Goal: Task Accomplishment & Management: Use online tool/utility

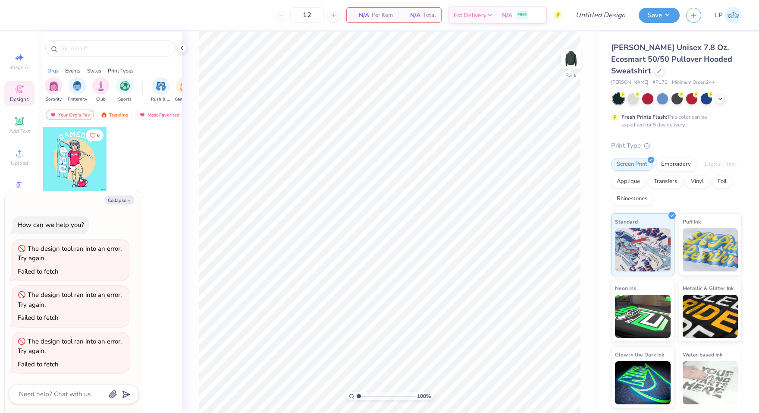
type textarea "x"
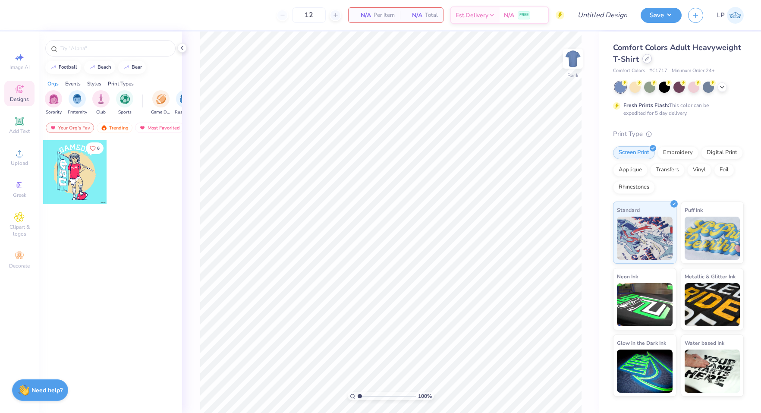
click at [643, 60] on div at bounding box center [646, 58] width 9 height 9
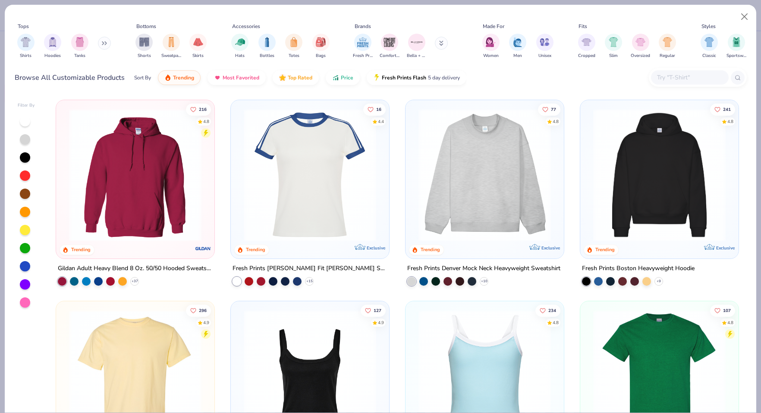
click at [667, 77] on input "text" at bounding box center [689, 77] width 66 height 10
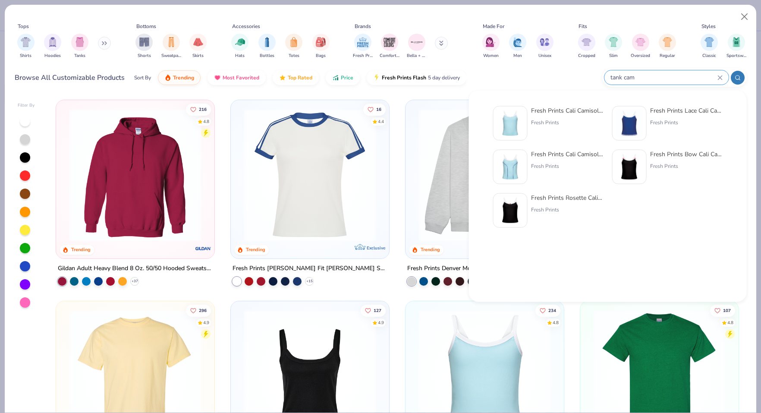
type input "tank cam"
click at [550, 113] on div "Fresh Prints Cali Camisole Top" at bounding box center [567, 110] width 72 height 9
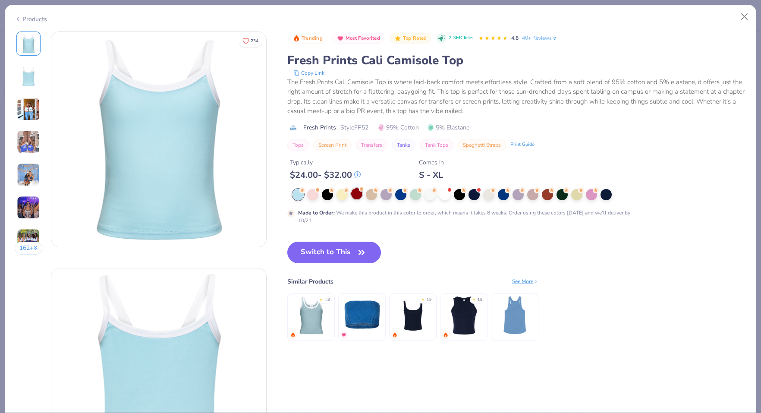
click at [356, 193] on div at bounding box center [356, 193] width 11 height 11
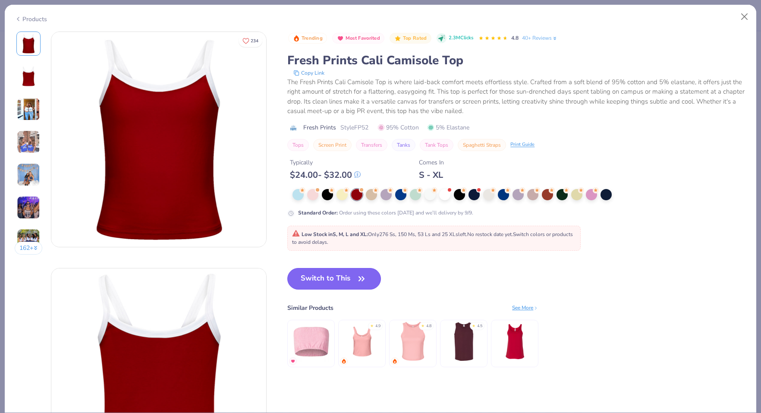
click at [348, 279] on button "Switch to This" at bounding box center [334, 279] width 94 height 22
type input "50"
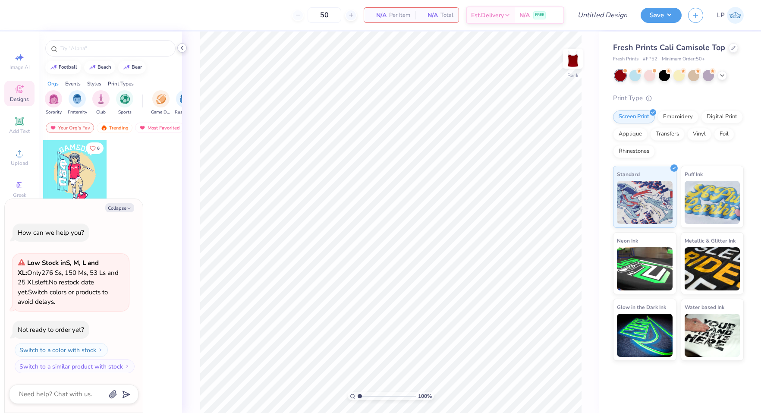
click at [180, 47] on icon at bounding box center [182, 47] width 7 height 7
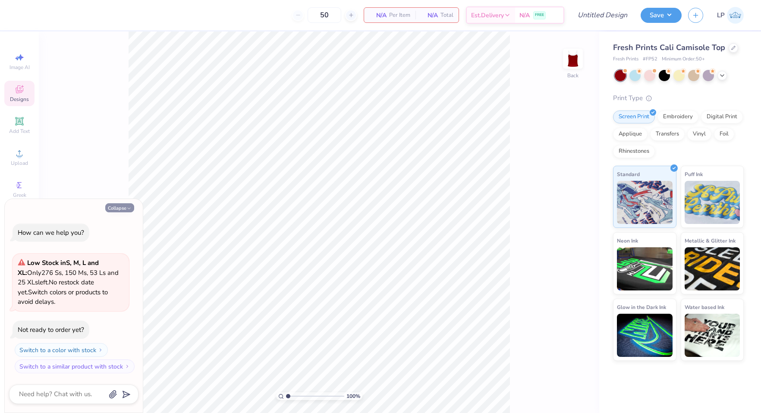
click at [129, 212] on button "Collapse" at bounding box center [119, 207] width 29 height 9
type textarea "x"
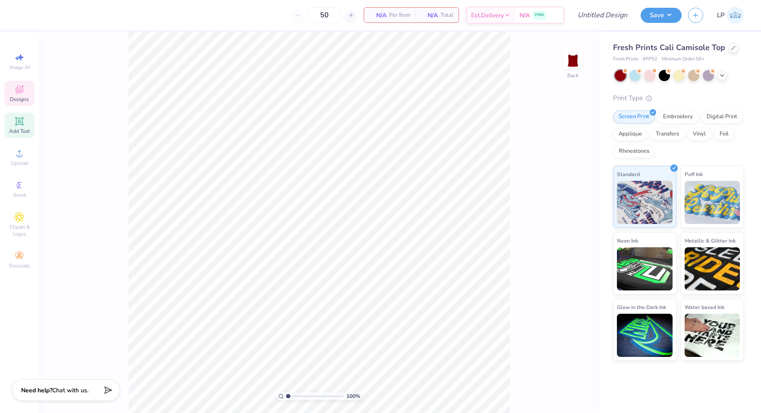
click at [21, 129] on span "Add Text" at bounding box center [19, 131] width 21 height 7
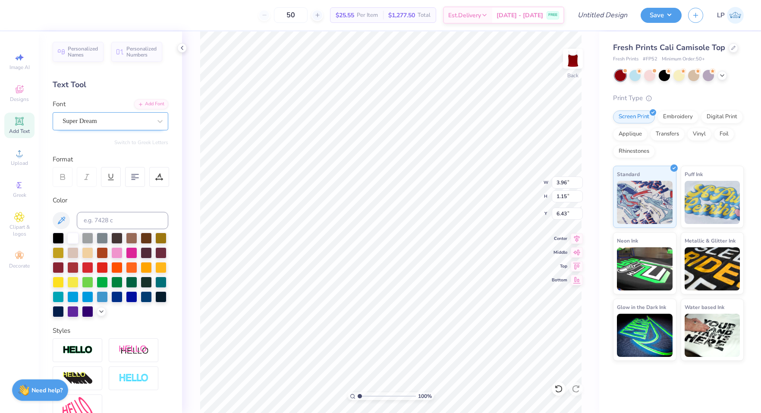
click at [127, 119] on div "Super Dream" at bounding box center [107, 120] width 91 height 13
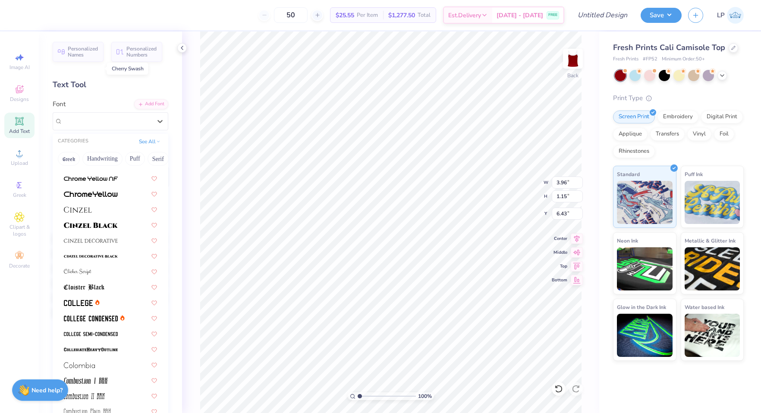
scroll to position [1074, 0]
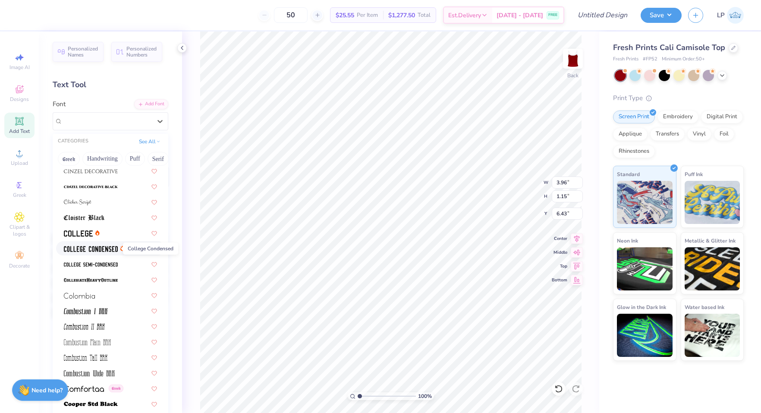
click at [89, 250] on img at bounding box center [91, 249] width 54 height 6
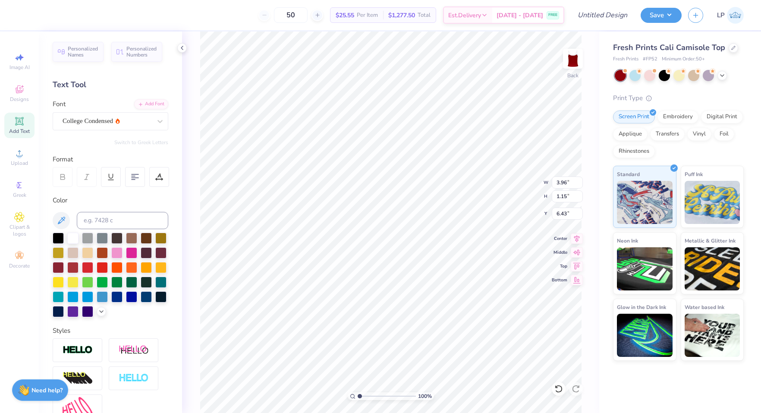
type input "2.96"
type input "1.12"
type input "6.44"
click at [137, 122] on div "College Condensed" at bounding box center [107, 120] width 91 height 13
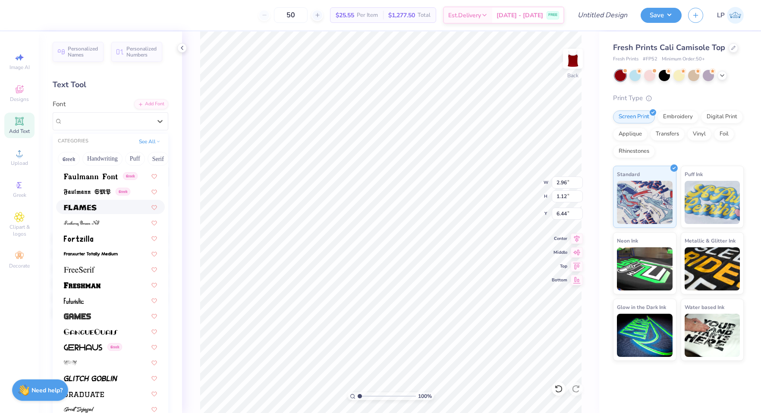
scroll to position [1831, 0]
click at [93, 282] on img at bounding box center [82, 284] width 37 height 6
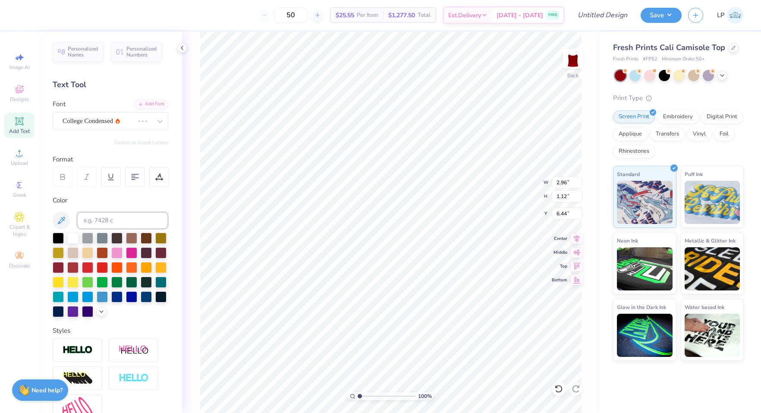
type input "5.04"
type input "1.36"
type input "6.32"
type textarea "Z"
click at [159, 122] on icon at bounding box center [159, 121] width 5 height 3
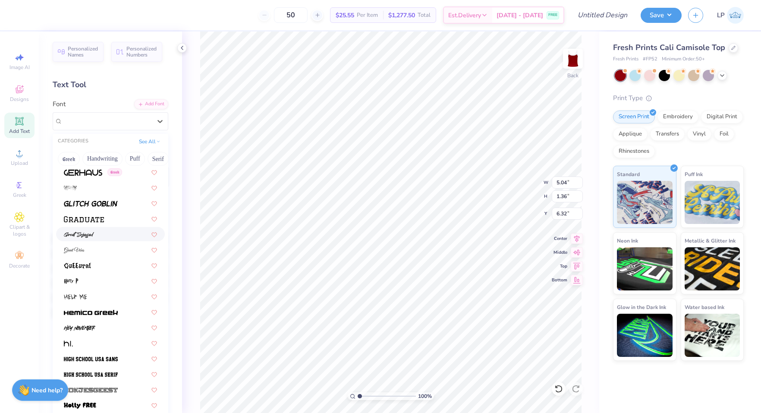
scroll to position [2008, 0]
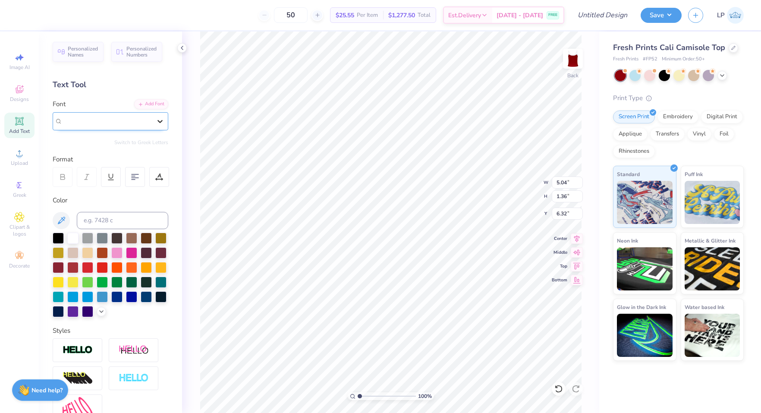
click at [158, 119] on icon at bounding box center [160, 121] width 9 height 9
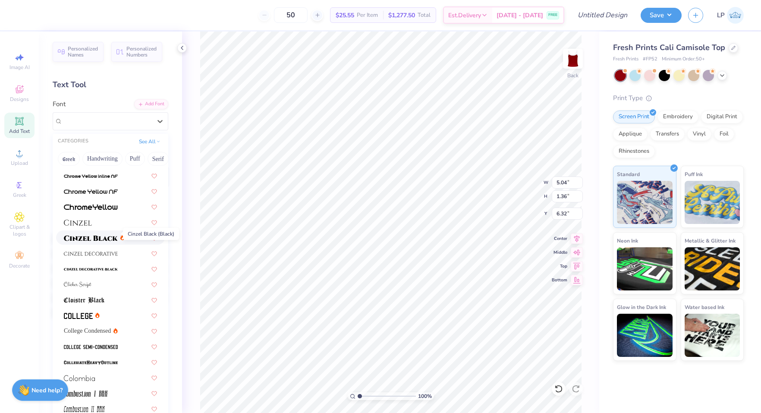
scroll to position [997, 0]
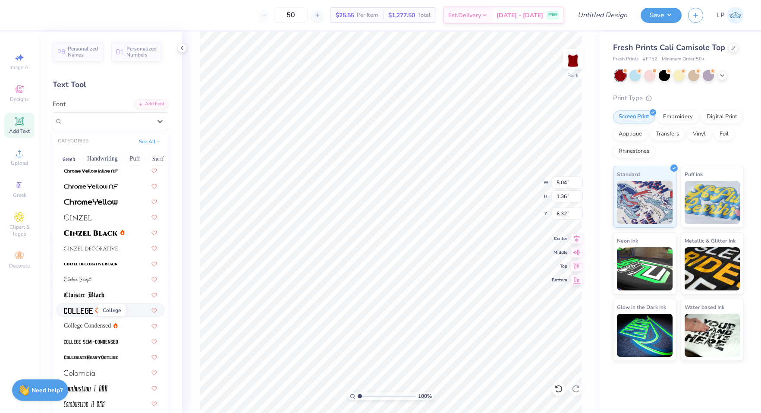
click at [82, 310] on img at bounding box center [78, 311] width 29 height 6
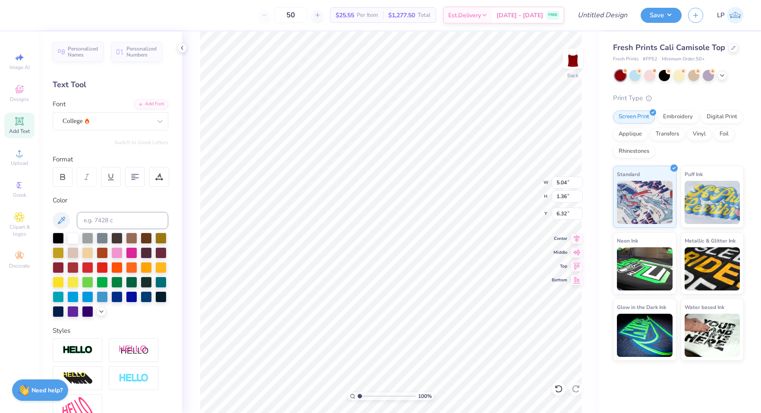
scroll to position [0, 2]
type textarea "zeta Tau Alpha"
type input "6.58"
type input "0.65"
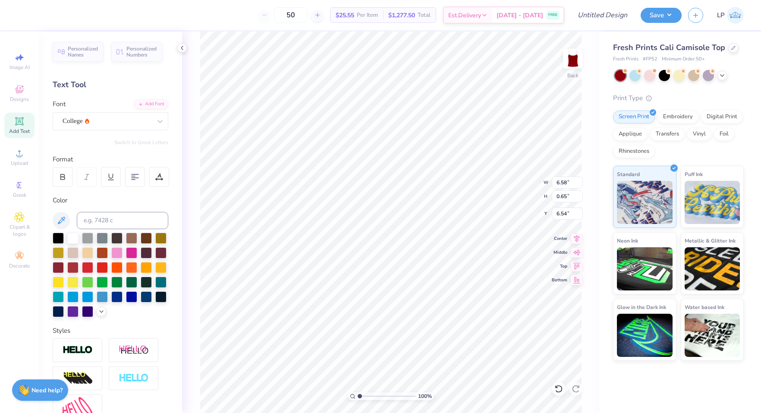
type input "4.79"
type input "0.48"
type input "5.94"
type input "4.06"
type input "0.40"
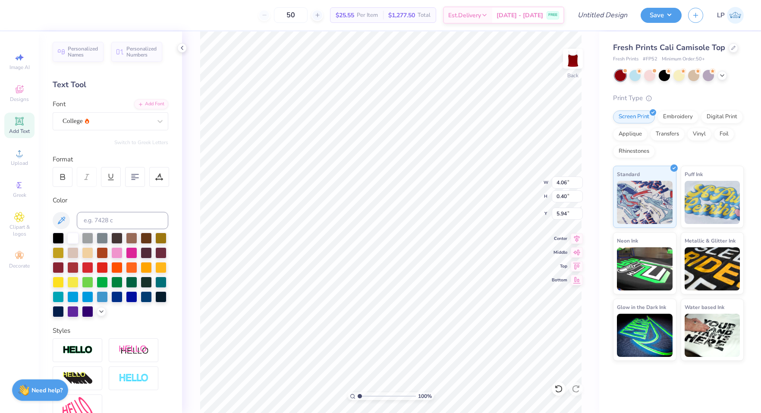
type input "2.57"
type input "2.16"
click at [160, 124] on icon at bounding box center [160, 121] width 9 height 9
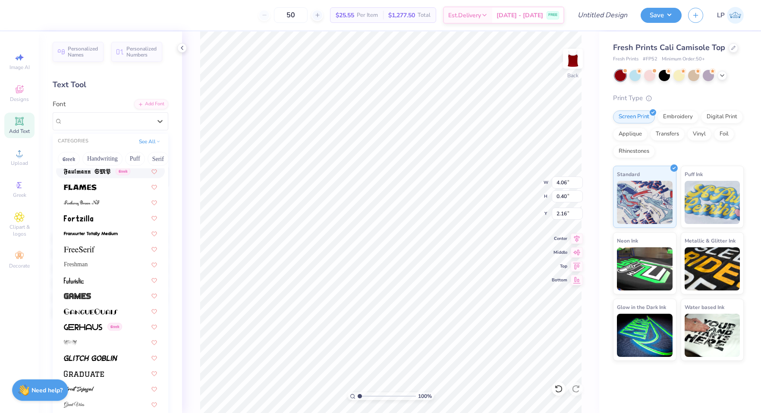
scroll to position [1858, 0]
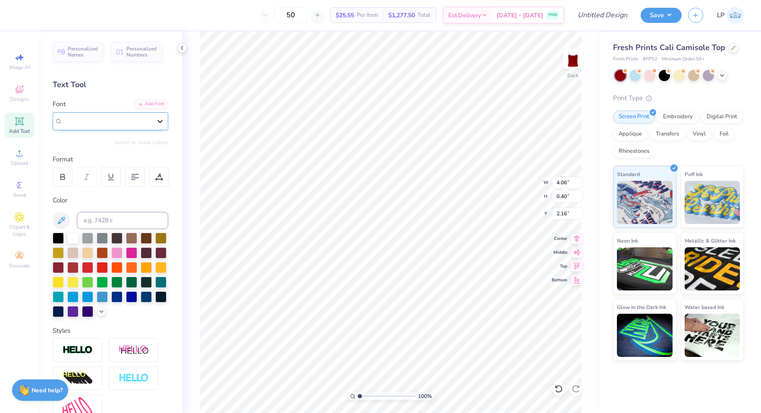
click at [159, 120] on icon at bounding box center [159, 121] width 5 height 3
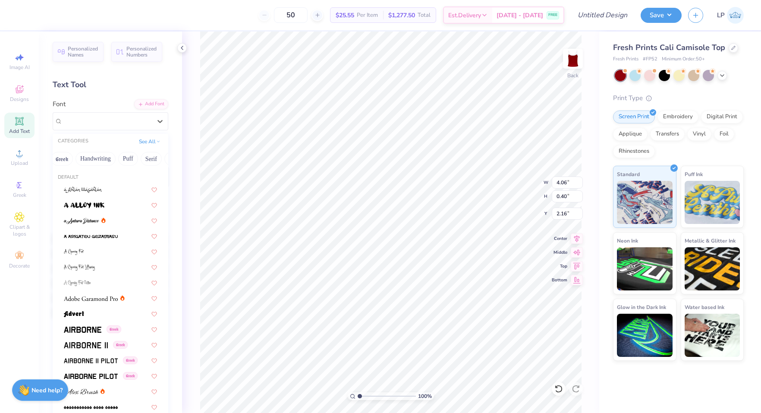
scroll to position [0, 0]
click at [104, 157] on button "Handwriting" at bounding box center [102, 159] width 40 height 14
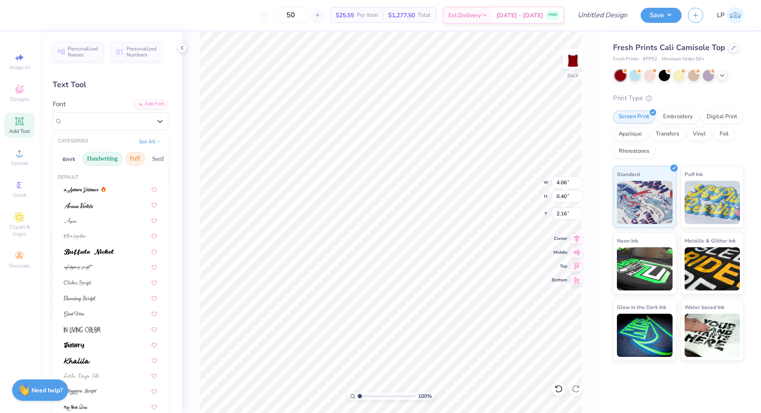
click at [128, 157] on button "Puff" at bounding box center [135, 159] width 20 height 14
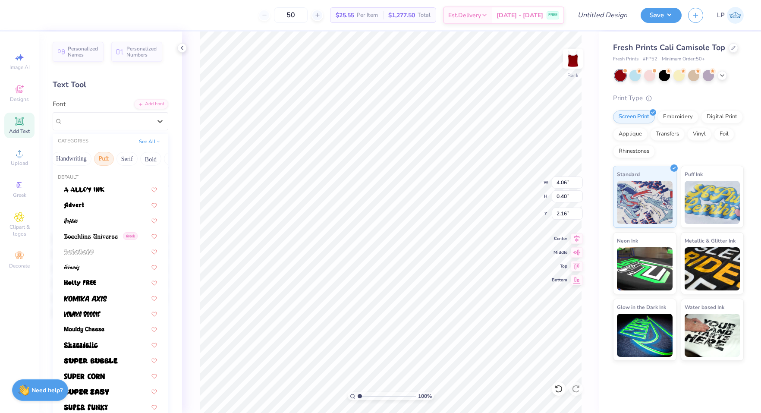
scroll to position [0, 35]
click at [128, 157] on button "Serif" at bounding box center [123, 159] width 21 height 14
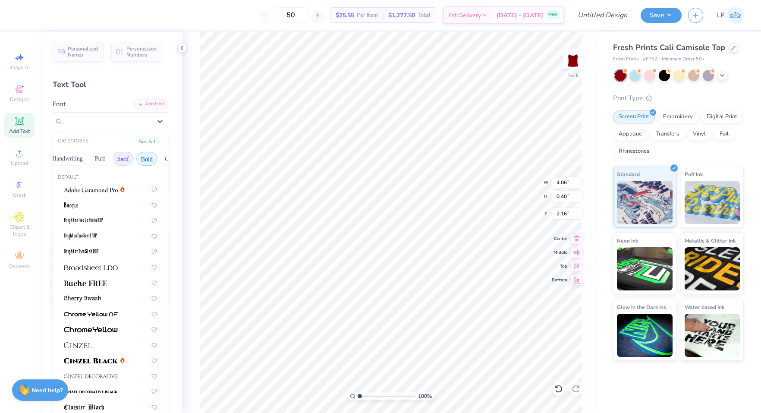
click at [143, 159] on button "Bold" at bounding box center [146, 159] width 21 height 14
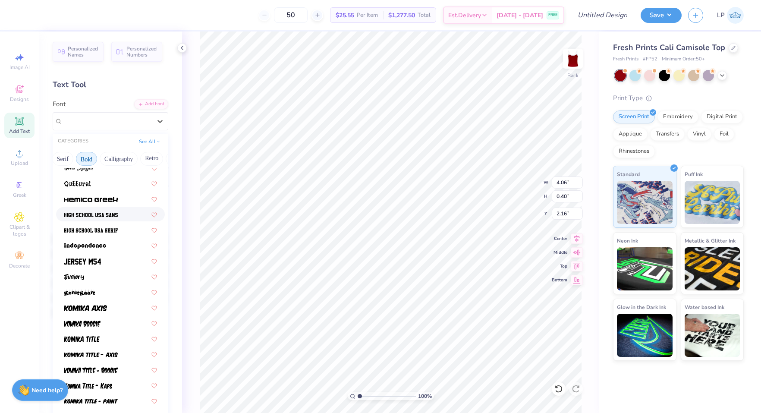
scroll to position [411, 0]
click at [90, 256] on span at bounding box center [82, 259] width 37 height 9
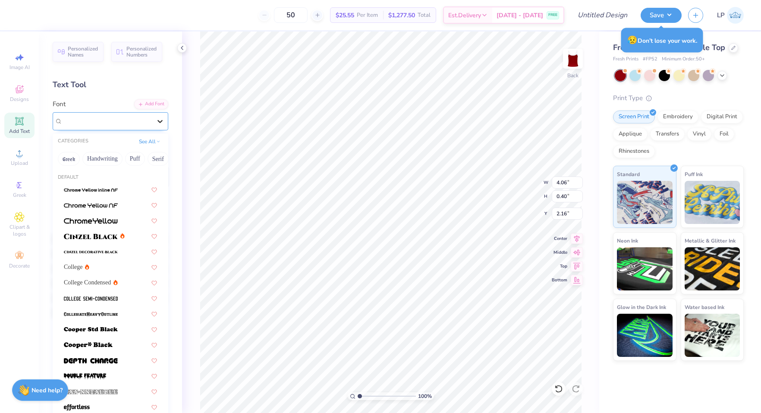
click at [155, 120] on div at bounding box center [160, 121] width 16 height 16
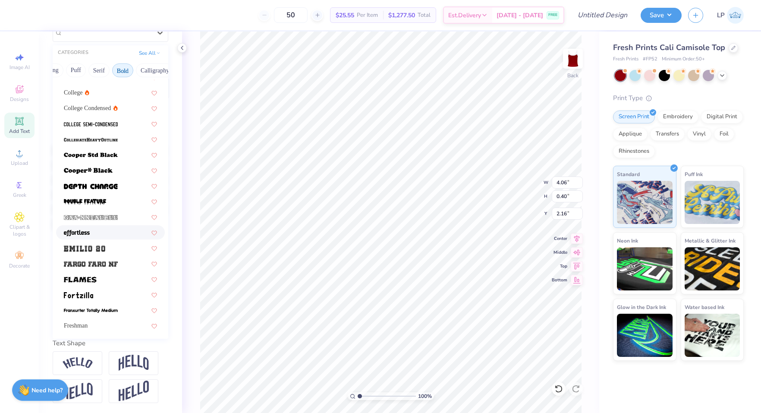
scroll to position [88, 0]
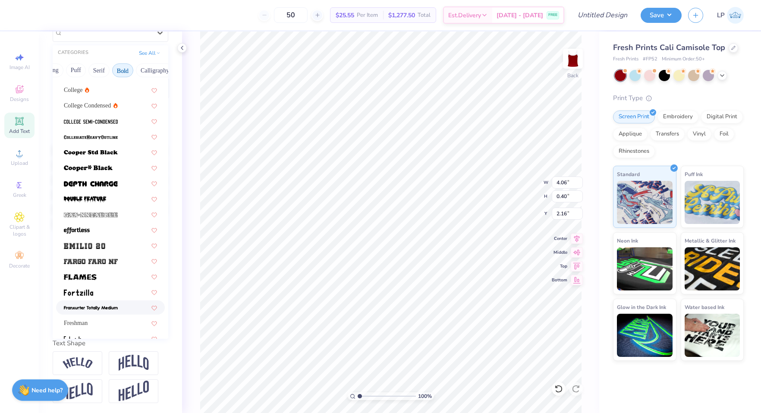
click at [37, 300] on div "Image AI Designs Add Text Upload Greek Clipart & logos Decorate" at bounding box center [19, 221] width 39 height 381
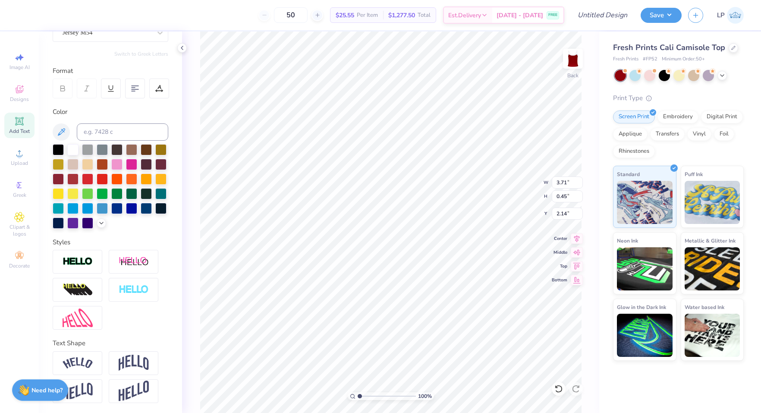
type input "3.71"
type input "0.45"
type input "2.14"
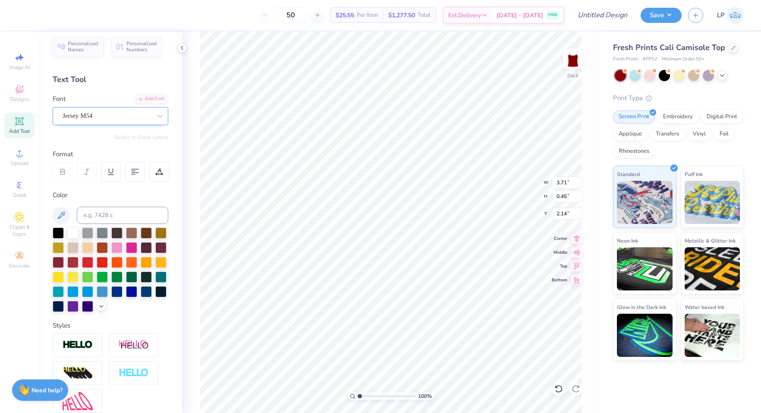
scroll to position [0, 0]
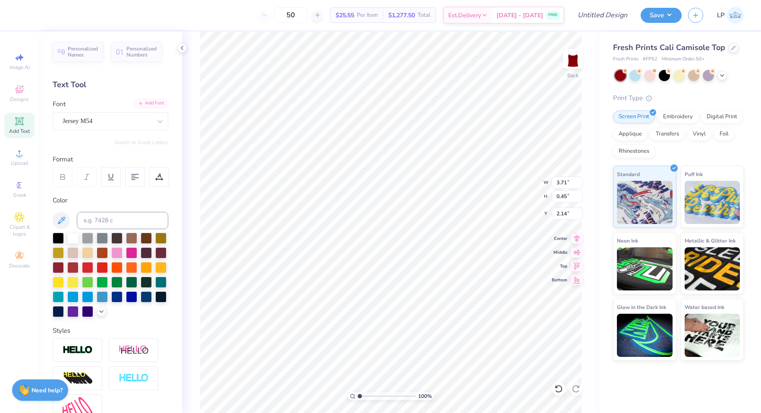
click at [152, 106] on div "Add Font" at bounding box center [151, 103] width 34 height 10
click at [158, 124] on icon at bounding box center [160, 121] width 9 height 9
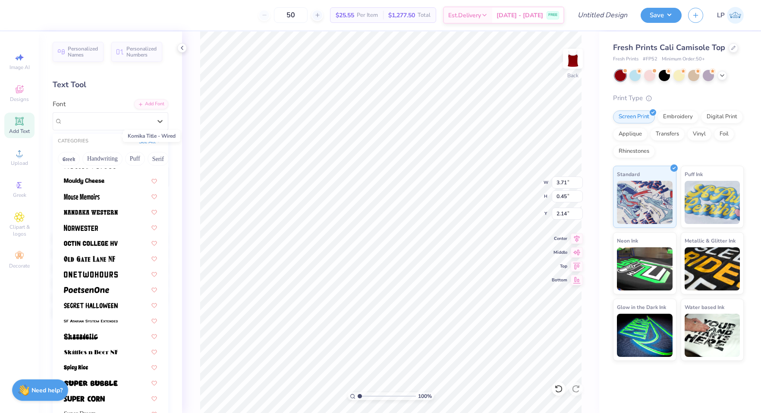
scroll to position [739, 0]
click at [108, 242] on img at bounding box center [91, 243] width 54 height 6
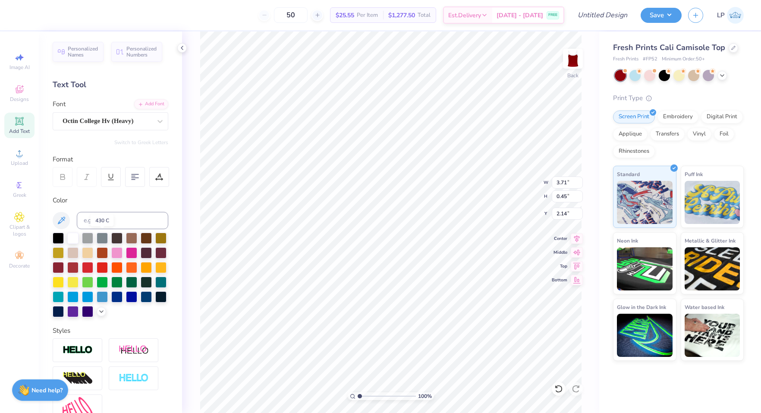
type input "4.12"
type input "0.41"
type input "2.16"
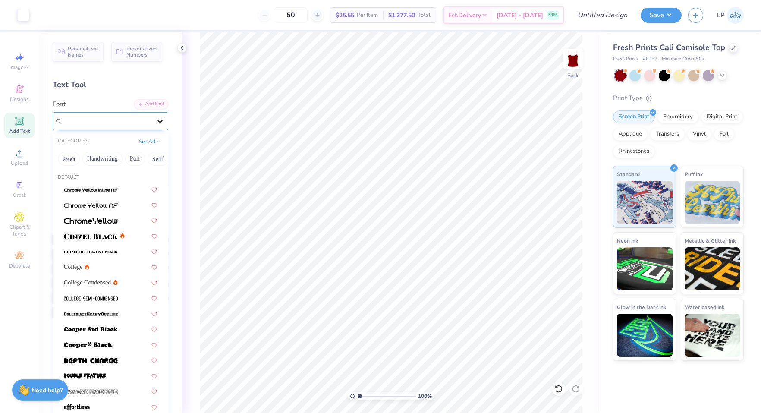
click at [166, 120] on div at bounding box center [160, 121] width 16 height 16
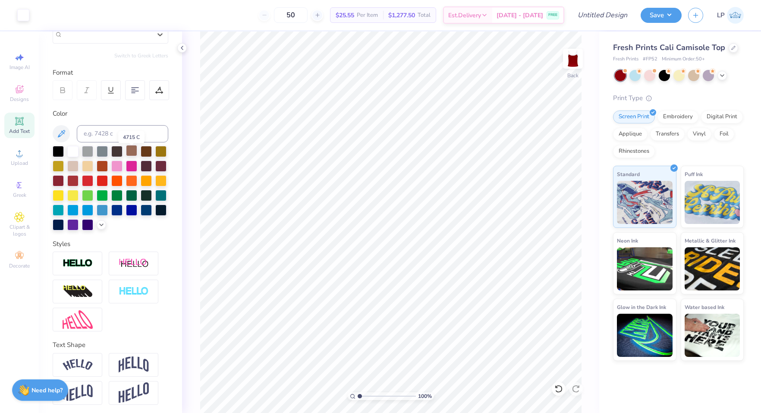
scroll to position [0, 0]
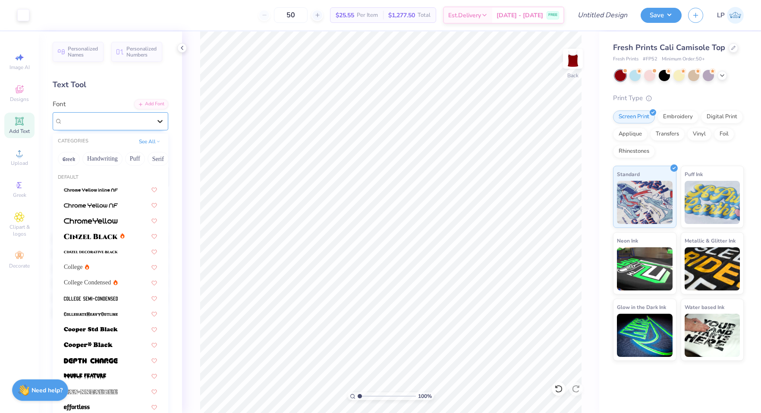
click at [159, 125] on icon at bounding box center [160, 121] width 9 height 9
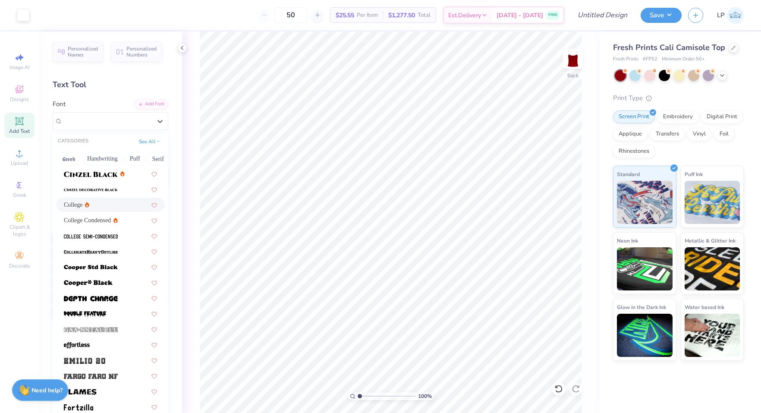
scroll to position [63, 0]
click at [113, 229] on div at bounding box center [110, 235] width 109 height 14
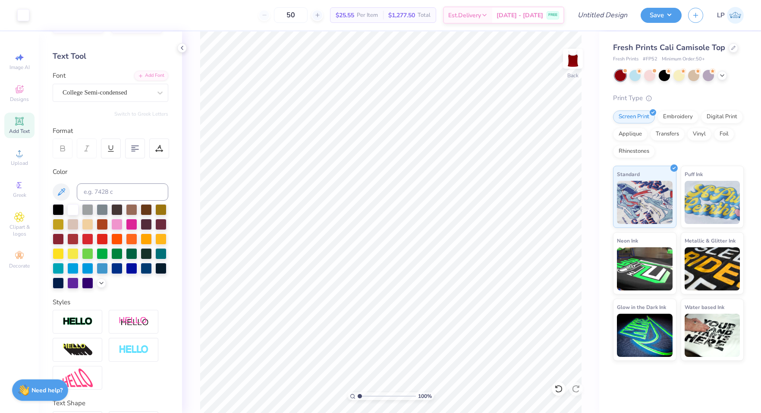
scroll to position [0, 0]
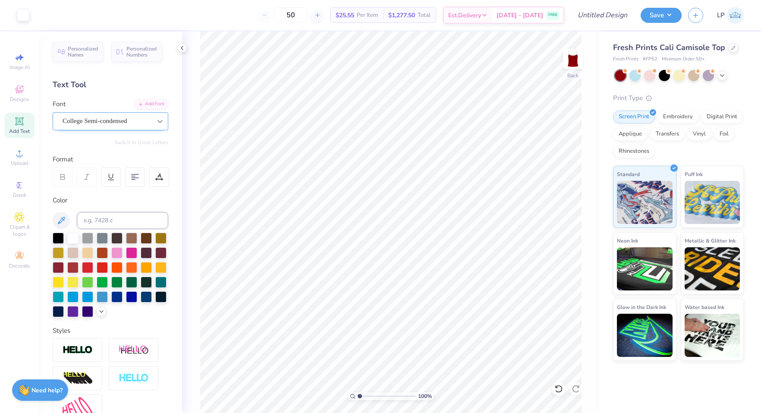
click at [157, 126] on div at bounding box center [160, 121] width 16 height 16
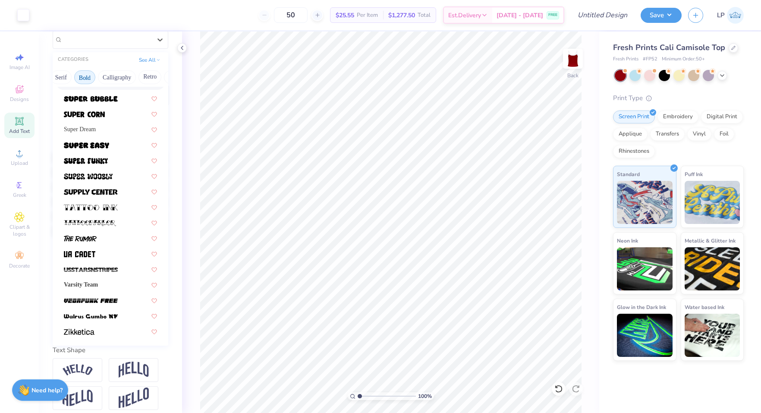
scroll to position [0, 105]
click at [116, 81] on button "Calligraphy" at bounding box center [109, 77] width 38 height 14
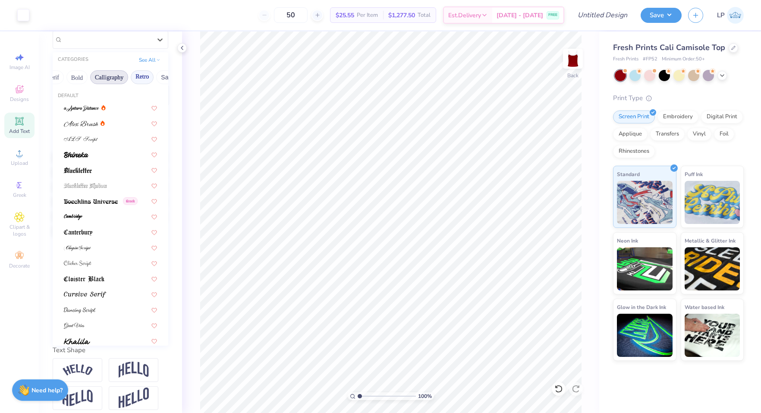
click at [138, 76] on button "Retro" at bounding box center [142, 77] width 23 height 14
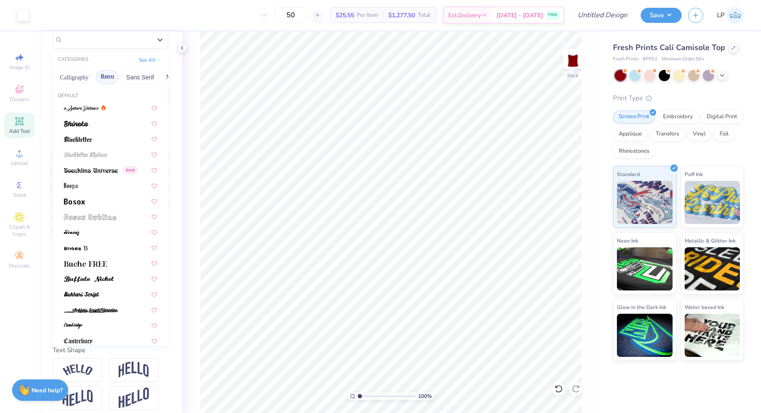
scroll to position [0, 145]
click at [136, 77] on button "Sans Serif" at bounding box center [135, 77] width 38 height 14
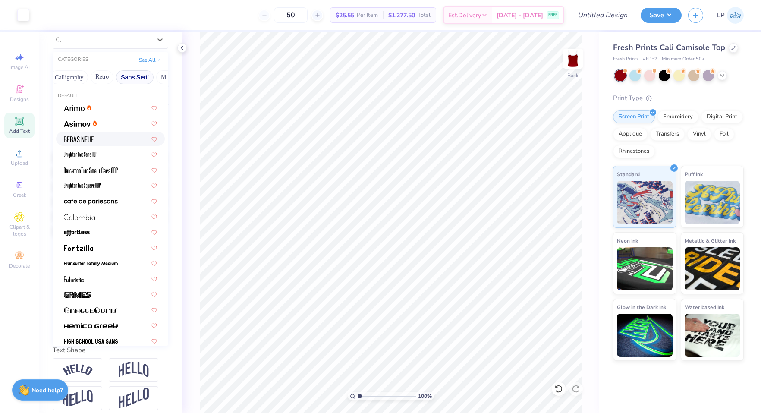
click at [100, 142] on div at bounding box center [110, 138] width 93 height 9
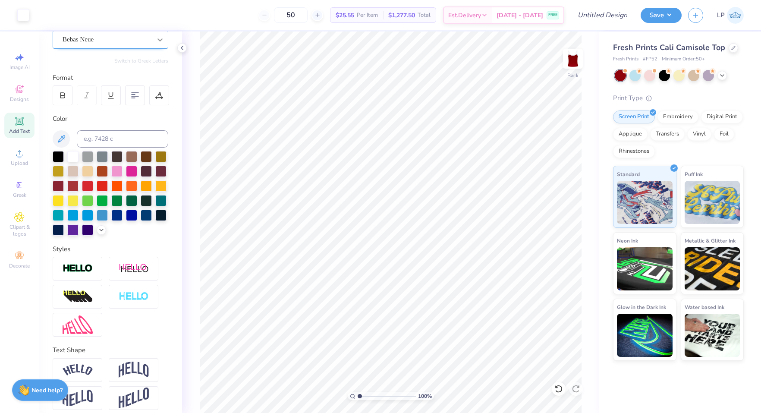
click at [163, 38] on icon at bounding box center [160, 39] width 9 height 9
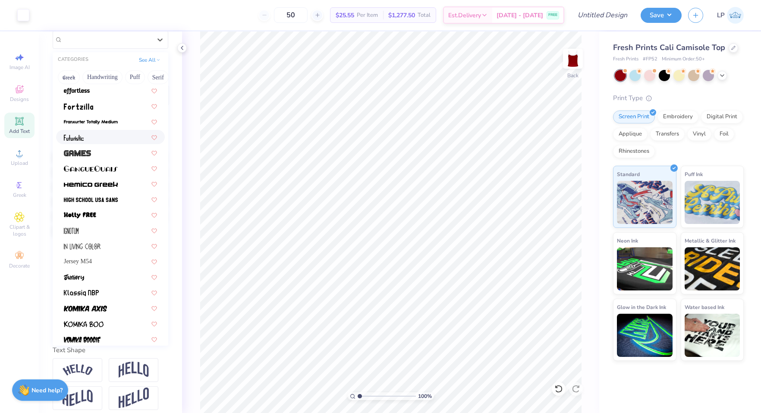
scroll to position [144, 0]
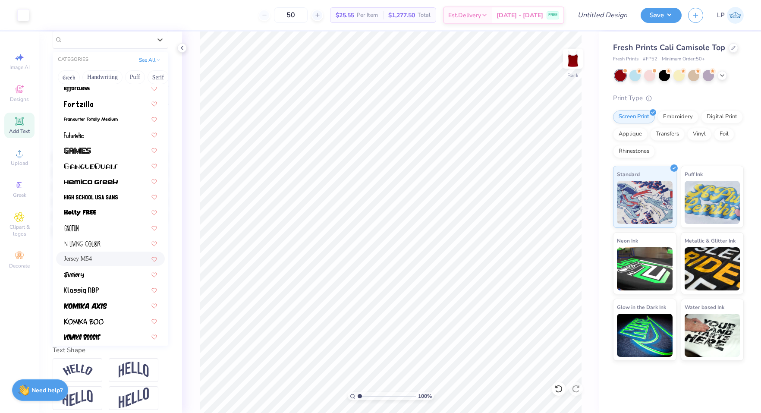
click at [107, 260] on div "Jersey M54" at bounding box center [110, 258] width 93 height 9
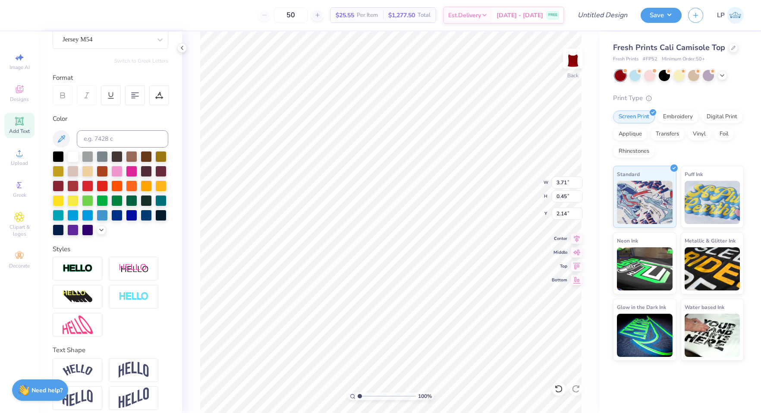
type input "2.07"
click at [20, 124] on icon at bounding box center [19, 121] width 6 height 6
type input "3.71"
type input "0.45"
type input "2.07"
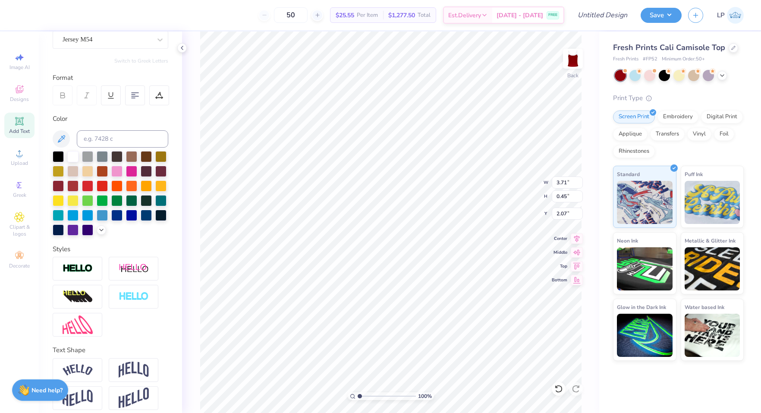
type input "4.23"
click at [558, 386] on icon at bounding box center [558, 388] width 9 height 9
type input "5.19"
type textarea "1898"
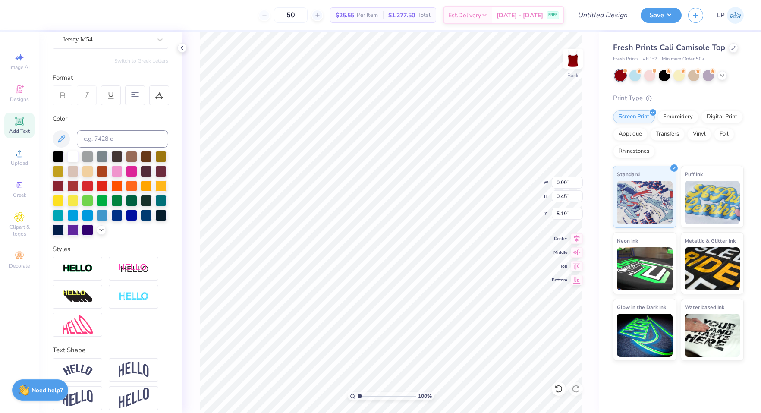
type input "3.38"
type input "1.55"
type input "11.46"
type input "3.78"
type input "1.73"
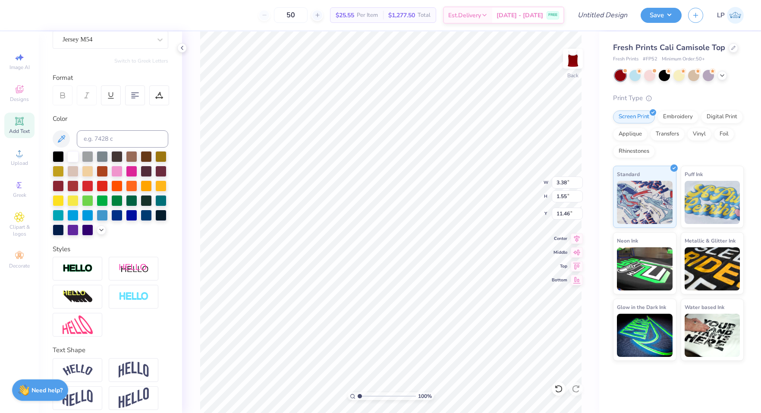
type input "11.28"
type input "11.16"
type input "3.99"
type input "1.83"
type input "11.06"
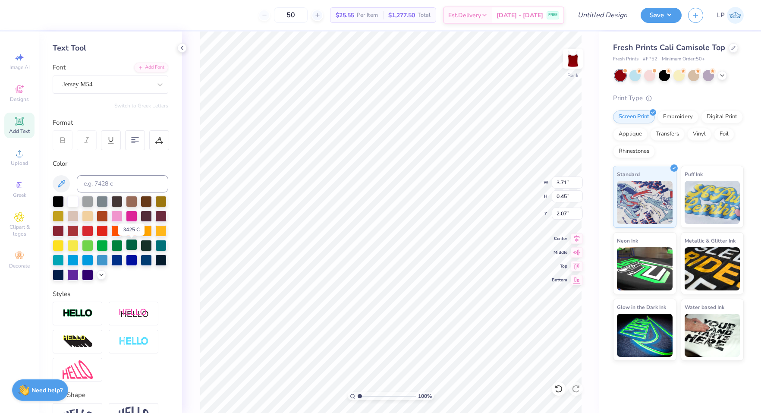
scroll to position [35, 0]
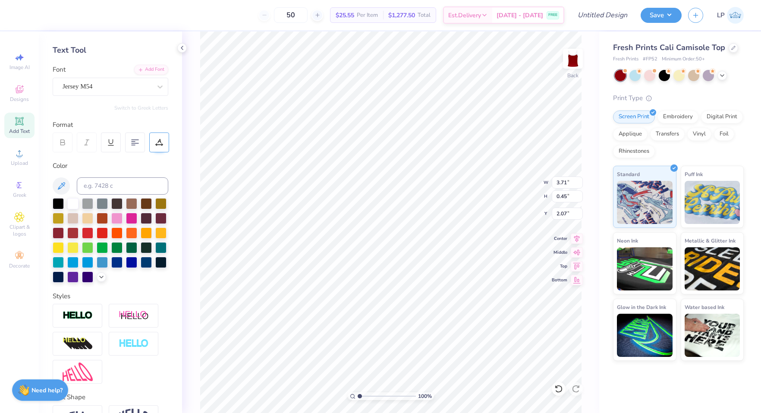
click at [160, 144] on icon at bounding box center [159, 142] width 8 height 8
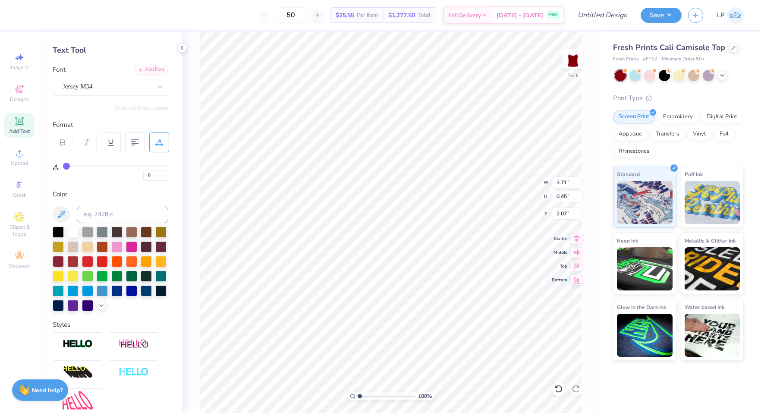
type input "1"
type input "2"
type input "3"
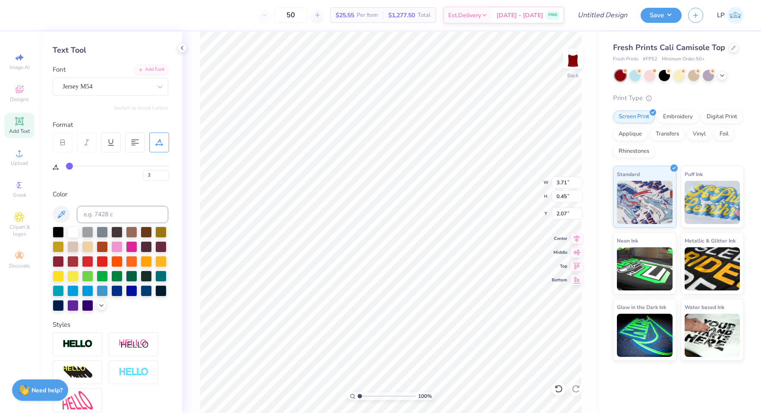
type input "3"
type input "4"
type input "5"
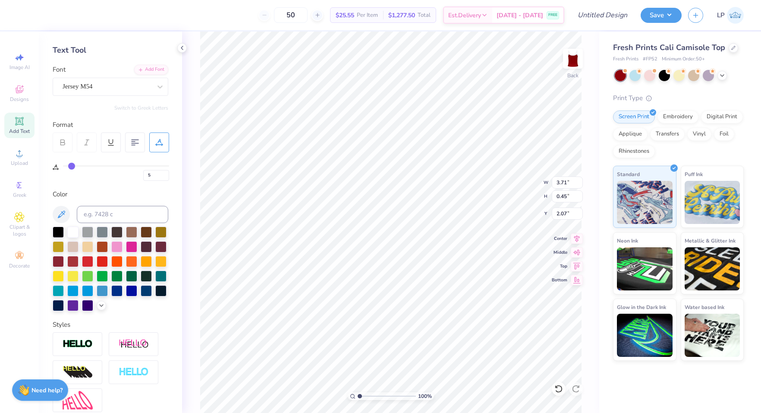
type input "6"
type input "7"
drag, startPoint x: 66, startPoint y: 164, endPoint x: 73, endPoint y: 166, distance: 7.1
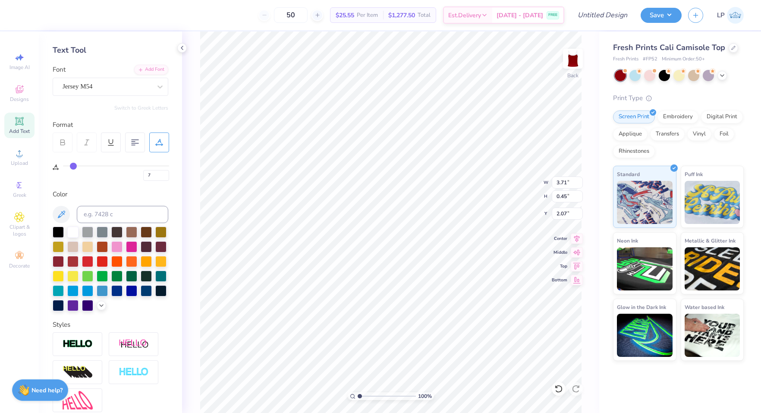
type input "7"
click at [73, 166] on input "range" at bounding box center [116, 165] width 106 height 1
type input "2.05"
type input "4.45"
type input "0.47"
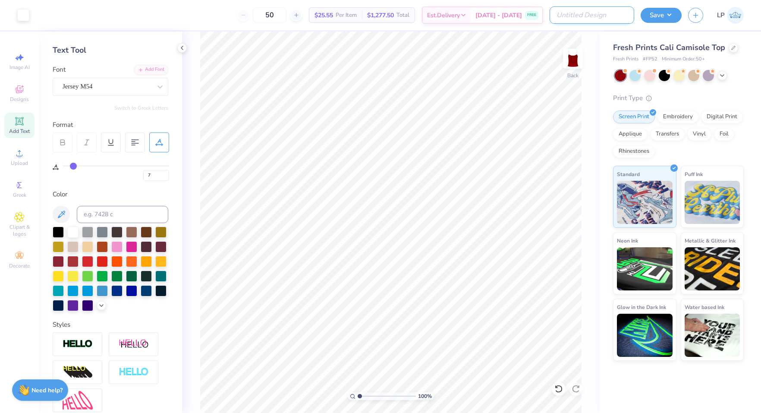
click at [595, 14] on input "Design Title" at bounding box center [591, 14] width 85 height 17
type input "ZTA GM Fall 25"
click at [675, 14] on button "Save" at bounding box center [660, 13] width 41 height 15
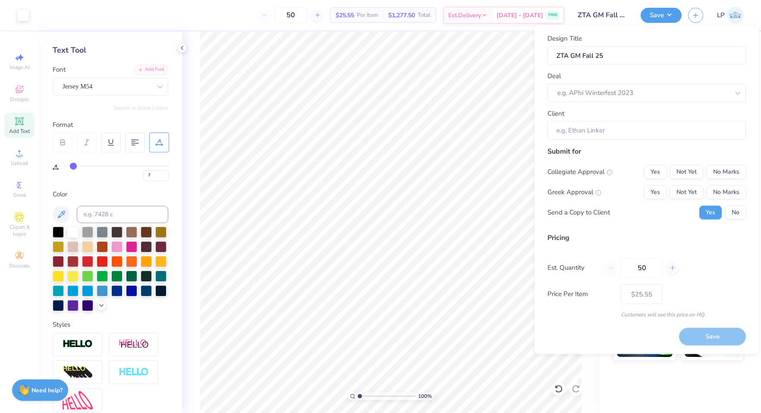
click at [654, 82] on div "Deal e.g. APhi Winterfest 2023" at bounding box center [646, 86] width 198 height 31
click at [654, 86] on div "e.g. APhi Winterfest 2023" at bounding box center [642, 92] width 173 height 13
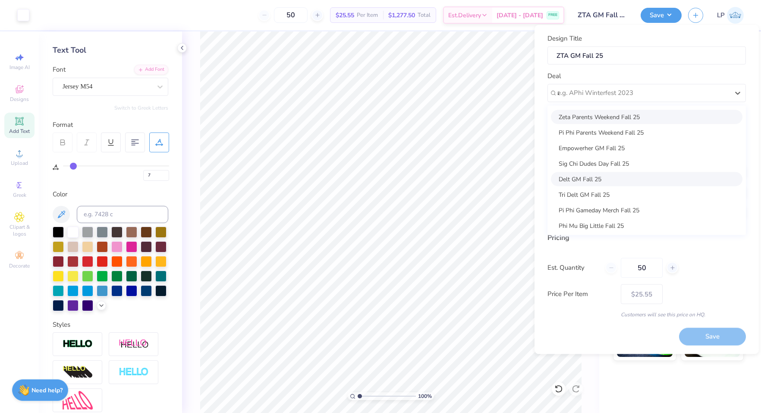
scroll to position [0, 0]
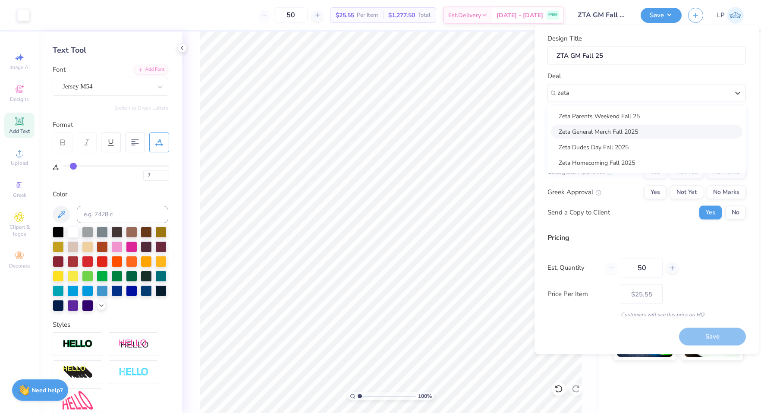
click at [603, 133] on div "Zeta General Merch Fall 2025" at bounding box center [646, 131] width 191 height 14
type input "zeta"
type input "Ryan Henry"
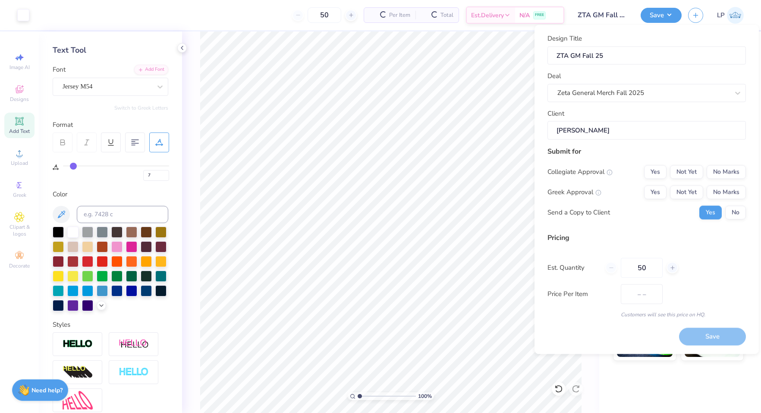
type input "$30.29"
click at [576, 54] on input "ZTA GM Fall 25" at bounding box center [646, 55] width 198 height 19
type input "ZTA T Fall 25"
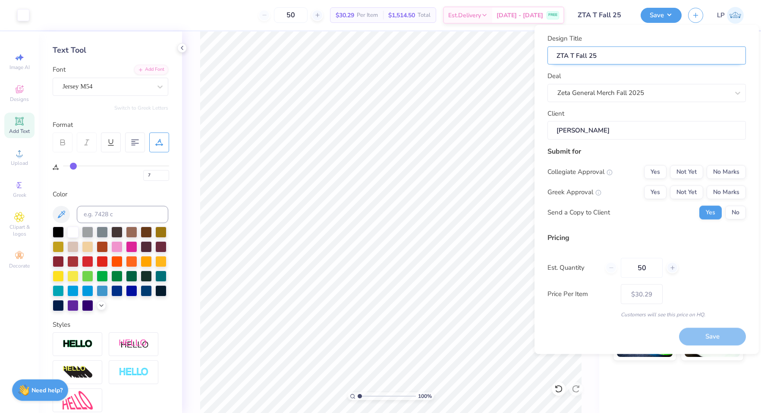
type input "ZTA Ta Fall 25"
type input "ZTA Tan Fall 25"
type input "ZTA Tank Fall 25"
click at [570, 56] on input "ZTA Tank Fall 25" at bounding box center [646, 55] width 198 height 19
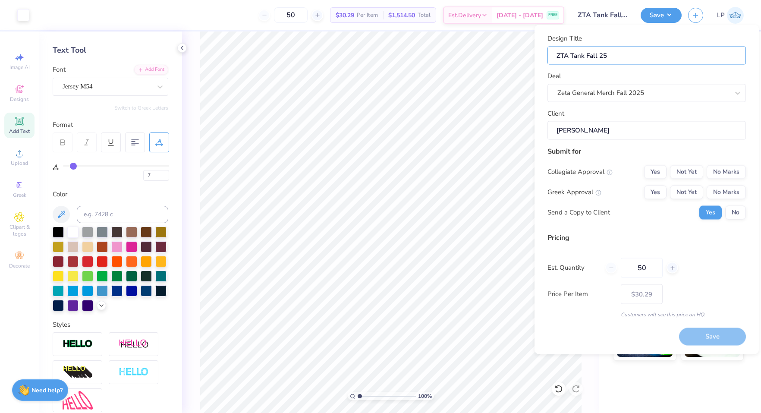
type input "ZTA GTank Fall 25"
type input "ZTA GMTank Fall 25"
type input "ZTA GM Tank Fall 25"
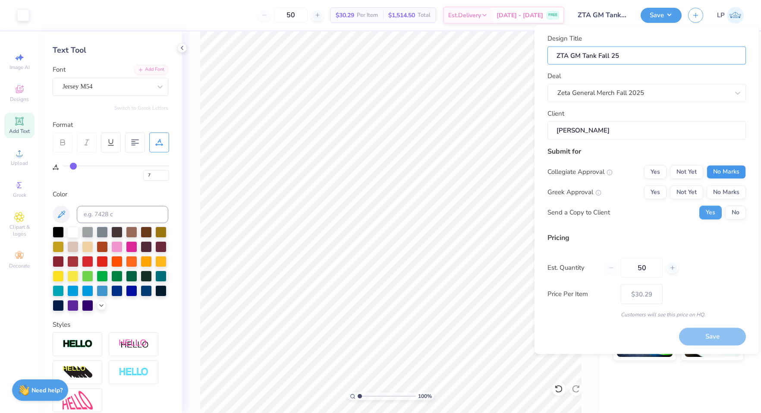
type input "ZTA GM Tank Fall 25"
click at [741, 169] on button "No Marks" at bounding box center [725, 172] width 39 height 14
click at [653, 188] on button "Yes" at bounding box center [655, 192] width 22 height 14
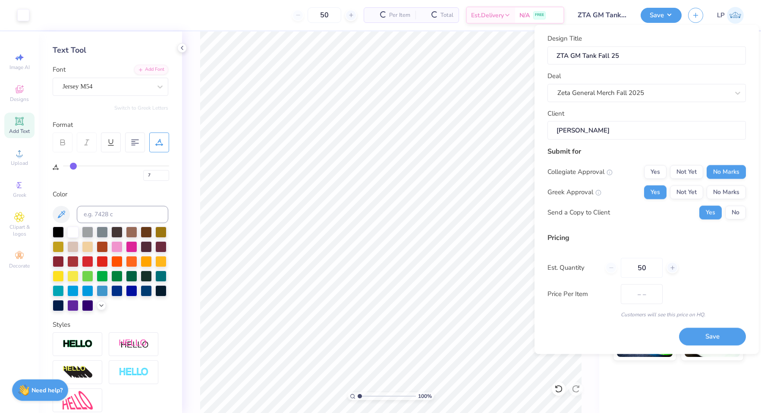
type input "$30.29"
click at [731, 212] on button "No" at bounding box center [735, 212] width 21 height 14
click at [610, 270] on div "50" at bounding box center [641, 267] width 73 height 20
drag, startPoint x: 650, startPoint y: 266, endPoint x: 613, endPoint y: 266, distance: 36.7
click at [613, 266] on div "50" at bounding box center [641, 267] width 73 height 20
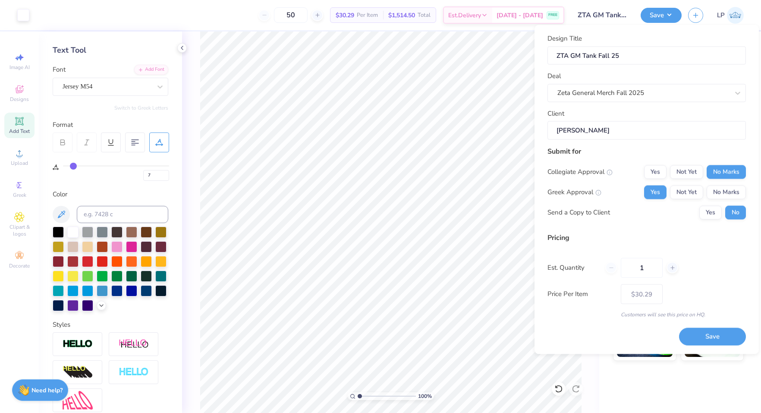
type input "15"
type input "12"
type input "1"
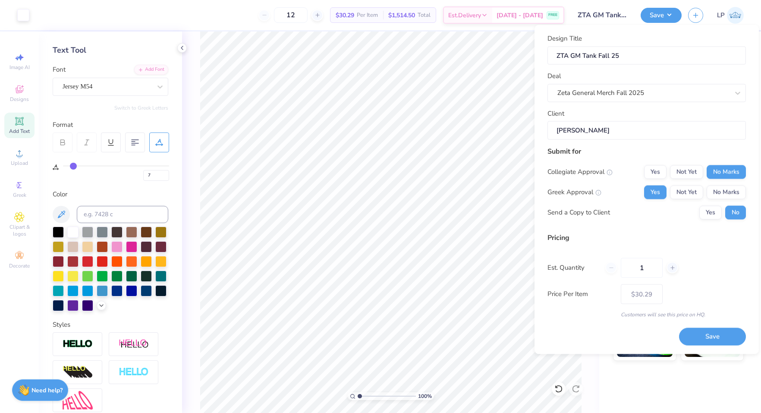
type input "1"
type input "0"
type input "12"
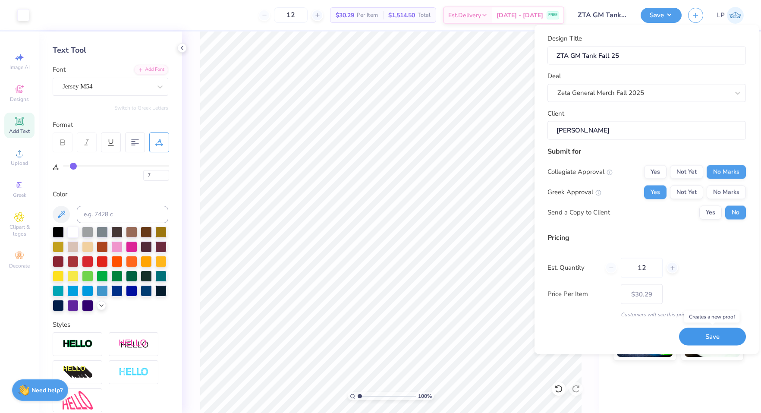
type input "50"
click at [725, 338] on body "Art colors 12 $30.29 Per Item $1,514.50 Total Est. Delivery Sep 6 - 9 FREE Desi…" at bounding box center [380, 206] width 761 height 413
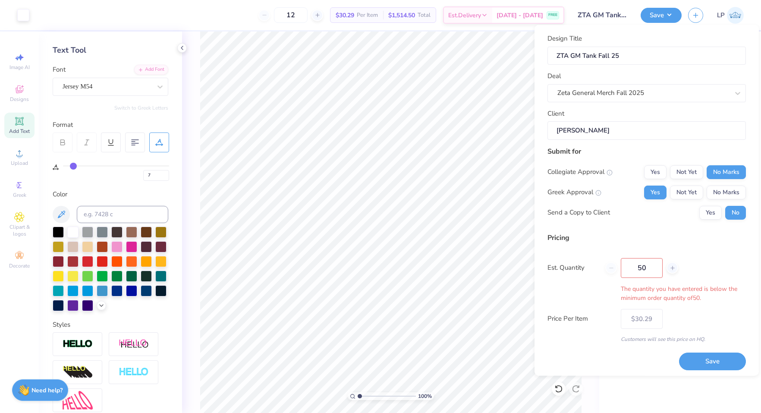
type input "50"
type input "$30.29"
click at [655, 267] on input "50" at bounding box center [642, 267] width 42 height 20
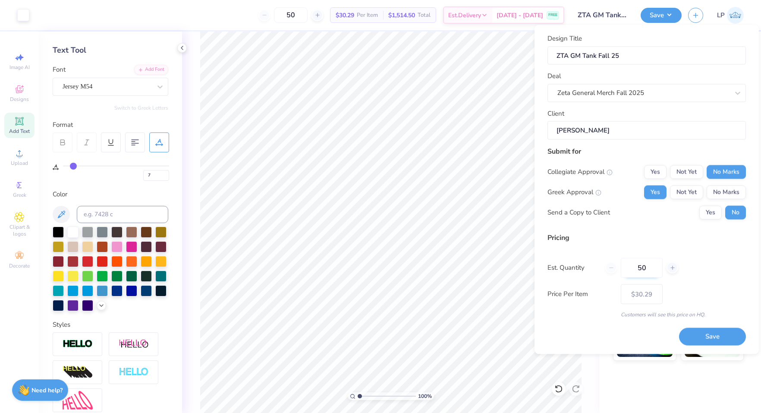
click at [645, 268] on input "50" at bounding box center [642, 267] width 42 height 20
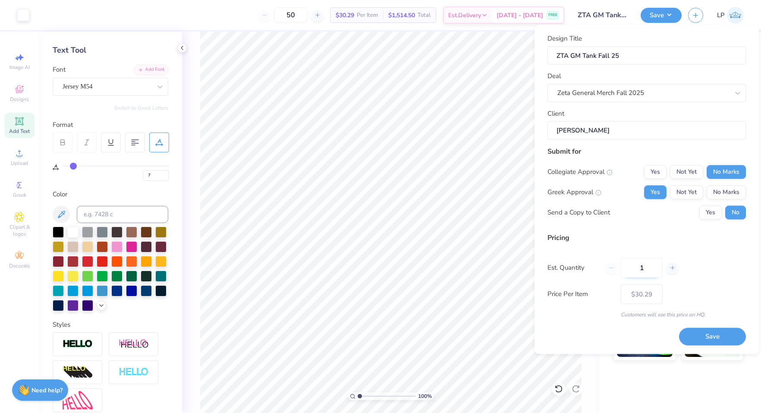
type input "12"
type input "50"
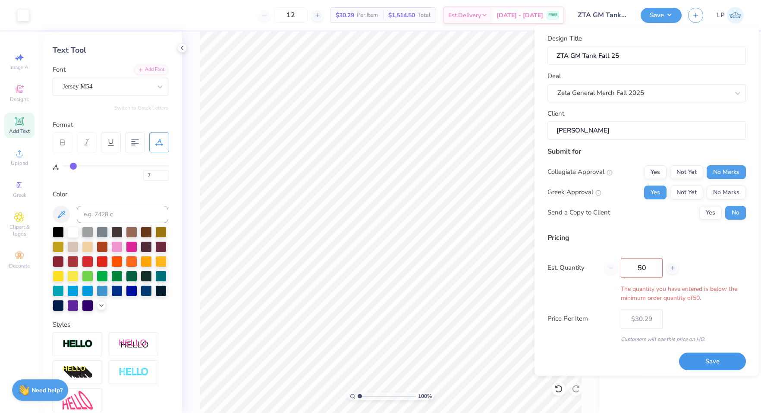
click at [716, 331] on div "Design Title ZTA GM Tank Fall 25 Deal Zeta General Merch Fall 2025 Client Ryan …" at bounding box center [646, 202] width 198 height 336
type input "50"
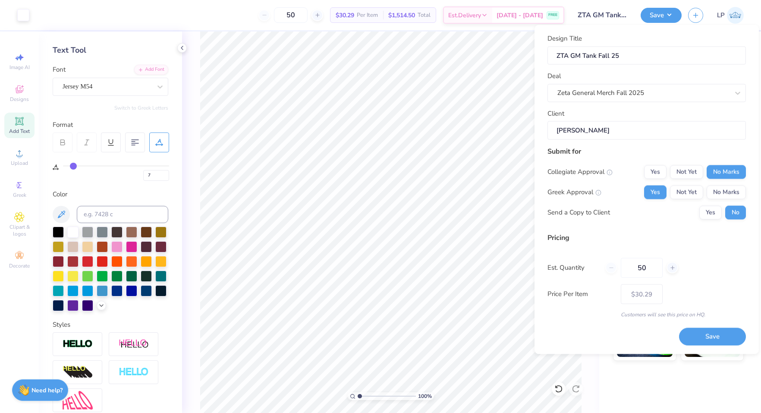
click at [688, 262] on div "Est. Quantity 50" at bounding box center [646, 267] width 198 height 20
click at [706, 331] on button "Save" at bounding box center [712, 337] width 67 height 18
type input "$30.29"
drag, startPoint x: 321, startPoint y: 18, endPoint x: 291, endPoint y: 16, distance: 30.2
click at [291, 16] on input "50" at bounding box center [291, 15] width 34 height 16
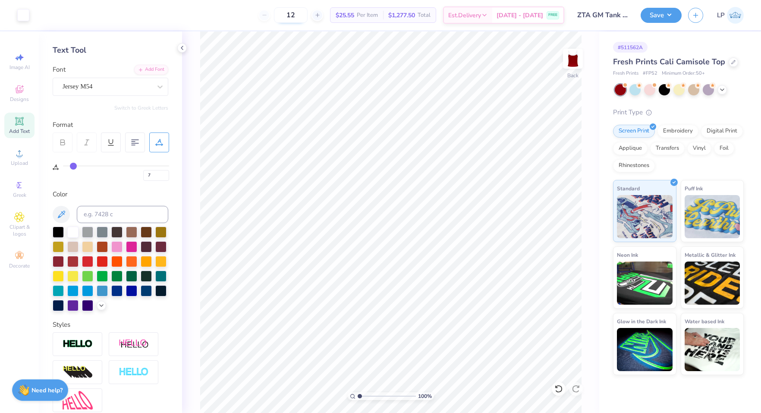
type input "50"
click at [696, 13] on line "button" at bounding box center [696, 14] width 0 height 4
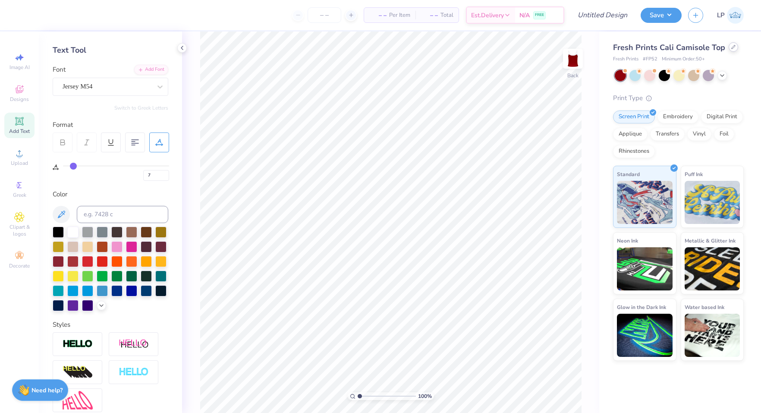
click at [731, 47] on icon at bounding box center [733, 47] width 4 height 4
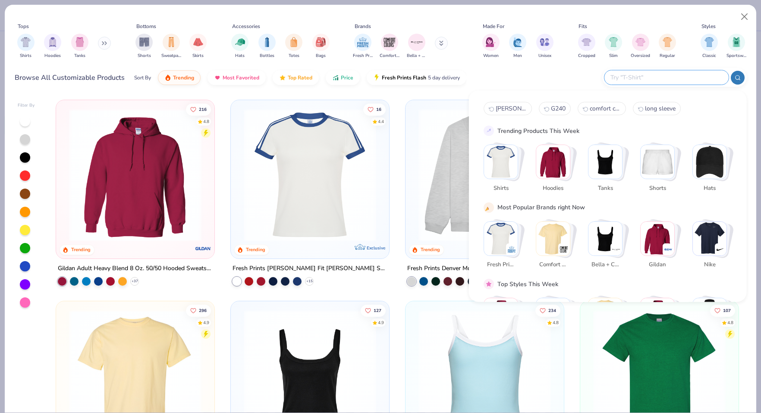
click at [684, 80] on input "text" at bounding box center [665, 77] width 113 height 10
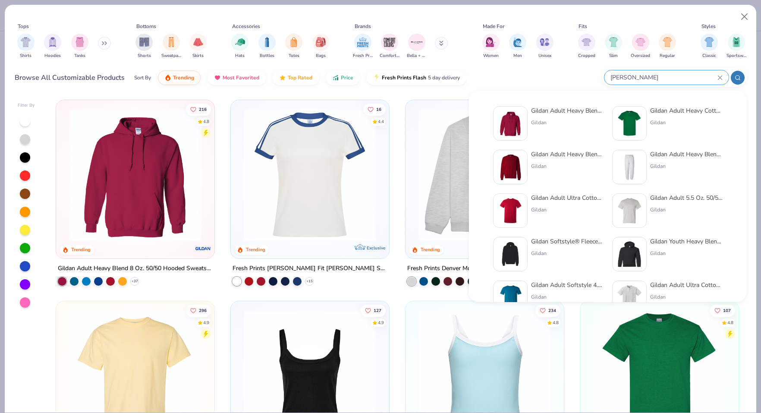
type input "[PERSON_NAME]"
click at [562, 204] on div "Gildan Adult Ultra Cotton 6 Oz. T-Shirt Gildan" at bounding box center [567, 210] width 72 height 35
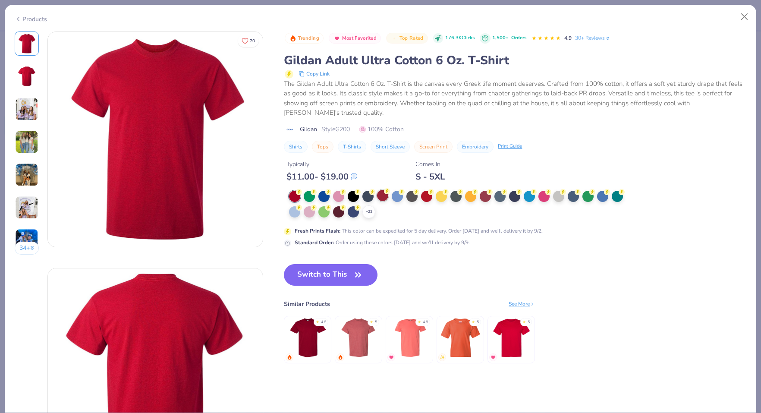
click at [380, 193] on div at bounding box center [382, 195] width 11 height 11
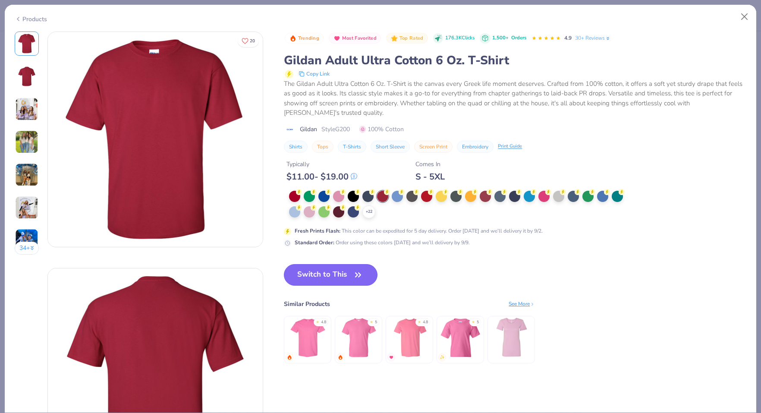
click at [353, 274] on icon "button" at bounding box center [358, 275] width 12 height 12
type input "12"
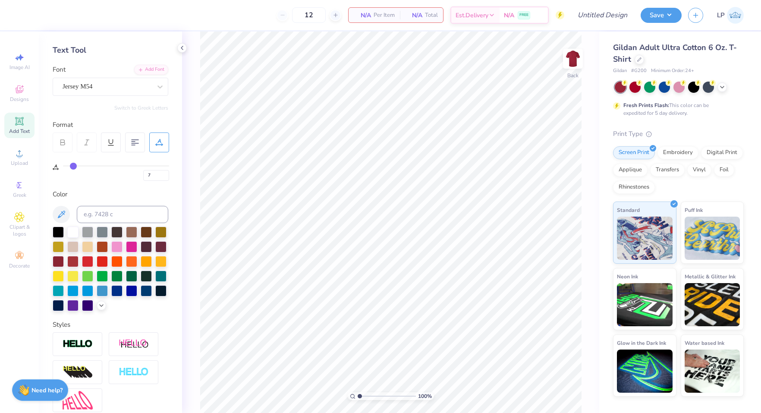
click at [22, 130] on span "Add Text" at bounding box center [19, 131] width 21 height 7
type input "0"
click at [134, 85] on div "Super Dream" at bounding box center [107, 86] width 91 height 13
click at [115, 154] on div "Jersey M54" at bounding box center [110, 154] width 93 height 9
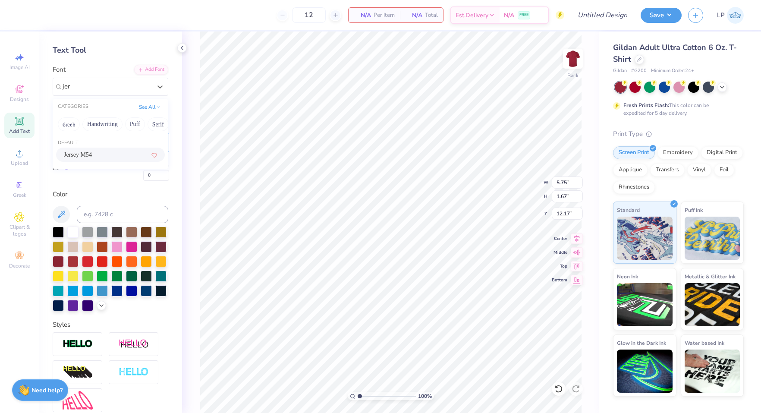
type input "jer"
type input "4.55"
type input "1.82"
type input "12.09"
type textarea "Zeta tau alpha"
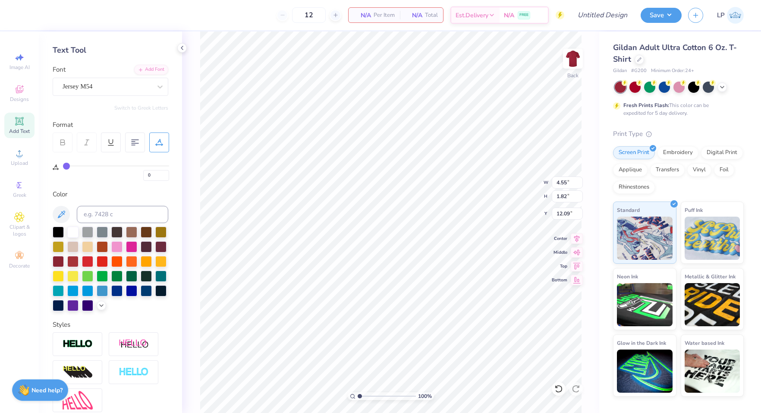
scroll to position [0, 2]
click at [20, 126] on icon at bounding box center [19, 121] width 10 height 10
type input "5.08"
type textarea "1896"
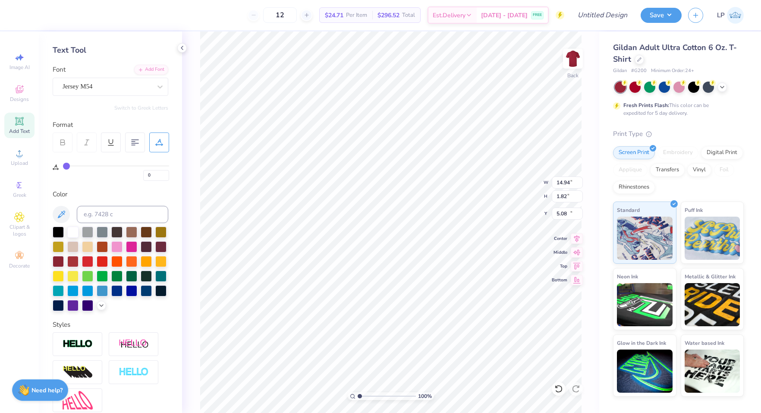
type input "12.09"
type input "7.20"
type input "0.88"
type input "3.00"
type input "3.98"
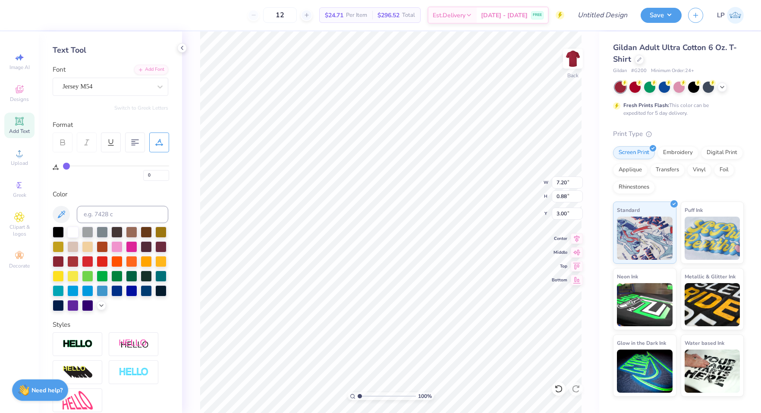
type input "1.82"
type input "19.10"
type input "7.20"
type input "0.88"
type input "3.00"
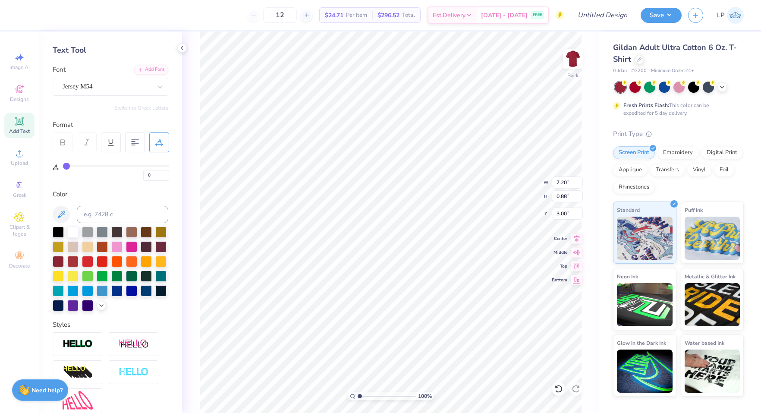
type input "2"
type input "3"
type input "4"
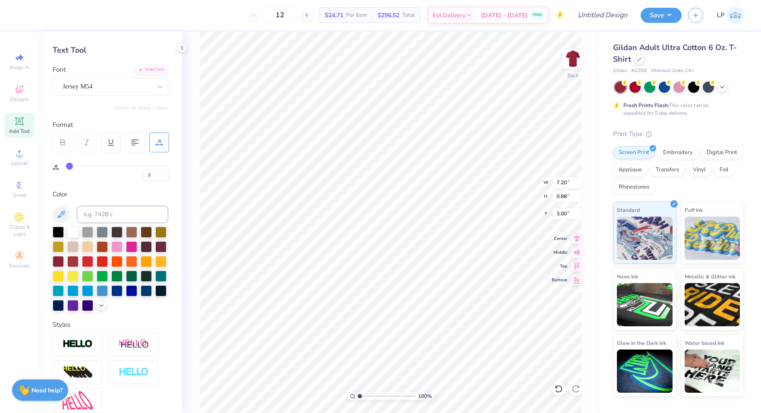
type input "4"
type input "5"
type input "6"
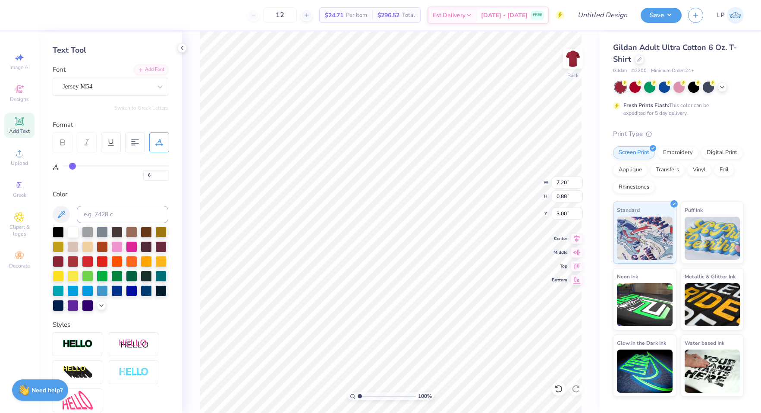
type input "7"
type input "8.24"
drag, startPoint x: 68, startPoint y: 165, endPoint x: 73, endPoint y: 166, distance: 5.5
type input "7"
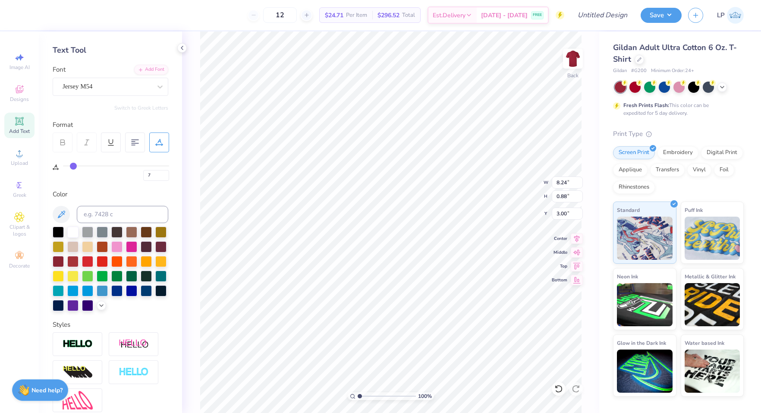
click at [73, 166] on input "range" at bounding box center [116, 165] width 106 height 1
type input "6.96"
type input "0.74"
click at [633, 88] on div at bounding box center [634, 86] width 11 height 11
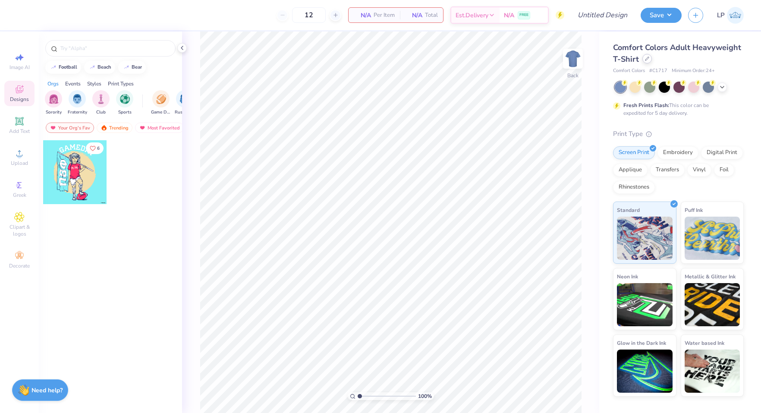
click at [648, 57] on icon at bounding box center [647, 58] width 4 height 4
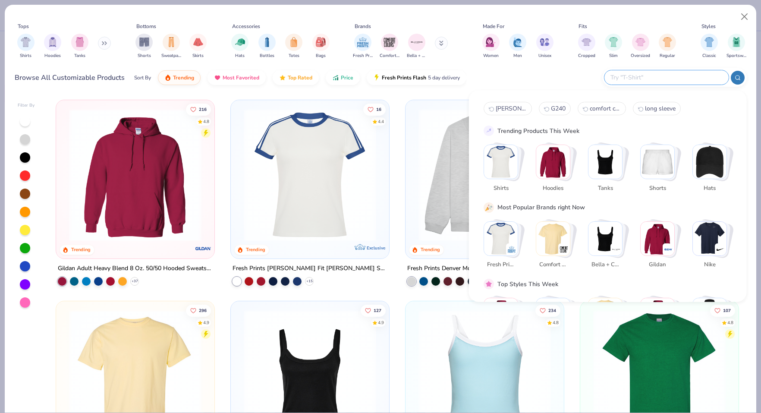
click at [679, 76] on input "text" at bounding box center [665, 77] width 113 height 10
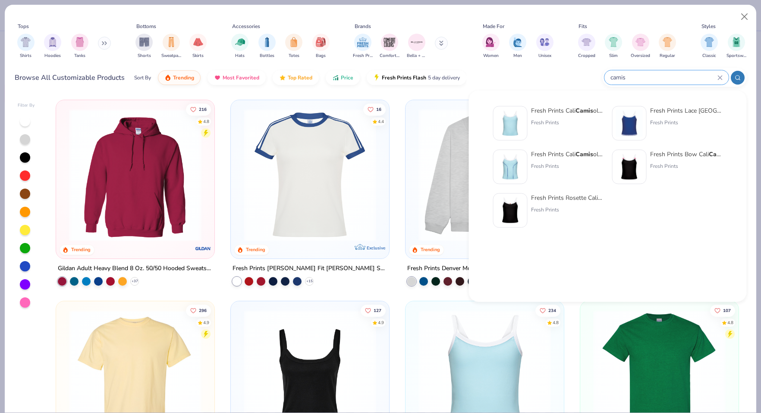
type input "camis"
click at [500, 125] on img at bounding box center [510, 123] width 27 height 27
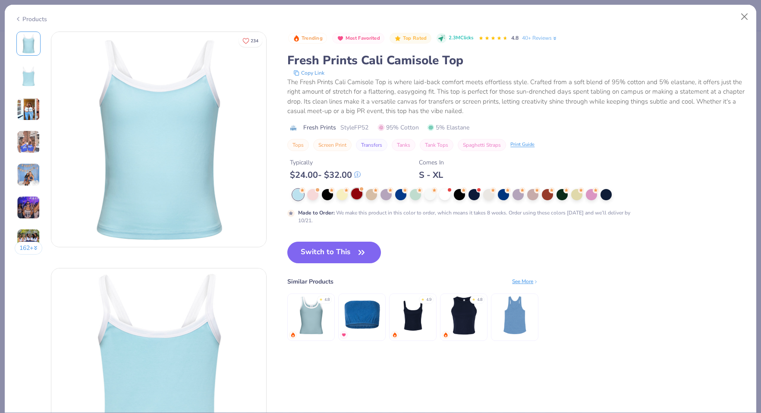
click at [358, 199] on div at bounding box center [356, 193] width 11 height 11
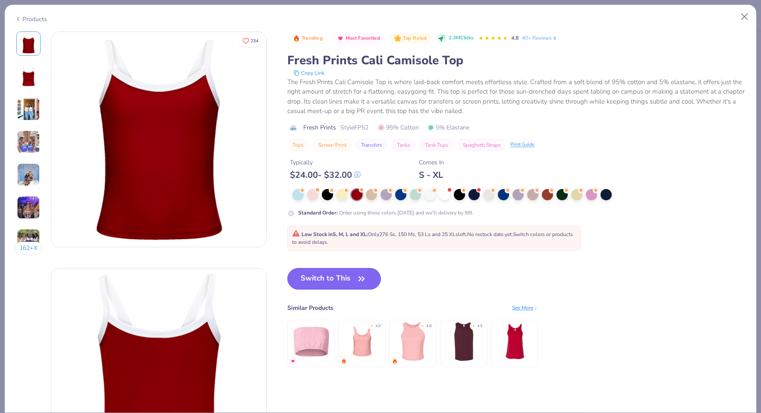
click at [340, 277] on button "Switch to This" at bounding box center [334, 279] width 94 height 22
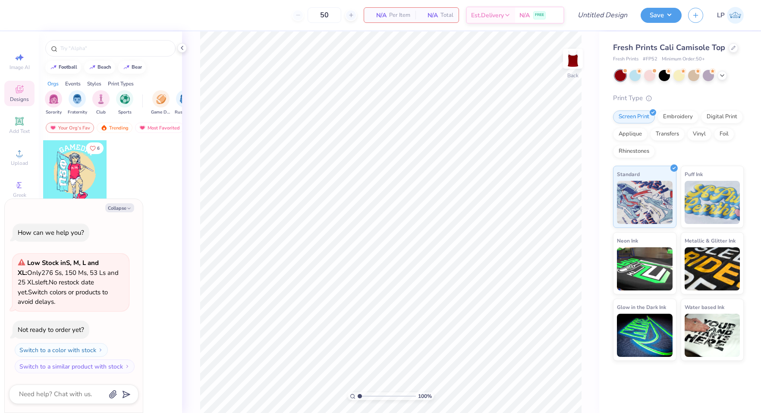
click at [296, 20] on div "50" at bounding box center [324, 15] width 65 height 16
drag, startPoint x: 331, startPoint y: 17, endPoint x: 311, endPoint y: 17, distance: 19.8
click at [311, 17] on input "50" at bounding box center [325, 15] width 34 height 16
click at [331, 16] on input "50" at bounding box center [325, 15] width 34 height 16
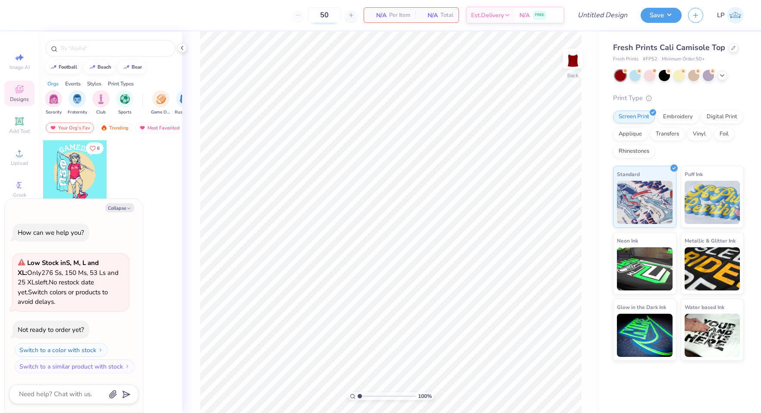
click at [331, 16] on input "50" at bounding box center [325, 15] width 34 height 16
click at [310, 15] on input "50" at bounding box center [325, 15] width 34 height 16
click at [323, 16] on input "50" at bounding box center [325, 15] width 34 height 16
type input "50"
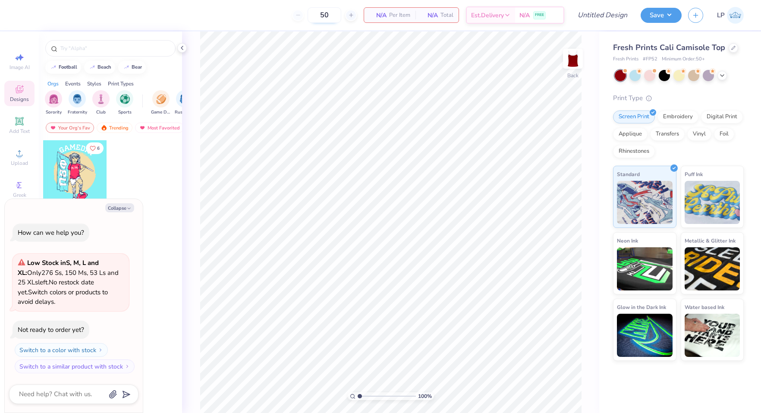
click at [344, 50] on body "50 N/A Per Item N/A Total Est. Delivery N/A FREE Design Title Save LP Image AI …" at bounding box center [380, 206] width 761 height 413
click at [17, 117] on icon at bounding box center [19, 121] width 10 height 10
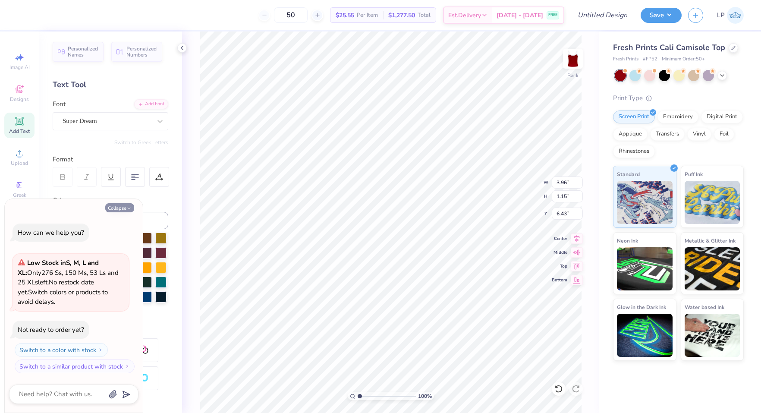
click at [128, 207] on icon "button" at bounding box center [128, 208] width 5 height 5
type textarea "x"
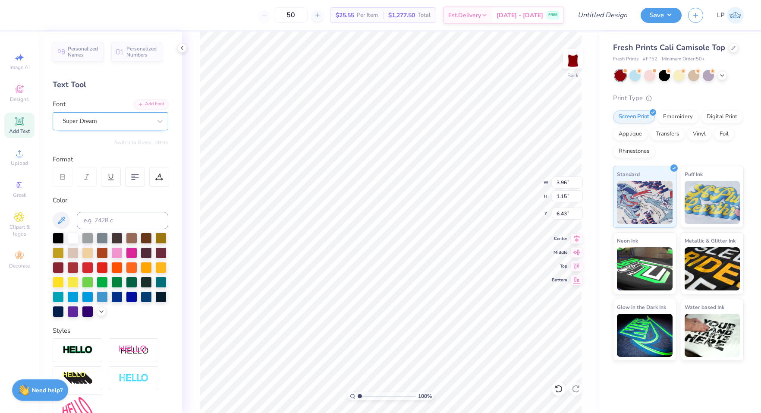
click at [130, 118] on div "Super Dream" at bounding box center [107, 120] width 91 height 13
click at [130, 118] on div "Super Dream" at bounding box center [107, 121] width 89 height 10
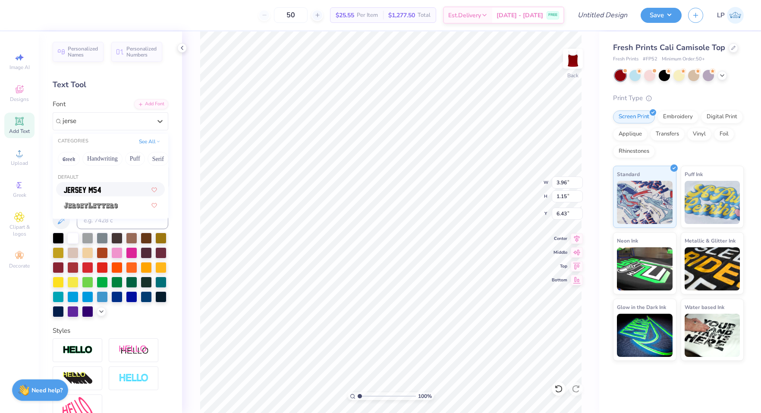
click at [121, 189] on div at bounding box center [110, 189] width 93 height 9
type input "jerse"
type input "3.13"
type input "1.26"
type input "6.37"
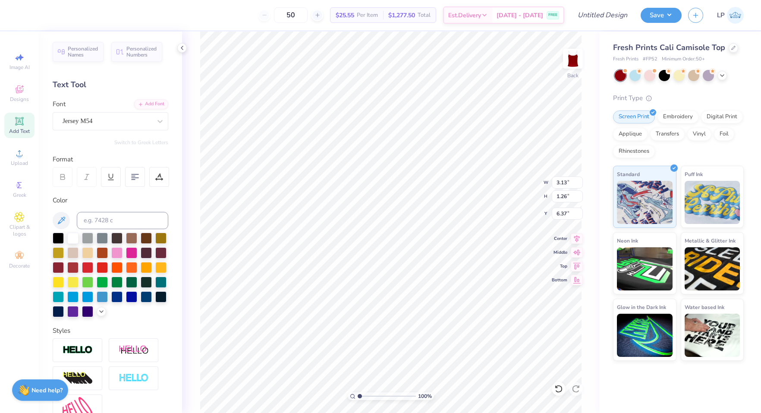
scroll to position [0, 2]
type textarea "Zeta tau alpha"
type textarea "1898"
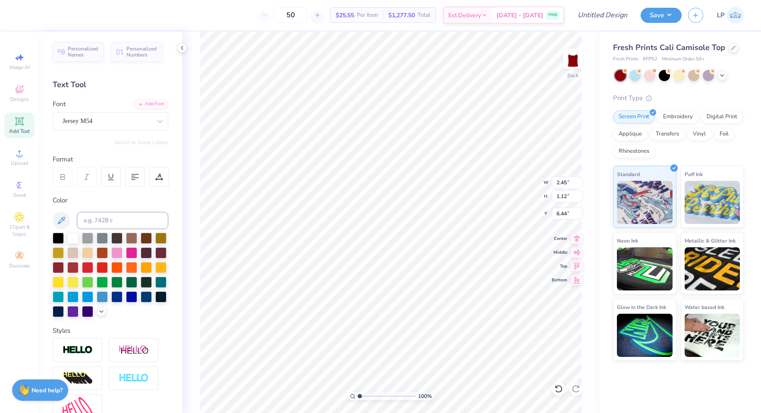
type input "11.04"
type input "9.19"
type input "6.44"
type input "2.63"
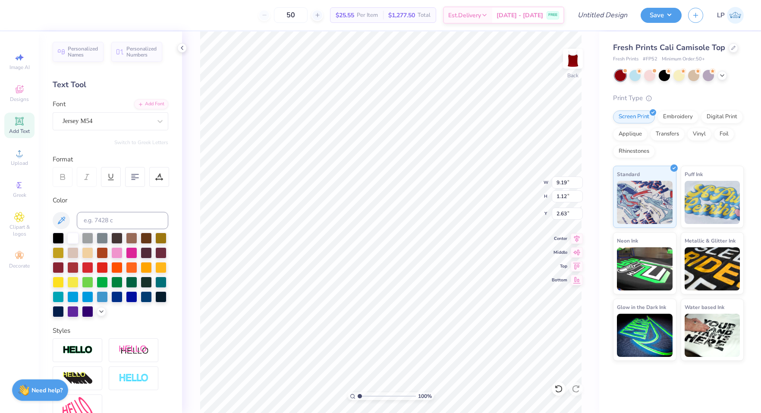
type input "6.00"
type input "0.73"
type input "4.43"
type input "0.54"
type input "2.04"
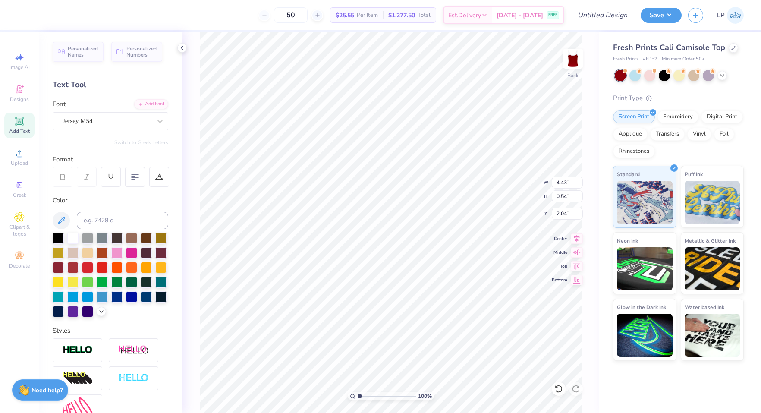
type input "2.45"
type input "1.12"
type input "11.04"
type input "3.64"
type input "1.67"
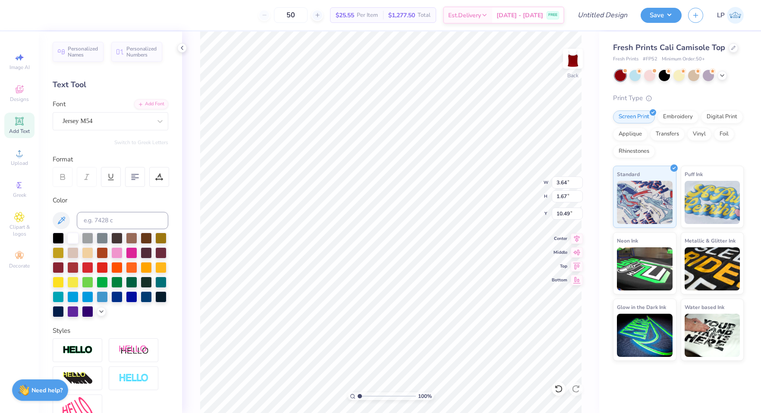
type input "11.03"
type input "4.43"
type input "0.54"
type input "1.97"
type input "4.21"
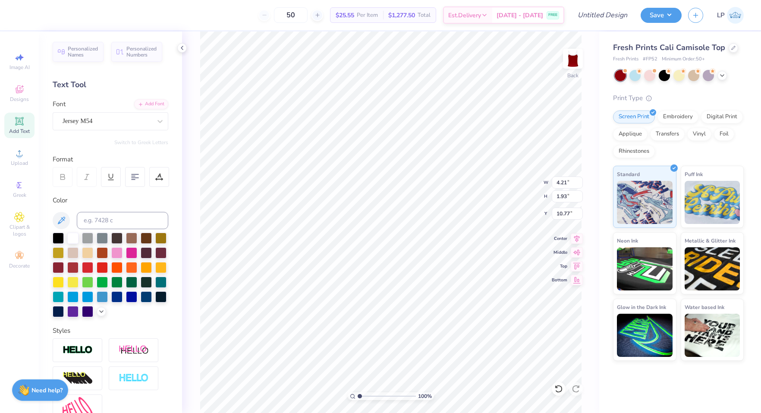
type input "1.93"
type input "10.77"
click at [593, 16] on input "Design Title" at bounding box center [591, 14] width 85 height 17
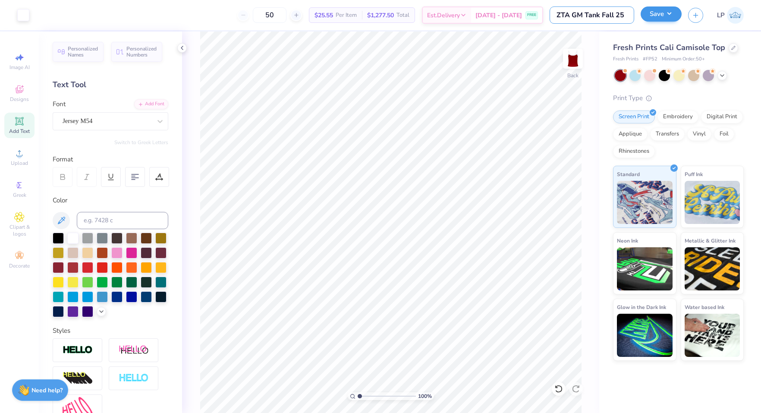
type input "ZTA GM Tank Fall 25"
click at [655, 17] on button "Save" at bounding box center [660, 13] width 41 height 15
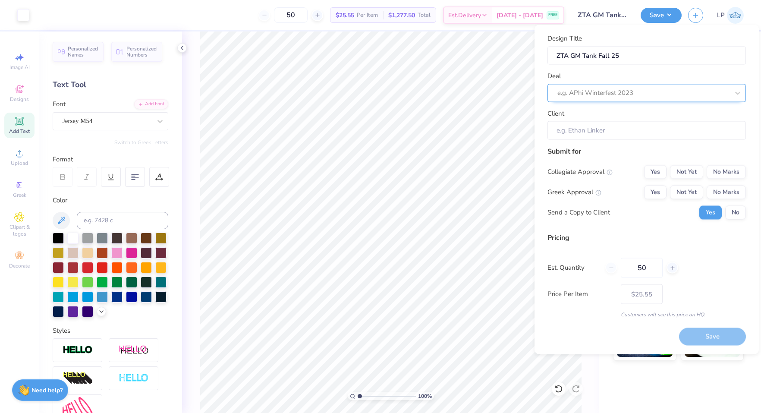
click at [596, 91] on div at bounding box center [643, 93] width 172 height 12
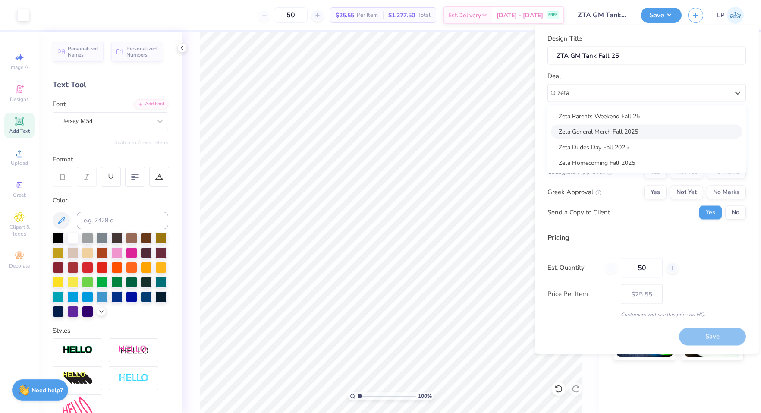
click at [593, 132] on div "Zeta General Merch Fall 2025" at bounding box center [646, 131] width 191 height 14
type input "zeta"
type input "Ryan Henry"
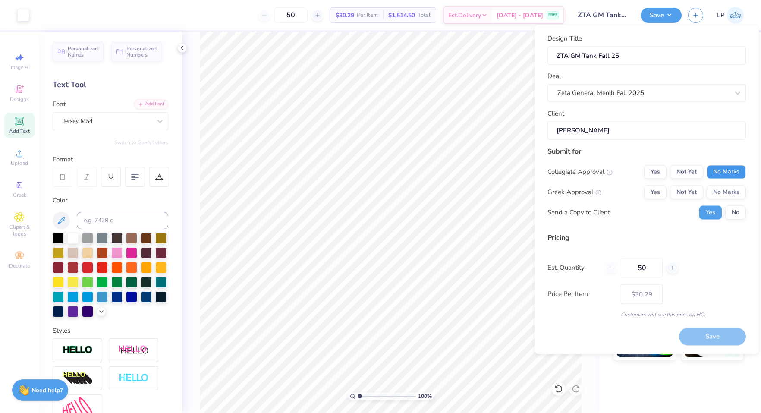
click at [721, 174] on button "No Marks" at bounding box center [725, 172] width 39 height 14
click at [658, 191] on button "Yes" at bounding box center [655, 192] width 22 height 14
click at [732, 212] on button "No" at bounding box center [735, 212] width 21 height 14
click at [721, 337] on button "Save" at bounding box center [712, 337] width 67 height 18
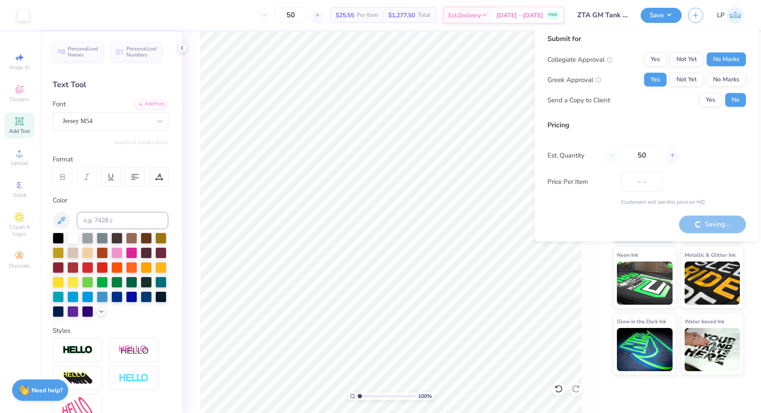
type input "$30.29"
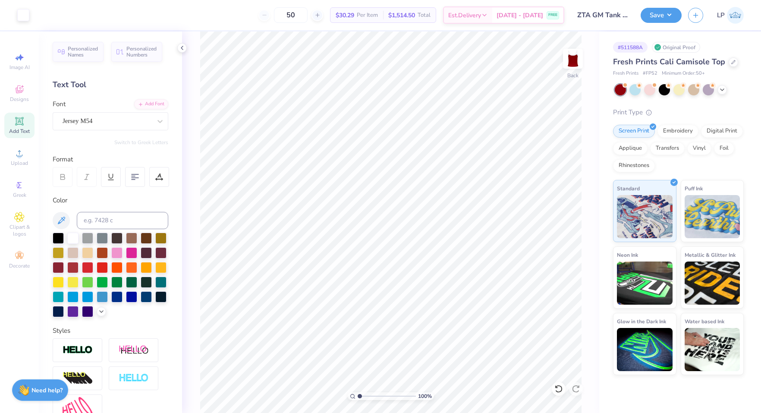
click at [636, 47] on div "# 511588A" at bounding box center [630, 47] width 35 height 11
copy div "# 511588A"
click at [675, 15] on button "Save" at bounding box center [660, 13] width 41 height 15
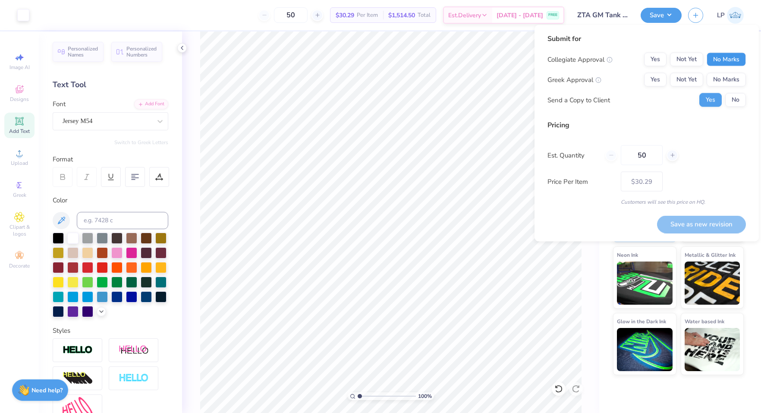
click at [728, 63] on button "No Marks" at bounding box center [725, 60] width 39 height 14
click at [667, 79] on div "Yes Not Yet No Marks" at bounding box center [695, 80] width 102 height 14
click at [659, 79] on button "Yes" at bounding box center [655, 80] width 22 height 14
click at [671, 15] on button "Save" at bounding box center [660, 13] width 41 height 15
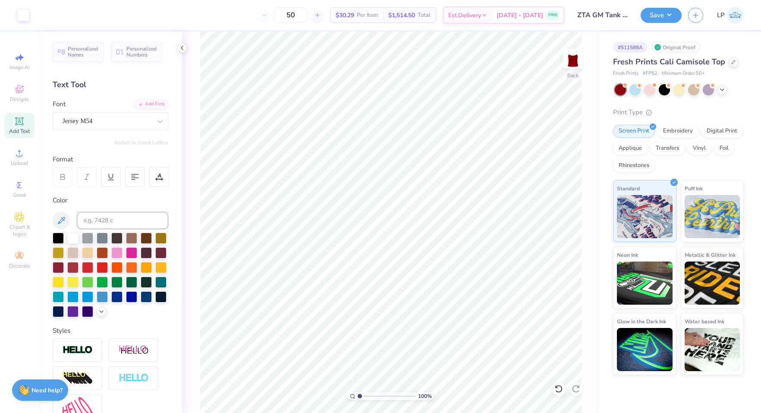
click at [632, 50] on div "# 511588A" at bounding box center [630, 47] width 35 height 11
copy div "511588A"
click at [670, 15] on button "Save" at bounding box center [660, 13] width 41 height 15
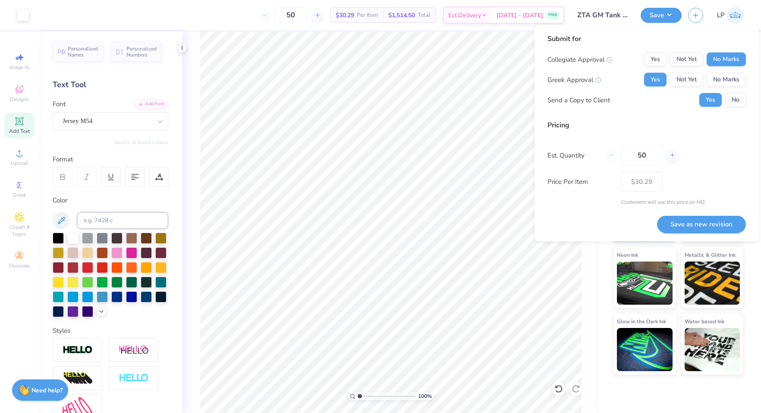
click at [605, 257] on div "# 511588A Original Proof Fresh Prints Cali Camisole Top Fresh Prints # FP52 Min…" at bounding box center [680, 202] width 162 height 343
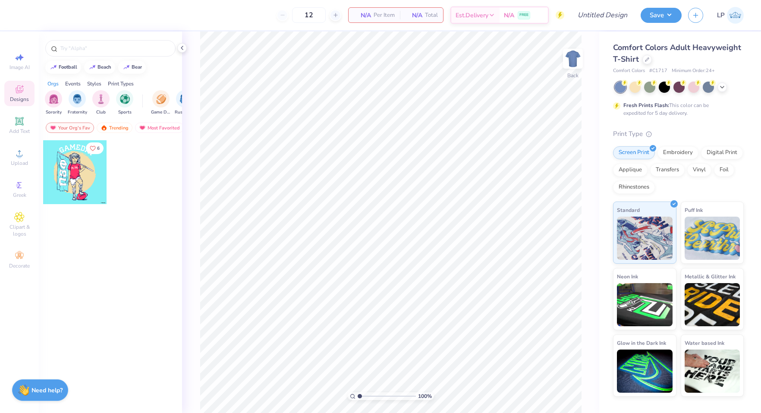
click at [17, 112] on div "Image AI Designs Add Text Upload Greek Clipart & logos Decorate" at bounding box center [19, 161] width 30 height 224
click at [18, 130] on span "Add Text" at bounding box center [19, 131] width 21 height 7
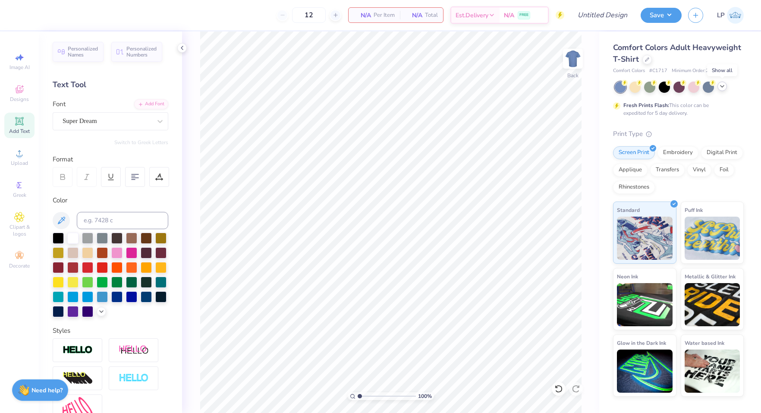
click at [724, 85] on icon at bounding box center [722, 86] width 7 height 7
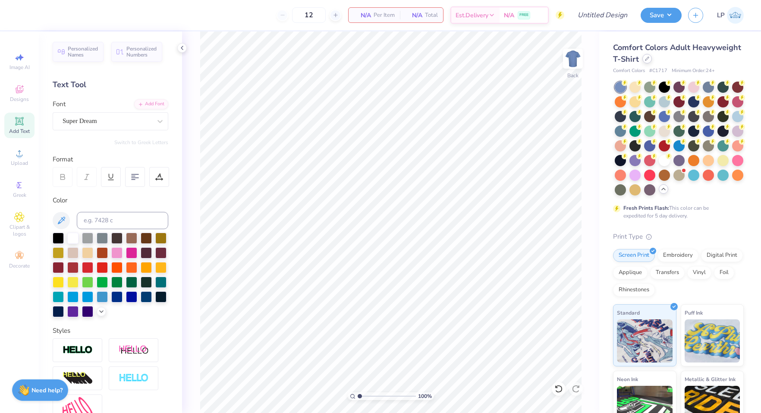
click at [646, 59] on icon at bounding box center [646, 58] width 3 height 3
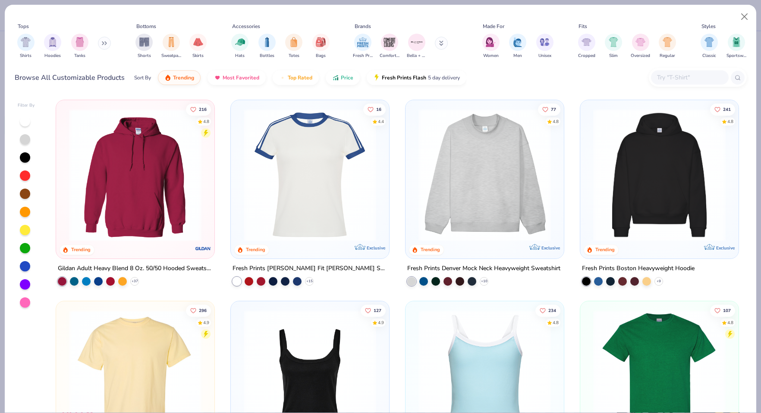
click at [670, 74] on input "text" at bounding box center [689, 77] width 66 height 10
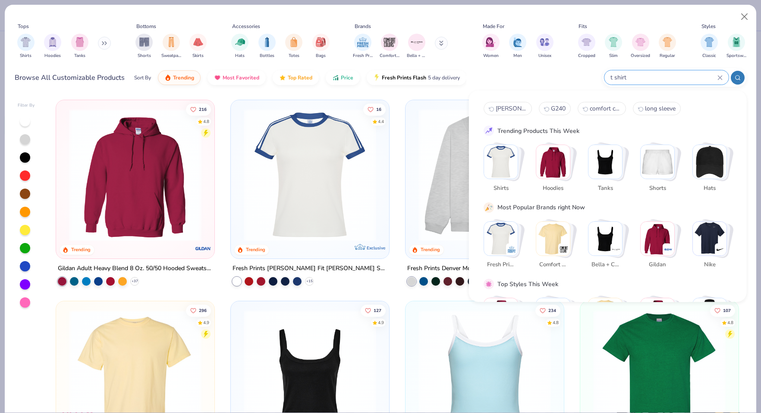
type input "t shirt"
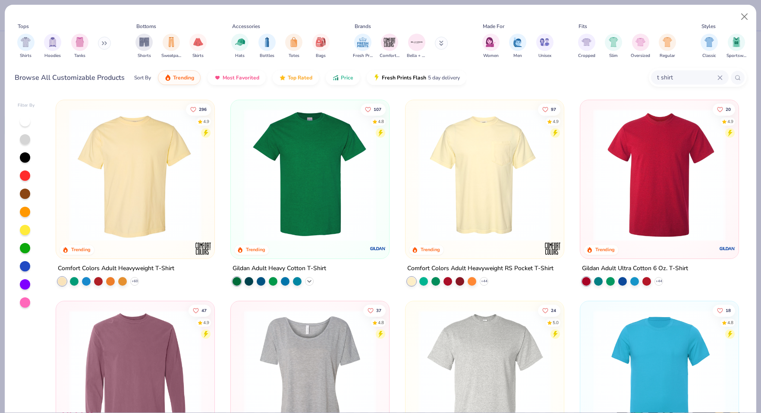
click at [311, 278] on icon at bounding box center [309, 281] width 7 height 7
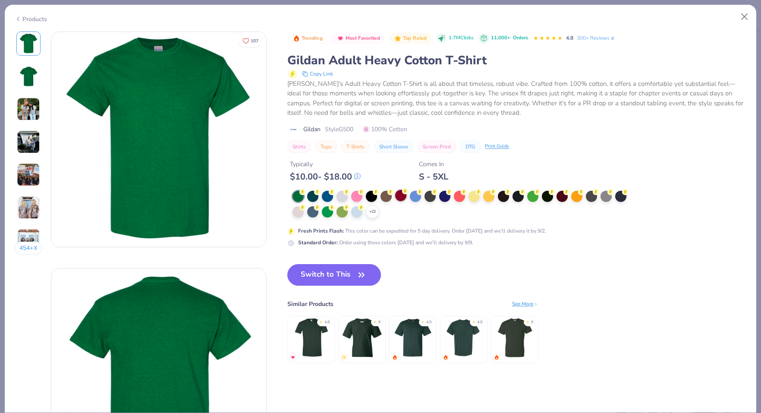
click at [398, 193] on div at bounding box center [400, 195] width 11 height 11
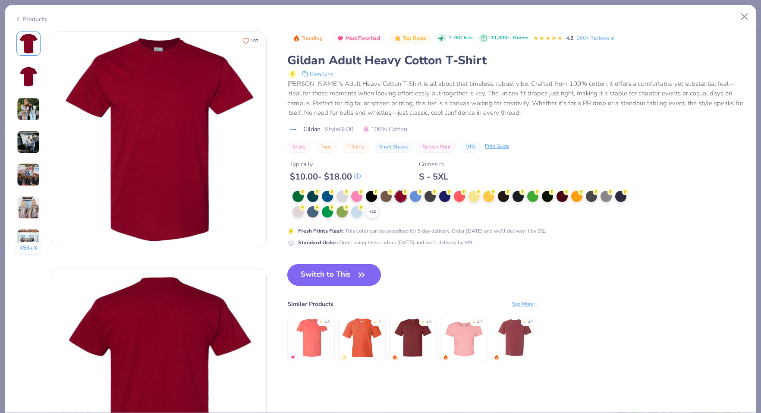
click at [338, 275] on button "Switch to This" at bounding box center [334, 275] width 94 height 22
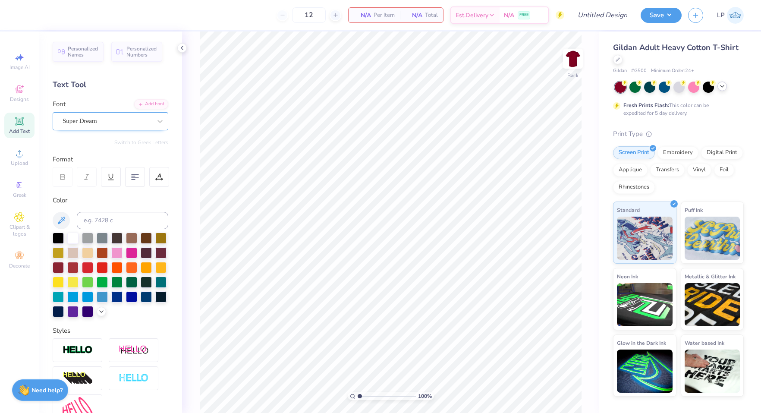
click at [151, 114] on div "Super Dream" at bounding box center [107, 120] width 91 height 13
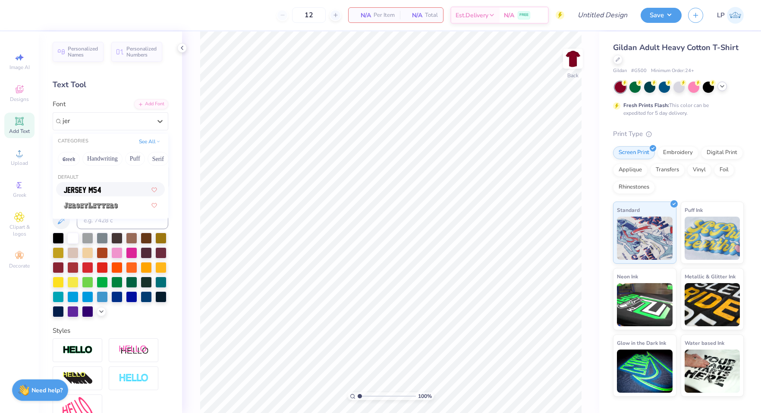
click at [112, 190] on div at bounding box center [110, 189] width 93 height 9
type input "jer"
click at [21, 131] on span "Add Text" at bounding box center [19, 131] width 21 height 7
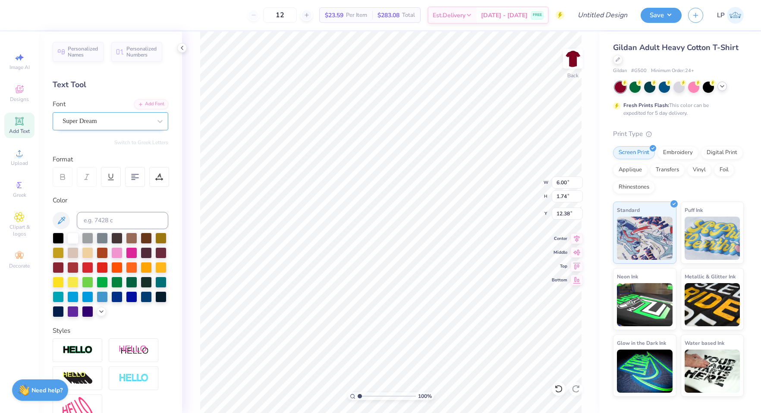
click at [144, 125] on div "Super Dream" at bounding box center [107, 120] width 91 height 13
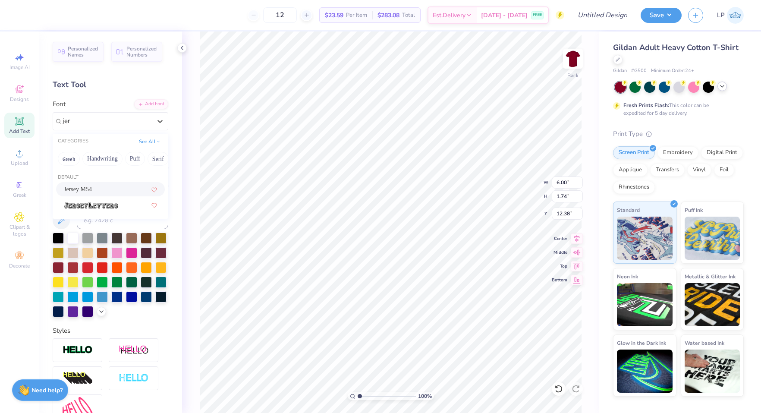
click at [127, 187] on div "Jersey M54" at bounding box center [110, 189] width 93 height 9
type input "jer"
type input "4.74"
type input "1.90"
type input "12.30"
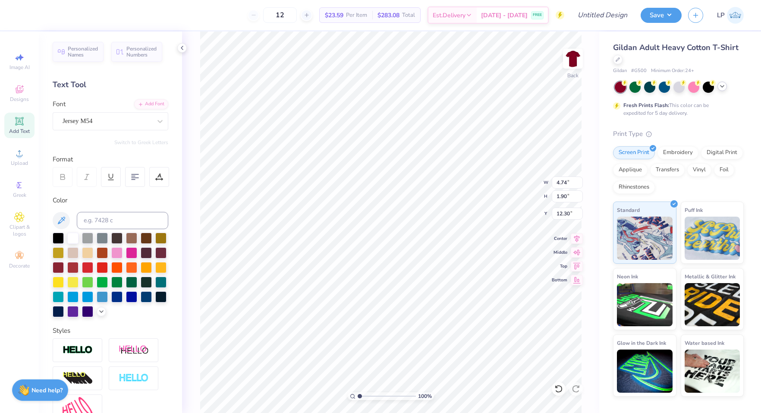
type textarea "Zeta tau alpha"
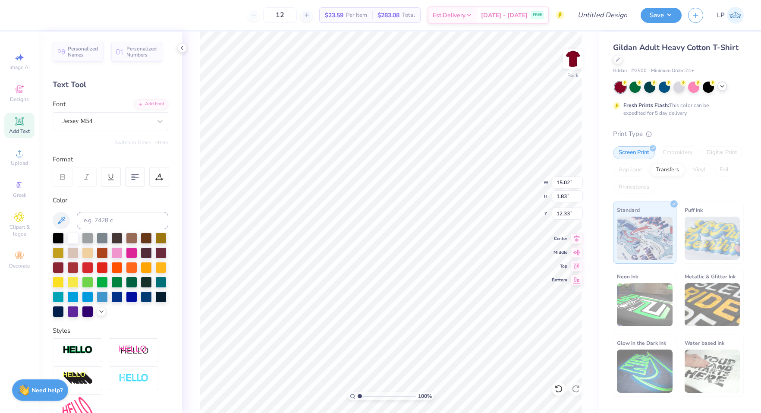
type input "11.16"
type input "1.36"
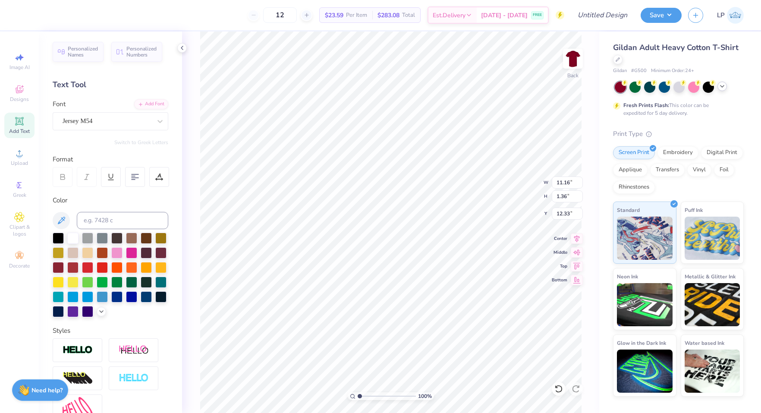
type input "6.85"
type input "0.84"
type input "10.61"
type textarea "1898"
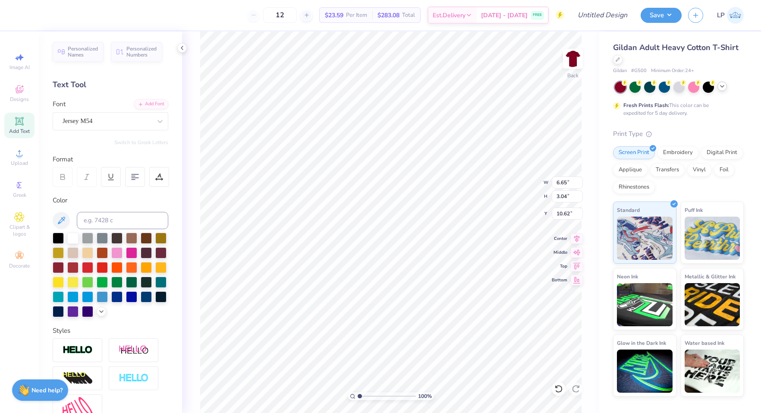
type input "6.65"
type input "3.04"
type input "21.30"
type input "5.58"
type input "2.55"
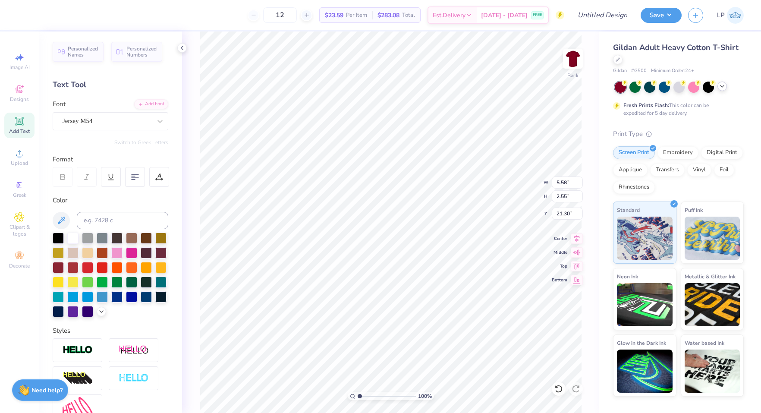
type input "21.65"
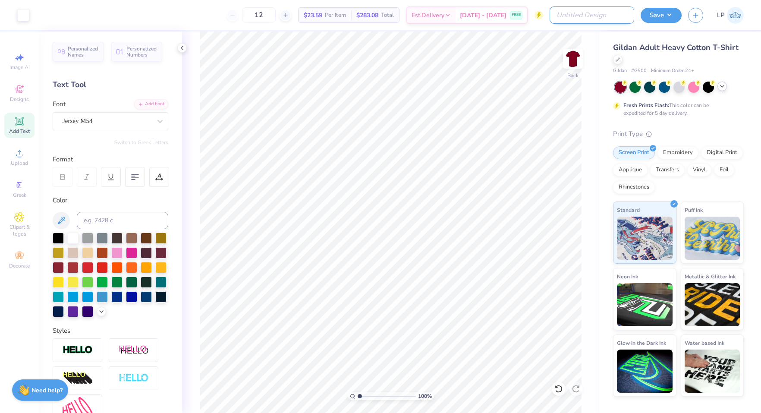
click at [612, 16] on input "Design Title" at bounding box center [591, 14] width 85 height 17
type input "ZTA GM Tshirt"
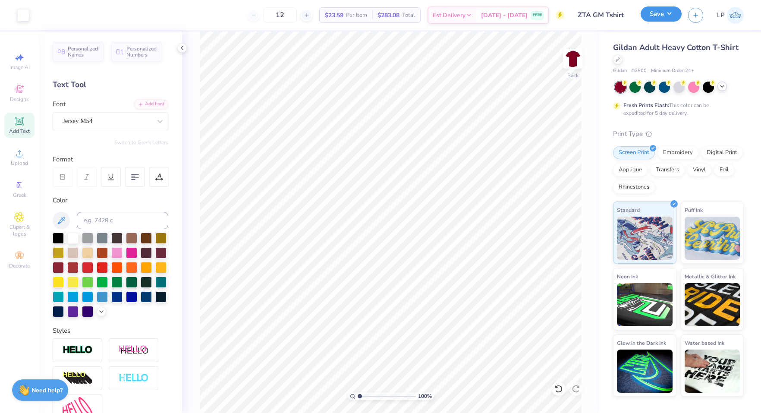
click at [669, 12] on button "Save" at bounding box center [660, 13] width 41 height 15
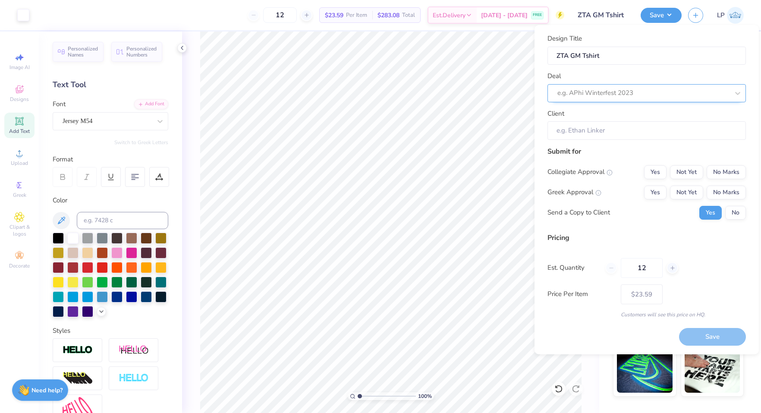
click at [644, 92] on div at bounding box center [643, 93] width 172 height 12
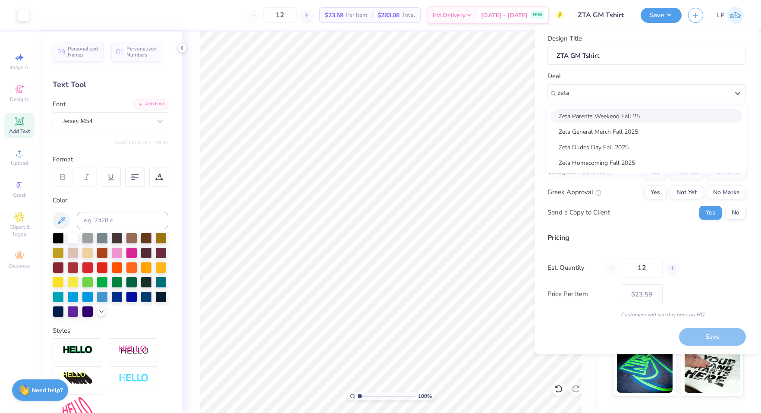
type input "zeta"
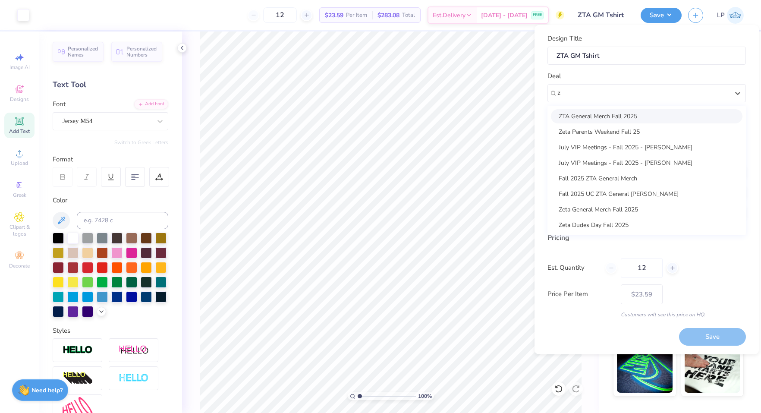
click at [618, 112] on div "ZTA General Merch Fall 2025" at bounding box center [646, 116] width 191 height 14
type input "z"
type input "Ryan Henry"
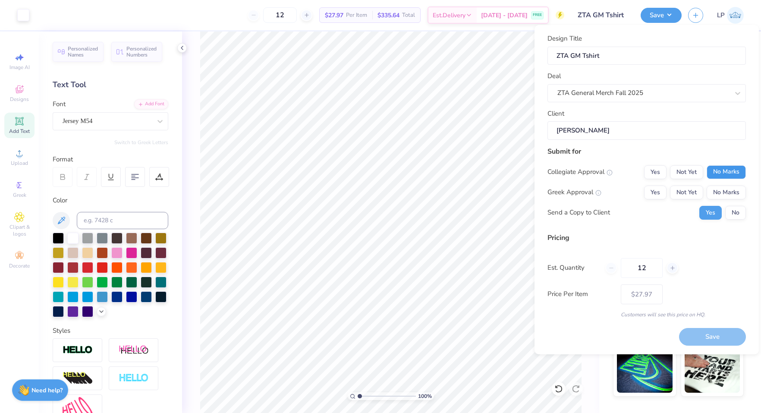
click at [730, 176] on button "No Marks" at bounding box center [725, 172] width 39 height 14
click at [653, 195] on button "Yes" at bounding box center [655, 192] width 22 height 14
click at [738, 214] on button "No" at bounding box center [735, 213] width 21 height 14
click at [706, 335] on button "Save" at bounding box center [712, 337] width 67 height 18
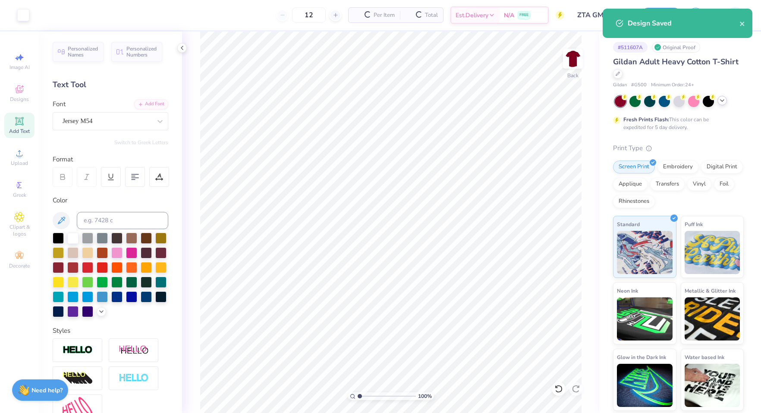
type input "$23.59"
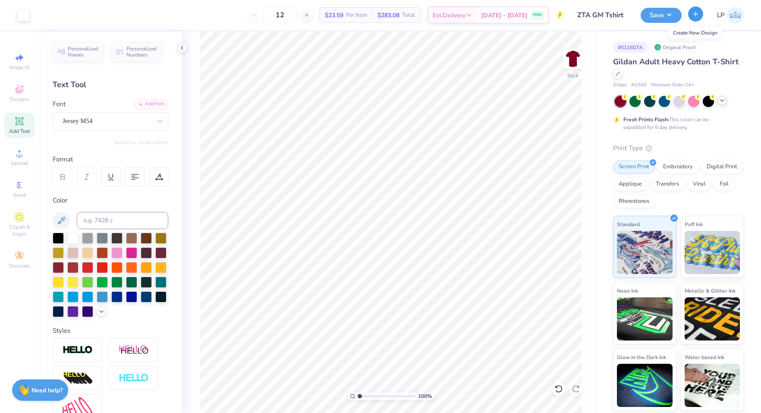
click at [693, 16] on icon "button" at bounding box center [695, 13] width 7 height 7
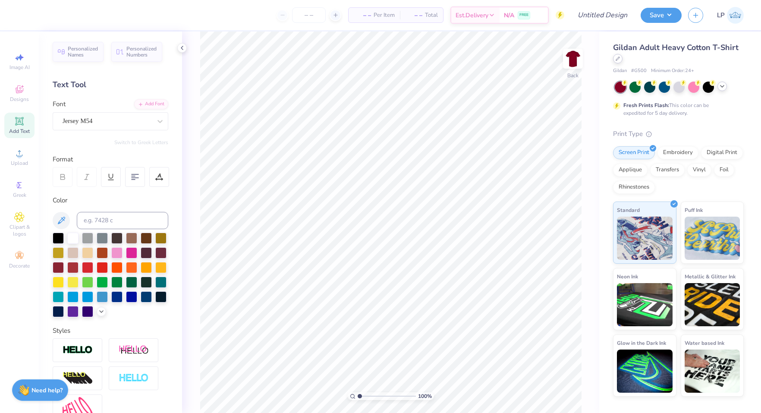
click at [621, 58] on div at bounding box center [617, 58] width 9 height 9
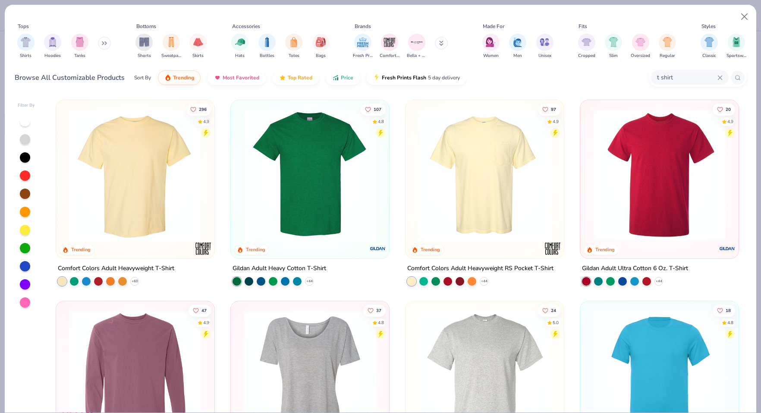
click at [671, 75] on input "t shirt" at bounding box center [686, 77] width 61 height 10
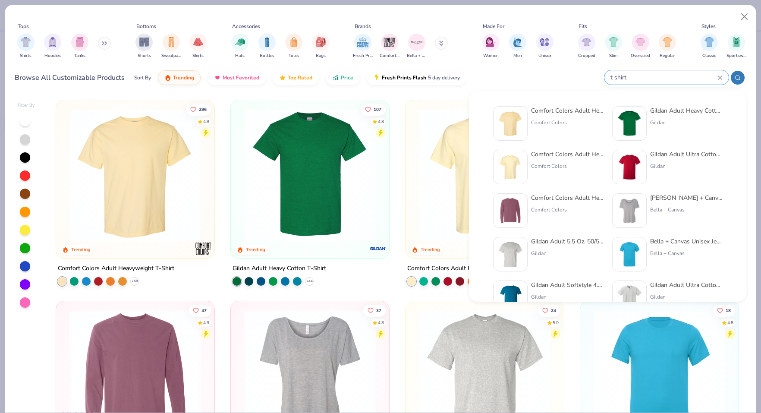
drag, startPoint x: 640, startPoint y: 77, endPoint x: 584, endPoint y: 77, distance: 56.5
click at [584, 77] on div "Browse All Customizable Products Sort By Trending Most Favorited Top Rated Pric…" at bounding box center [381, 78] width 732 height 24
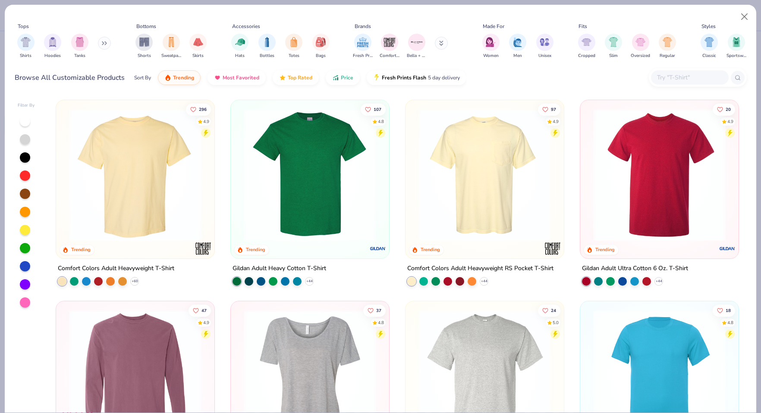
click at [668, 78] on input "text" at bounding box center [689, 77] width 66 height 10
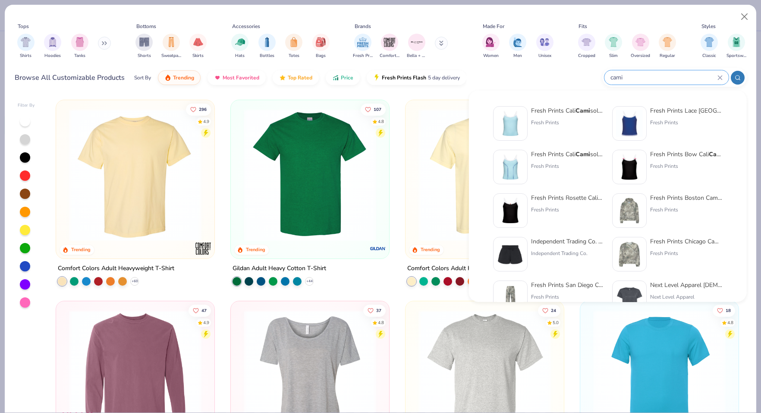
type input "cami"
click at [575, 106] on div "Fresh Prints Cali Cami sole Top" at bounding box center [567, 110] width 72 height 9
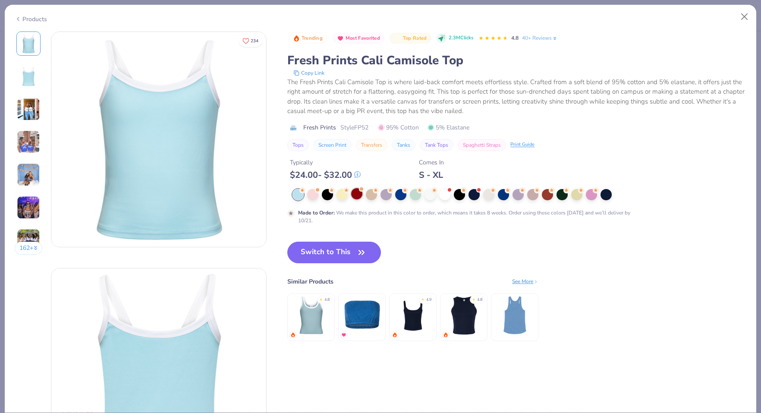
click at [359, 195] on div at bounding box center [356, 193] width 11 height 11
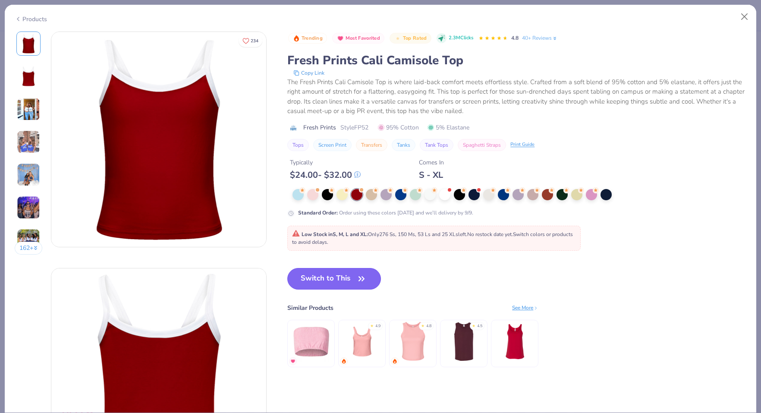
click at [354, 276] on button "Switch to This" at bounding box center [334, 279] width 94 height 22
type input "50"
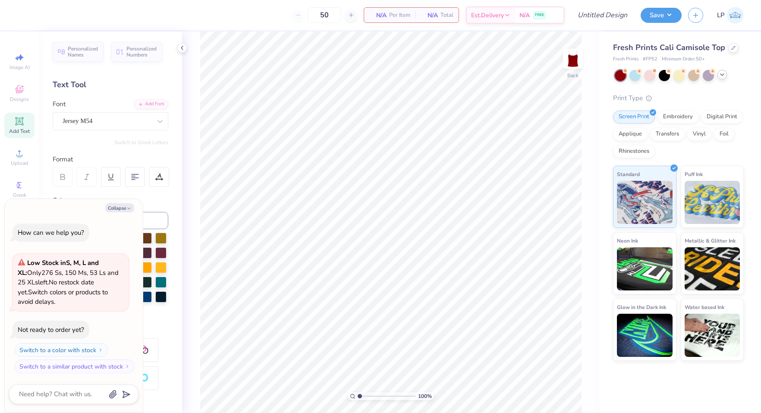
click at [24, 120] on icon at bounding box center [19, 121] width 10 height 10
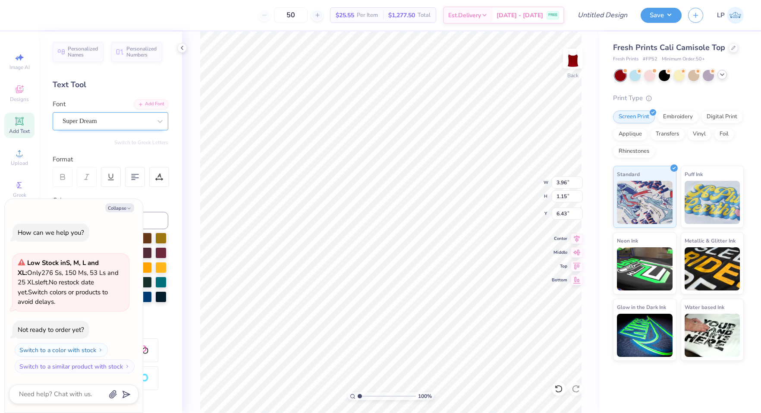
type textarea "x"
click at [140, 126] on div at bounding box center [107, 121] width 89 height 12
click at [135, 185] on div "Jersey M54" at bounding box center [110, 189] width 93 height 9
type input "jerse"
type textarea "x"
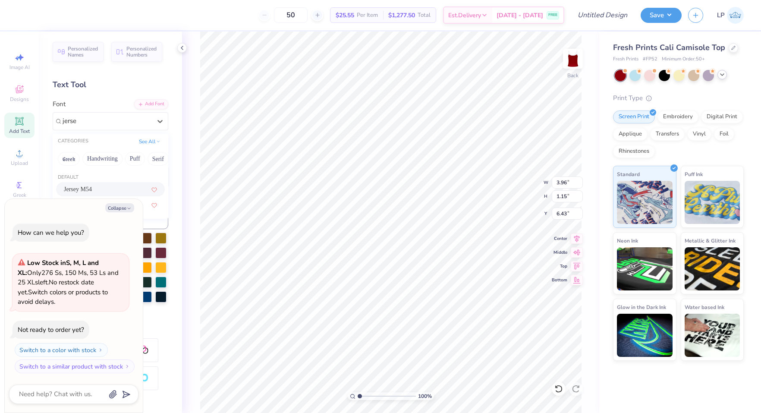
type input "3.13"
type input "1.26"
type input "6.37"
type textarea "x"
type textarea "z"
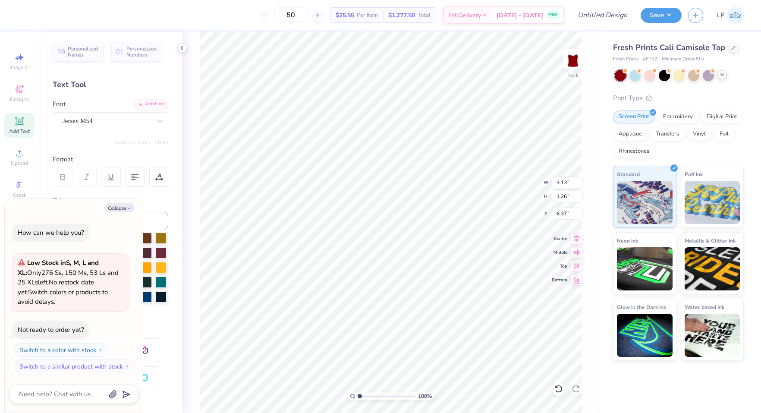
type textarea "x"
type textarea "ze"
type textarea "x"
type textarea "zet"
type textarea "x"
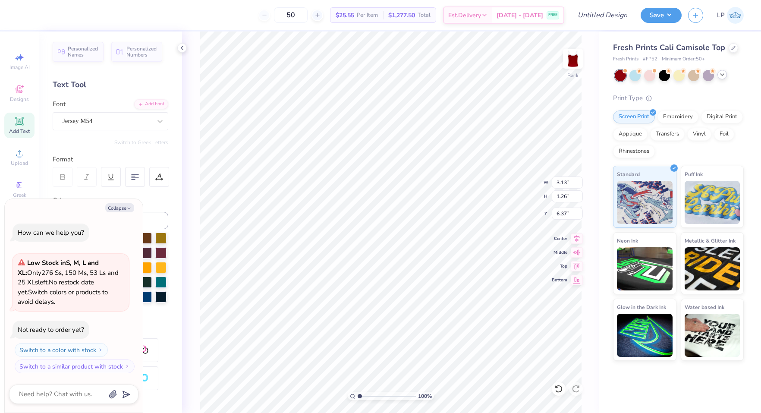
type textarea "zeta"
type textarea "x"
type textarea "zeta"
type textarea "x"
type textarea "zeta t"
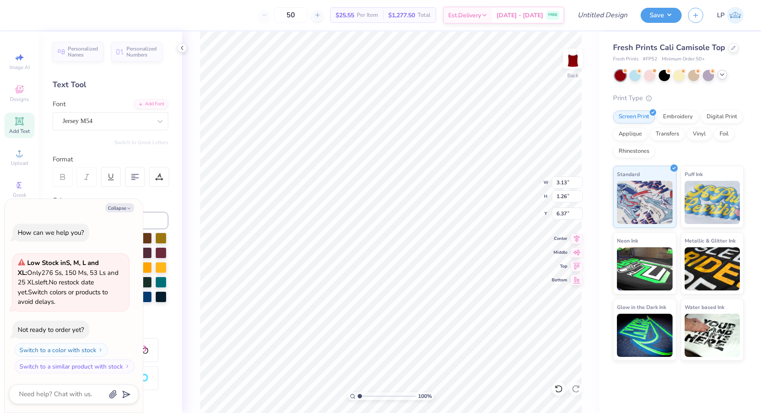
type textarea "x"
type textarea "zeta tau"
type textarea "x"
type textarea "zeta tau"
type textarea "x"
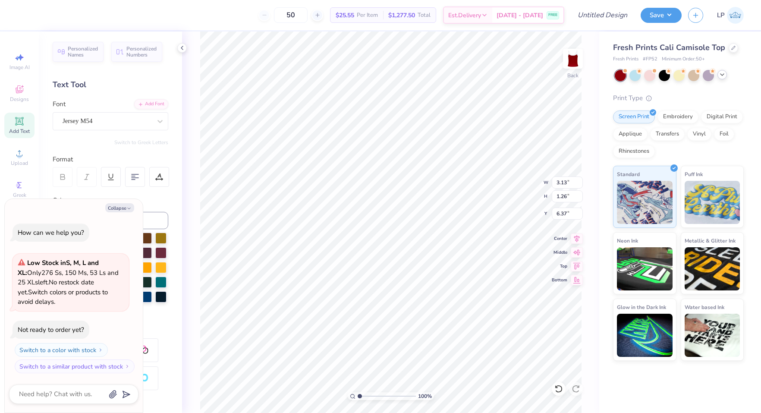
type textarea "zeta tau a"
type textarea "x"
type textarea "zeta tau al"
type textarea "x"
type textarea "zeta tau alp"
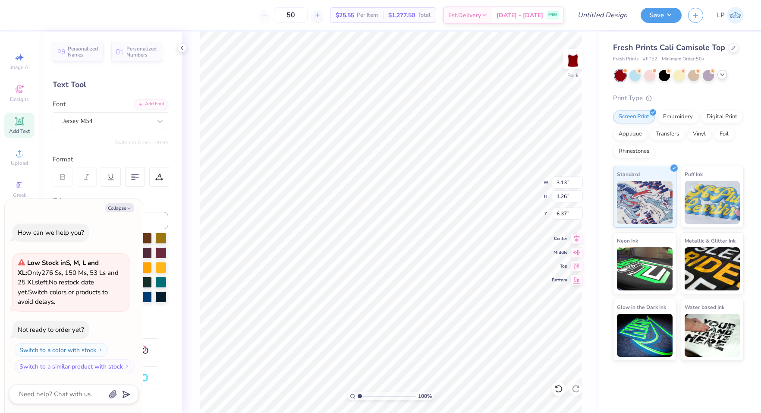
type textarea "x"
type textarea "zeta tau alph"
type textarea "x"
type textarea "zeta tau alpha"
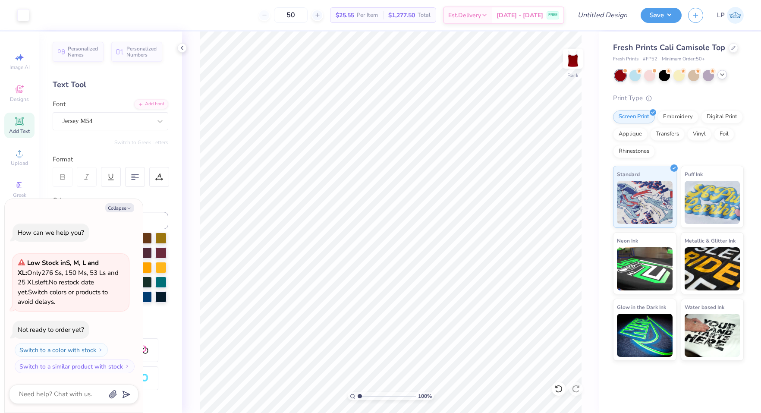
click at [22, 124] on icon at bounding box center [19, 121] width 10 height 10
type textarea "x"
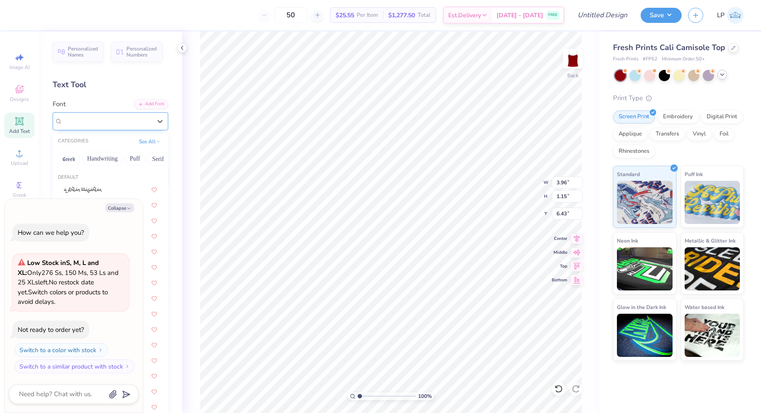
click at [144, 124] on div "Super Dream" at bounding box center [107, 120] width 91 height 13
click at [106, 186] on div "Jersey M54" at bounding box center [110, 189] width 93 height 9
type input "jers"
type textarea "x"
type input "3.13"
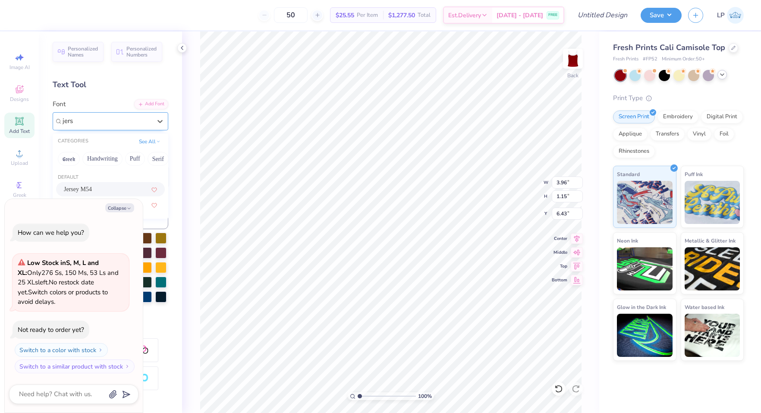
type input "1.26"
type input "6.37"
type textarea "x"
type textarea "1"
type textarea "x"
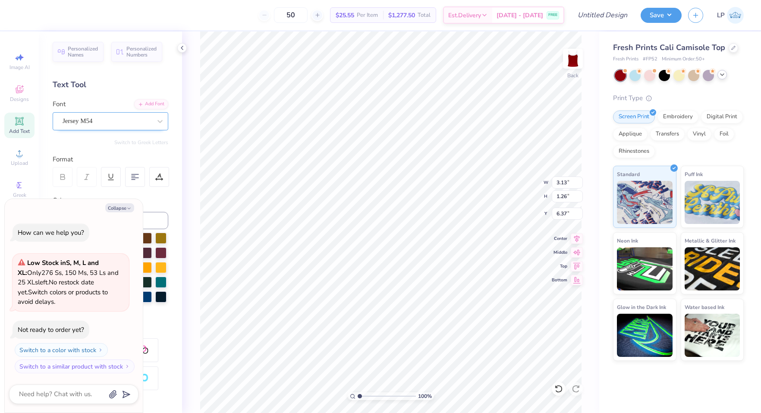
type textarea "18"
type textarea "x"
type textarea "189"
type textarea "x"
type textarea "1898"
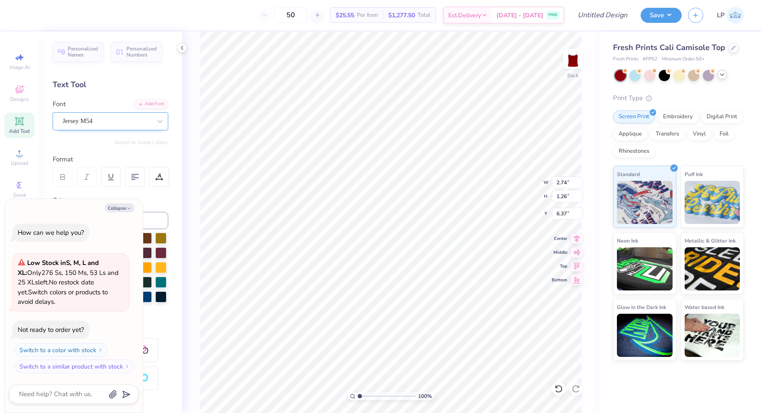
type textarea "x"
type input "11.45"
type textarea "x"
type input "9.19"
type input "1.12"
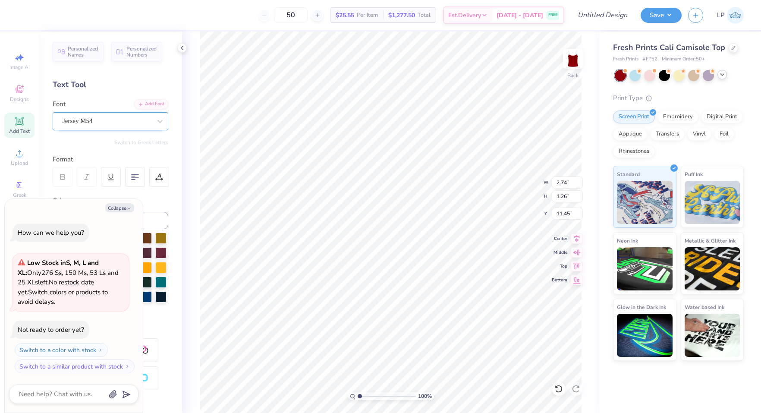
type input "6.44"
type textarea "x"
type input "4.44"
type input "0.54"
type textarea "x"
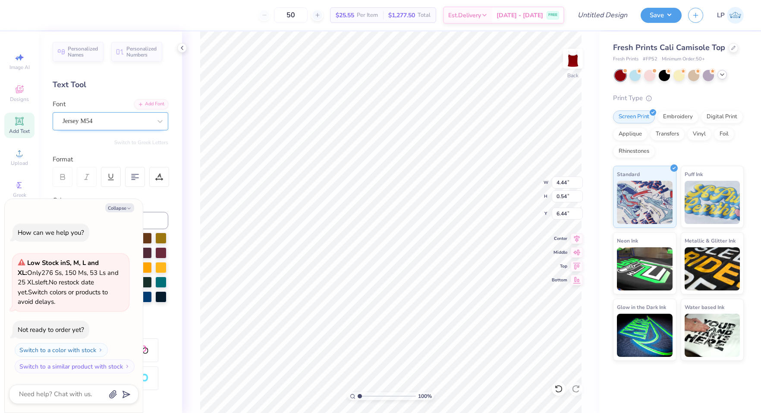
type input "2.16"
type textarea "x"
type input "2.74"
type input "1.26"
type input "11.45"
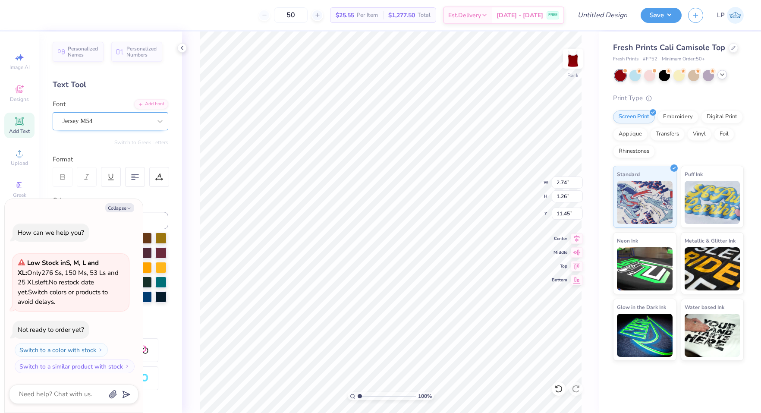
type textarea "x"
type input "3.76"
type input "1.72"
type input "10.99"
type textarea "x"
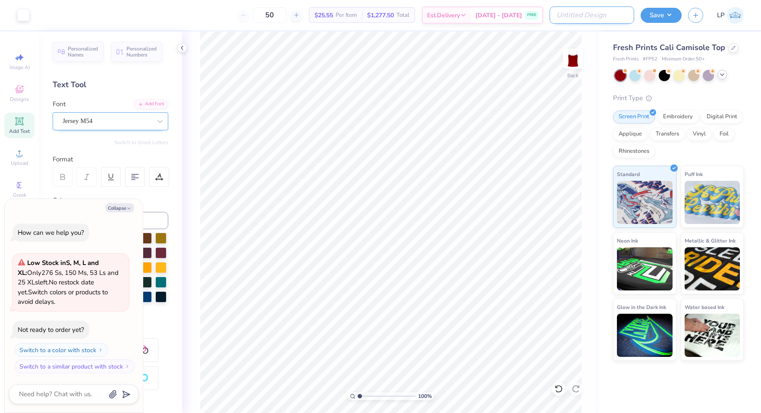
click at [621, 19] on input "Design Title" at bounding box center [591, 14] width 85 height 17
type input "Z"
type textarea "x"
type input "ZT"
type textarea "x"
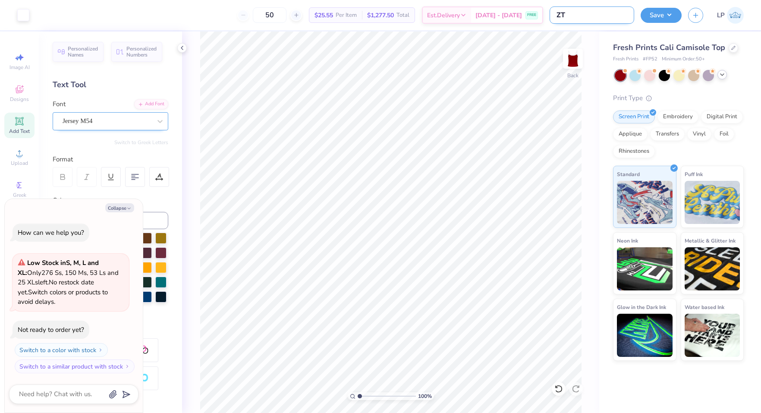
type input "ZTA"
type textarea "x"
type input "ZTA GM Tank Fall 25"
click at [665, 10] on button "Save" at bounding box center [660, 13] width 41 height 15
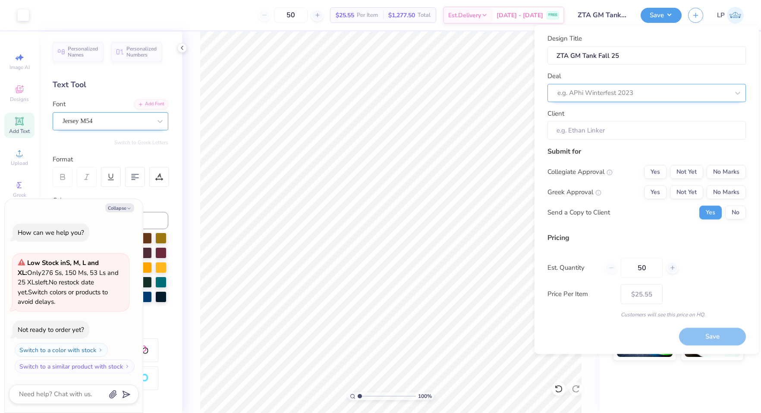
click at [604, 99] on div "e.g. APhi Winterfest 2023" at bounding box center [646, 93] width 198 height 18
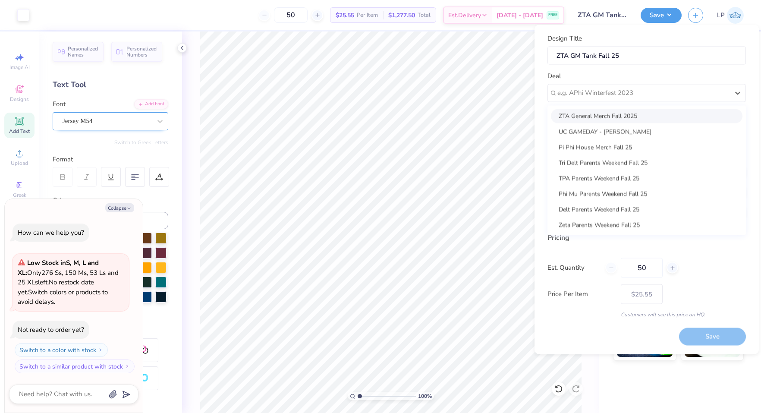
click at [602, 120] on div "ZTA General Merch Fall 2025" at bounding box center [646, 116] width 191 height 14
type textarea "x"
type input "Ryan Henry"
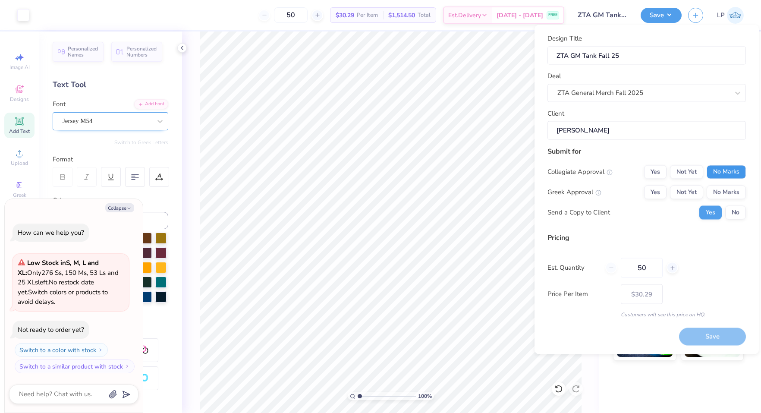
click at [729, 177] on button "No Marks" at bounding box center [725, 172] width 39 height 14
click at [648, 190] on button "Yes" at bounding box center [655, 192] width 22 height 14
type input "$30.29"
click at [735, 215] on button "No" at bounding box center [735, 212] width 21 height 14
type textarea "x"
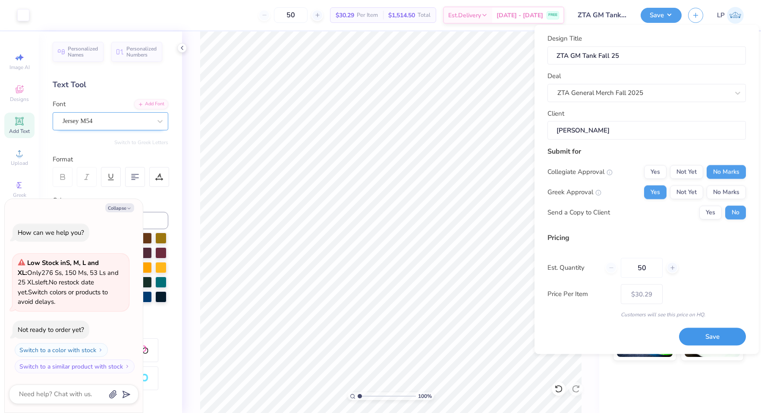
click at [696, 328] on button "Save" at bounding box center [712, 337] width 67 height 18
type input "$30.29"
type textarea "x"
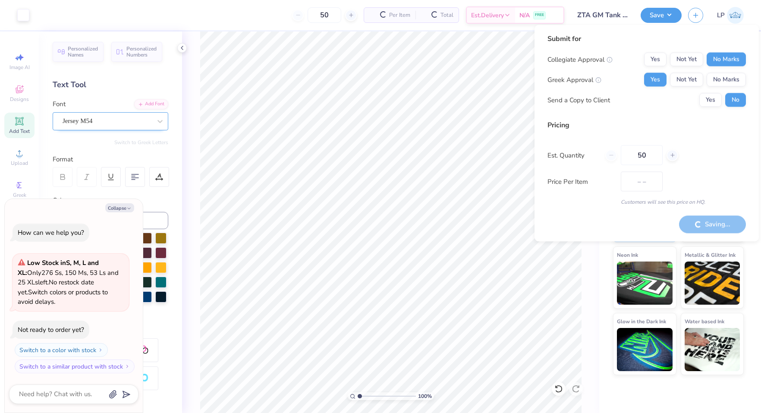
type input "$25.55"
type textarea "x"
type input "– –"
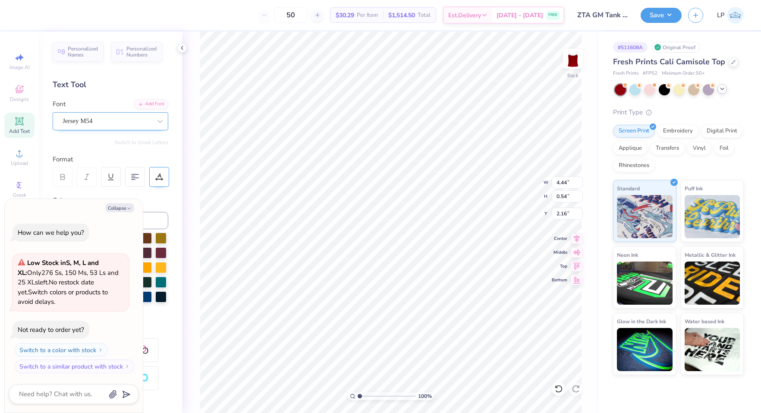
click at [164, 174] on div at bounding box center [159, 177] width 20 height 20
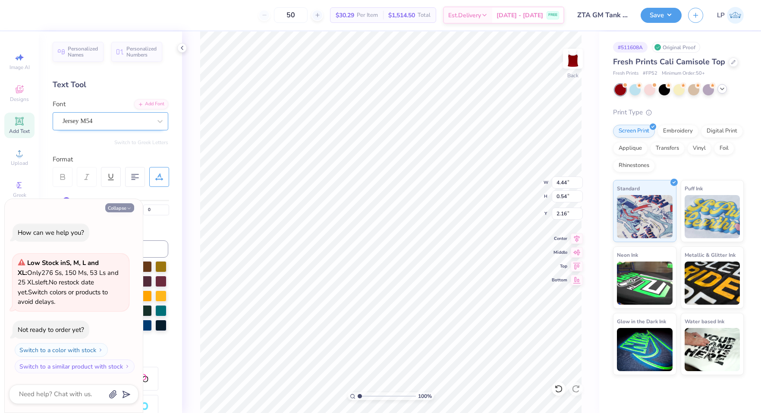
click at [129, 207] on icon "button" at bounding box center [128, 208] width 5 height 5
type textarea "x"
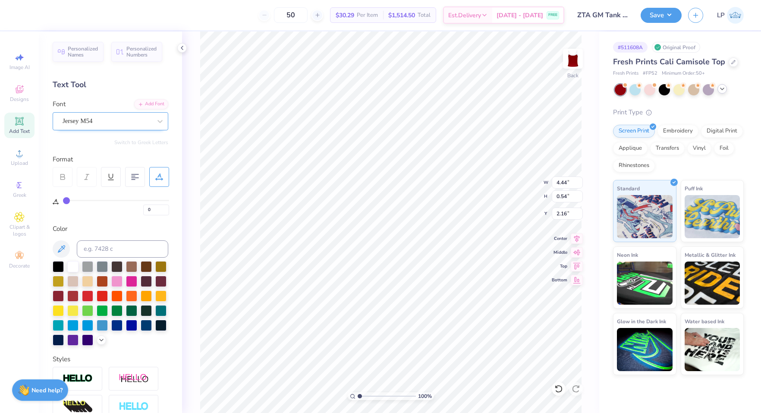
type input "1"
type input "2"
type input "3"
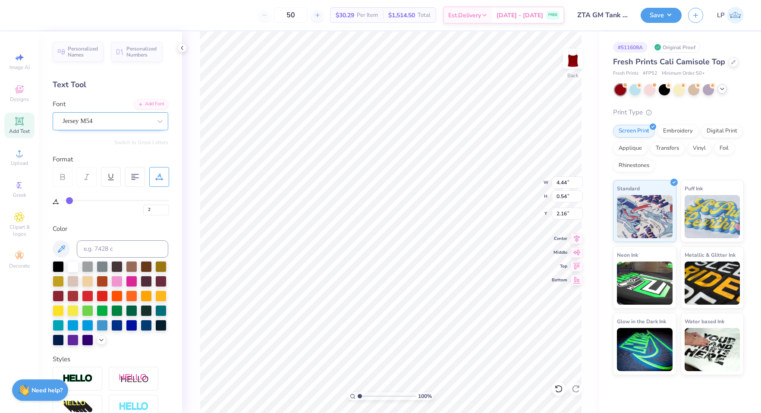
type input "3"
type input "4"
type input "4.81"
drag, startPoint x: 65, startPoint y: 201, endPoint x: 70, endPoint y: 202, distance: 5.2
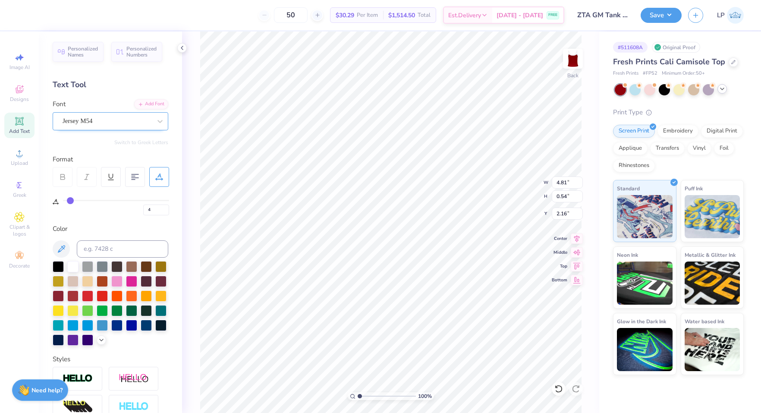
click at [70, 201] on input "range" at bounding box center [116, 200] width 106 height 1
type input "3"
type input "4"
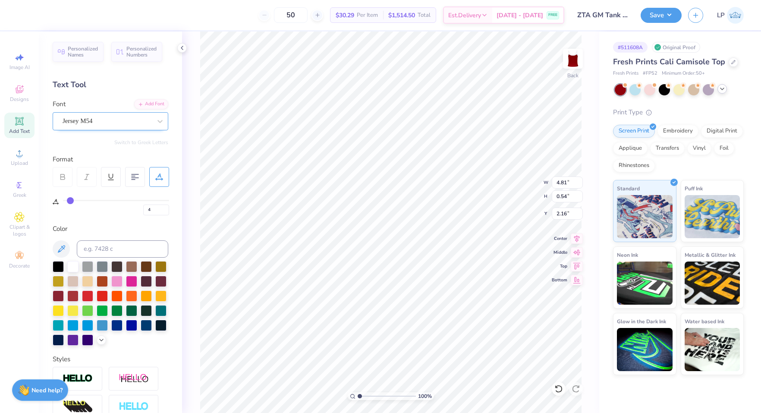
type input "5"
click at [71, 201] on input "range" at bounding box center [116, 200] width 106 height 1
type input "4.90"
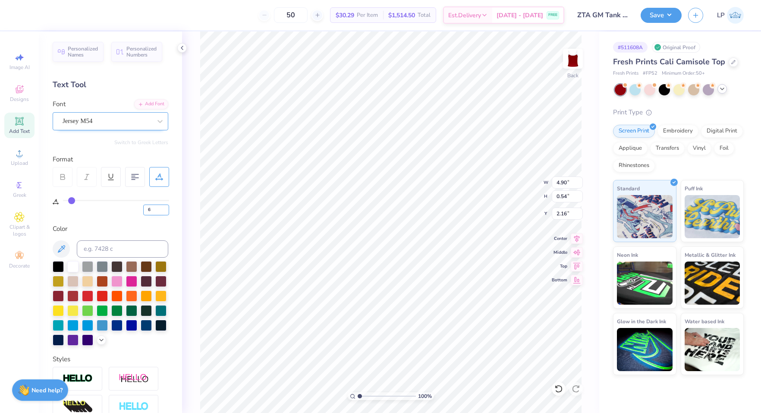
click at [163, 209] on input "6" at bounding box center [156, 209] width 26 height 11
click at [164, 211] on input "5" at bounding box center [156, 209] width 26 height 11
click at [164, 211] on input "4" at bounding box center [156, 209] width 26 height 11
click at [167, 211] on input "3" at bounding box center [156, 209] width 26 height 11
type input "4"
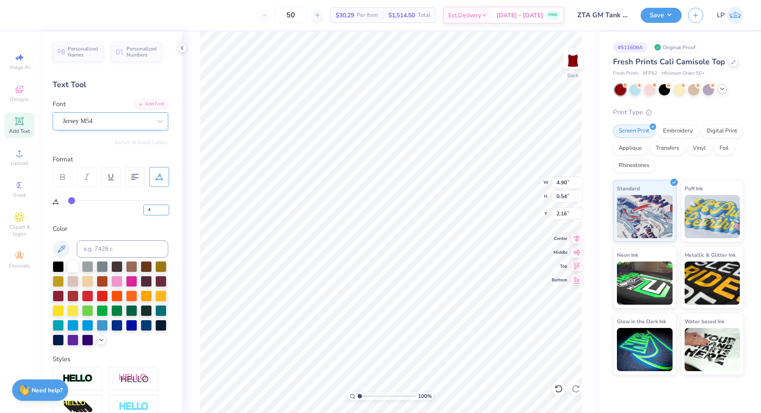
click at [165, 208] on input "4" at bounding box center [156, 209] width 26 height 11
type input "4"
type input "4.47"
type input "0.50"
type input "0"
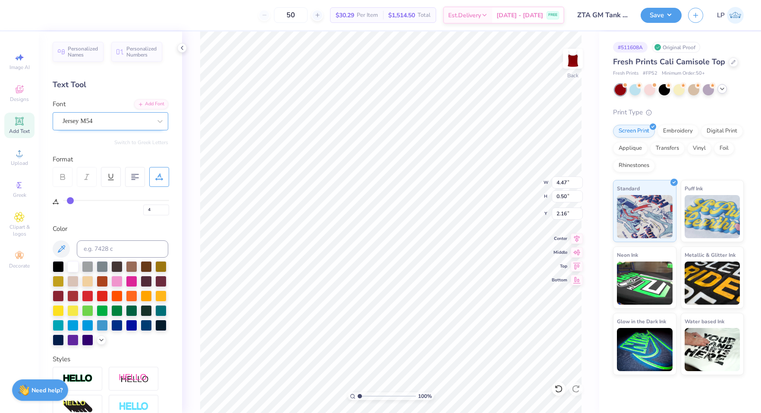
type input "0"
type input "3.76"
type input "1.72"
type input "10.99"
click at [652, 74] on span "# FP52" at bounding box center [650, 73] width 15 height 7
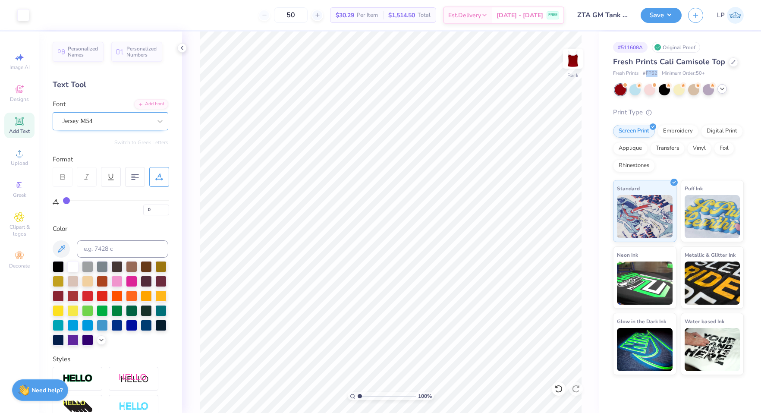
click at [652, 74] on span "# FP52" at bounding box center [650, 73] width 15 height 7
copy span "FP52"
type input "4"
type input "1.28"
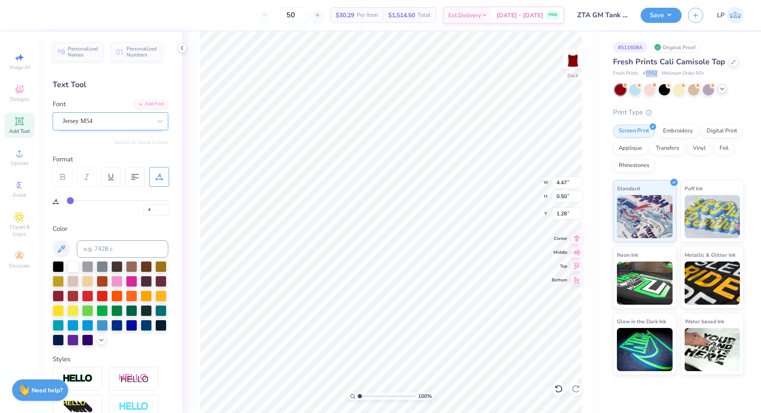
type input "0"
type input "3.76"
type input "1.72"
type input "10.99"
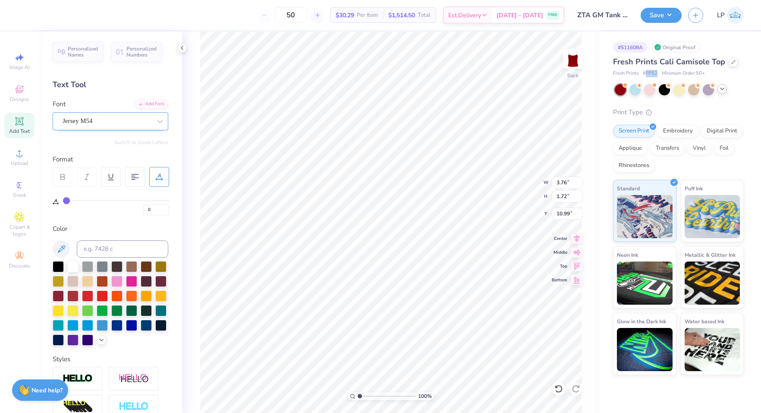
type input "4.07"
type input "1.87"
type input "10.84"
type input "4"
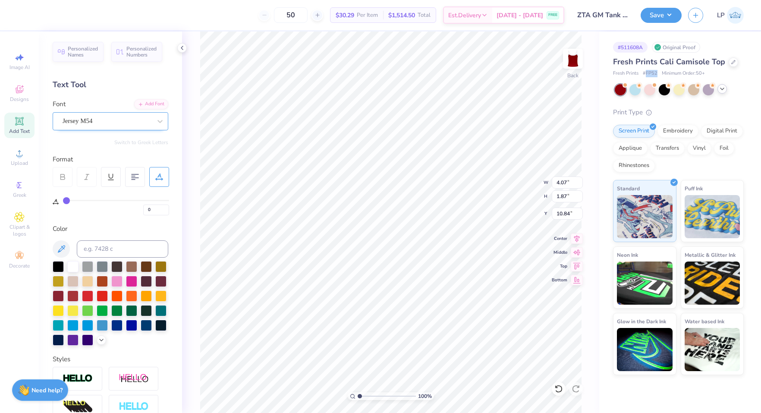
type input "4.47"
type input "0.50"
type input "1.28"
type input "5"
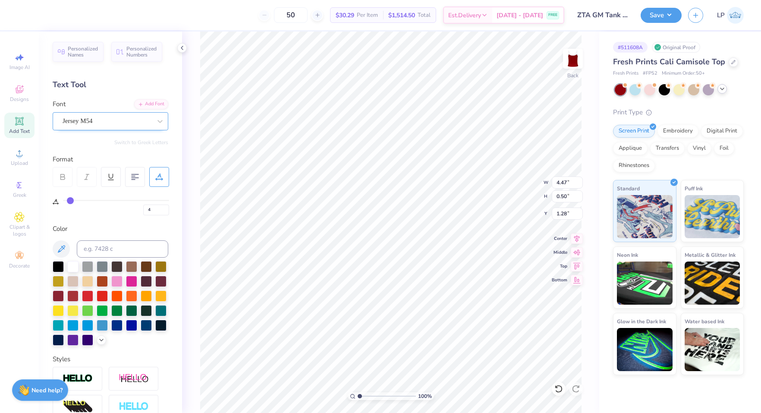
type input "5"
click at [72, 200] on input "range" at bounding box center [116, 200] width 106 height 1
click at [166, 207] on input "6" at bounding box center [156, 209] width 26 height 11
click at [166, 207] on input "7" at bounding box center [156, 209] width 26 height 11
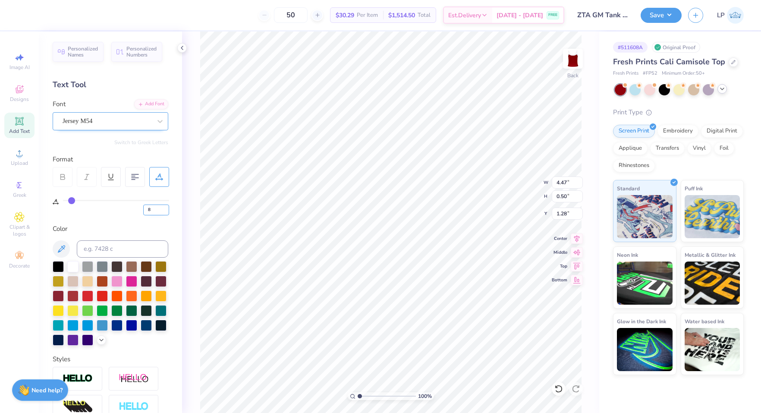
click at [166, 207] on input "8" at bounding box center [156, 209] width 26 height 11
click at [166, 207] on input "9" at bounding box center [156, 209] width 26 height 11
click at [166, 207] on input "10" at bounding box center [156, 209] width 26 height 11
click at [166, 207] on input "11" at bounding box center [156, 209] width 26 height 11
click at [166, 207] on input "12" at bounding box center [156, 209] width 26 height 11
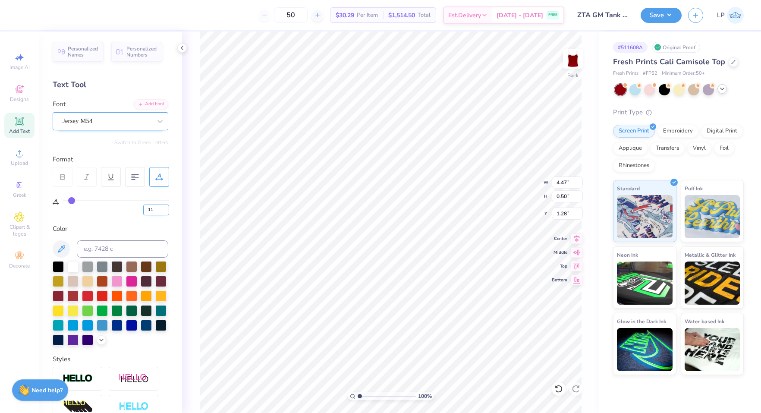
click at [165, 212] on input "11" at bounding box center [156, 209] width 26 height 11
click at [165, 212] on input "10" at bounding box center [156, 209] width 26 height 11
click at [165, 212] on input "9" at bounding box center [156, 209] width 26 height 11
type input "8"
click at [165, 212] on input "8" at bounding box center [156, 209] width 26 height 11
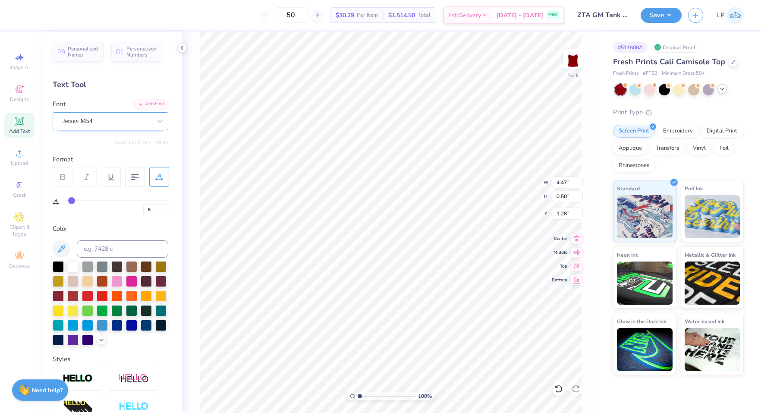
type input "8"
type input "7"
click at [166, 211] on input "7" at bounding box center [156, 209] width 26 height 11
type input "0"
click at [164, 208] on input "1" at bounding box center [156, 209] width 26 height 11
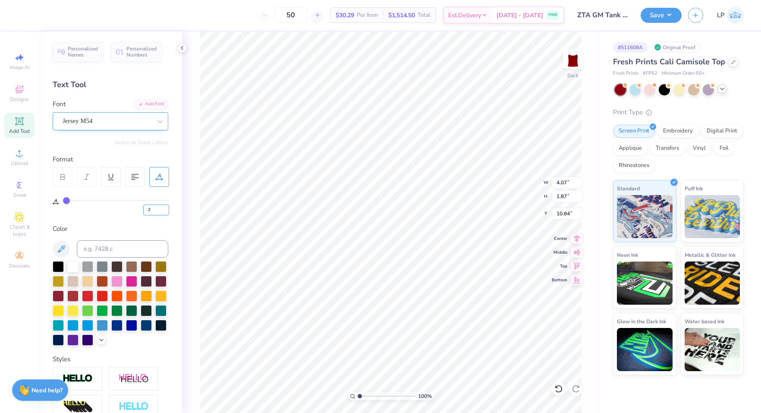
click at [164, 208] on input "2" at bounding box center [156, 209] width 26 height 11
click at [164, 208] on input "3" at bounding box center [156, 209] width 26 height 11
type input "4"
click at [164, 208] on input "4" at bounding box center [156, 209] width 26 height 11
type input "4"
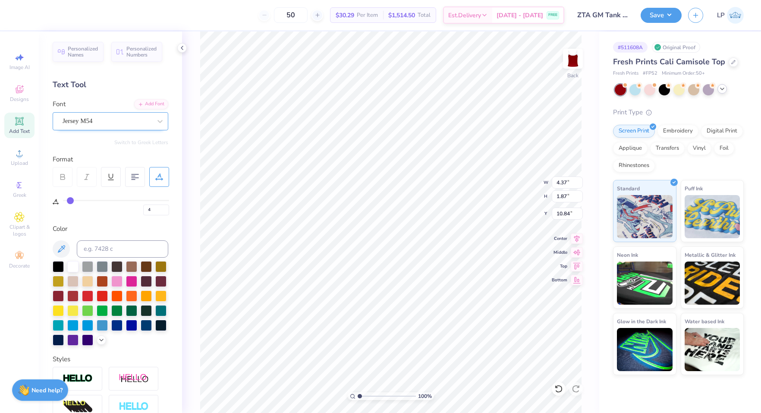
type input "4.33"
type input "1.85"
type input "10.86"
click at [166, 208] on input "5" at bounding box center [156, 209] width 26 height 11
click at [166, 208] on input "6" at bounding box center [156, 209] width 26 height 11
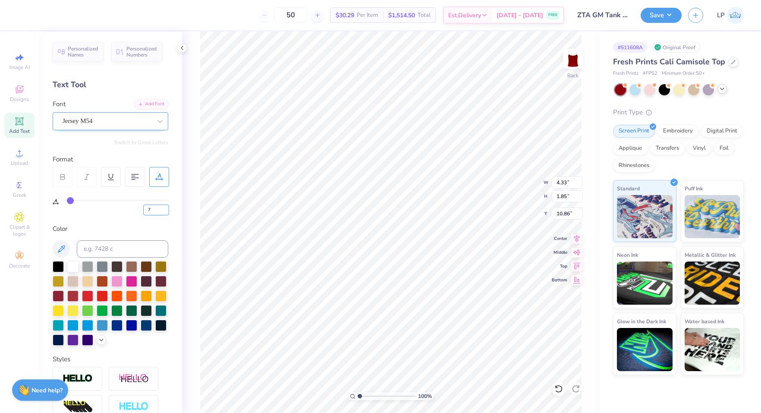
type input "7"
click at [166, 208] on input "7" at bounding box center [156, 209] width 26 height 11
type input "7"
type input "4.73"
type input "0.50"
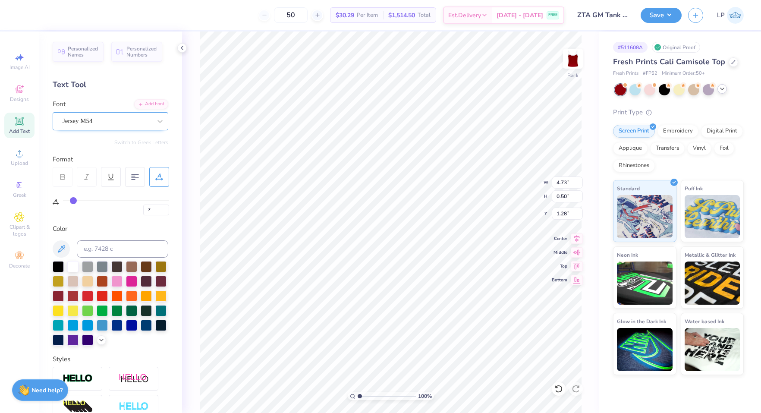
type input "1.17"
type textarea "zeta tau alpha"
type input "4.43"
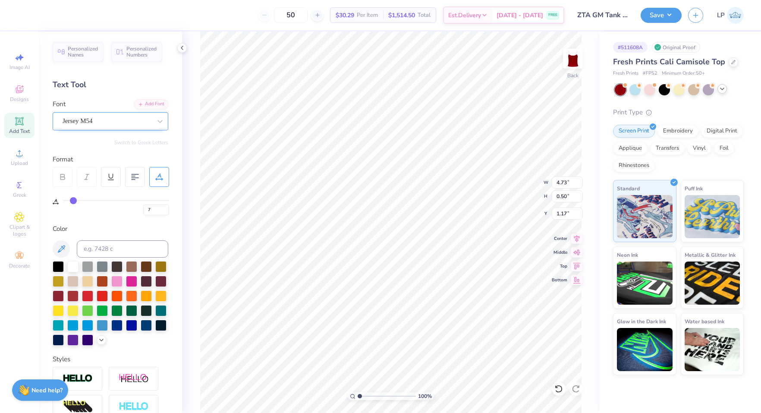
type input "0.47"
click at [166, 207] on input "8" at bounding box center [156, 209] width 26 height 11
click at [166, 207] on input "9" at bounding box center [156, 209] width 26 height 11
click at [166, 207] on input "10" at bounding box center [156, 209] width 26 height 11
type input "11"
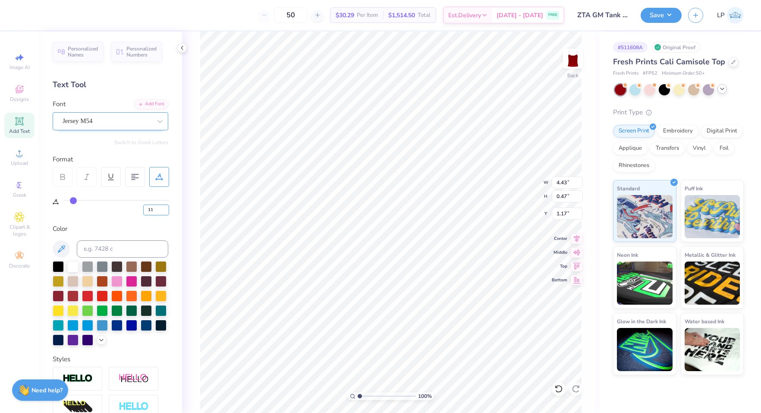
click at [164, 209] on input "11" at bounding box center [156, 209] width 26 height 11
type input "11"
type input "1.25"
click at [663, 16] on button "Save" at bounding box center [660, 13] width 41 height 15
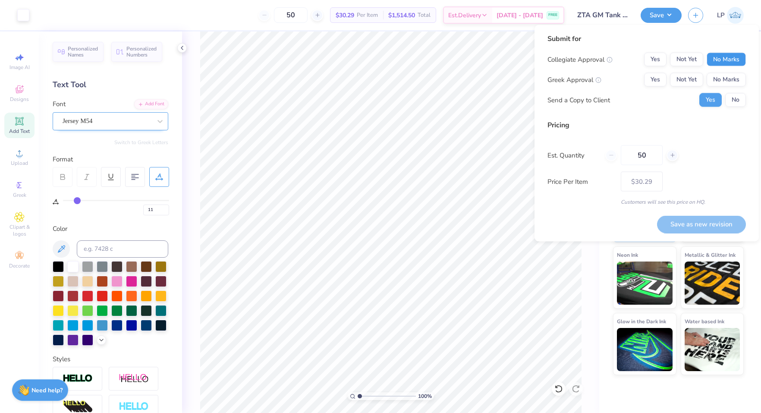
click at [726, 62] on button "No Marks" at bounding box center [725, 60] width 39 height 14
click at [647, 74] on button "Yes" at bounding box center [655, 80] width 22 height 14
click at [738, 100] on button "No" at bounding box center [735, 100] width 21 height 14
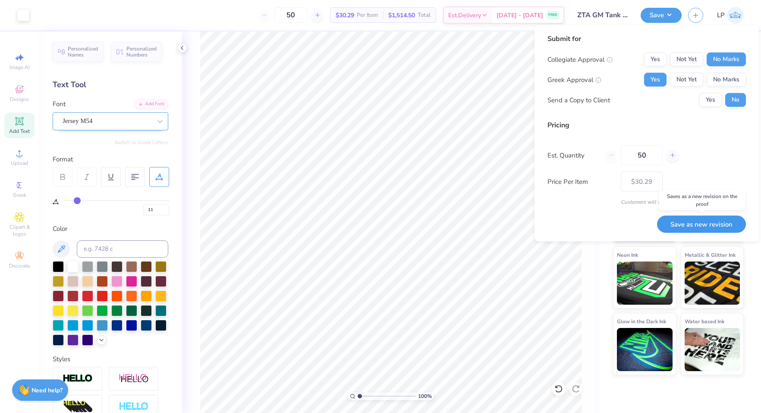
click at [700, 225] on button "Save as new revision" at bounding box center [701, 224] width 89 height 18
type input "$30.29"
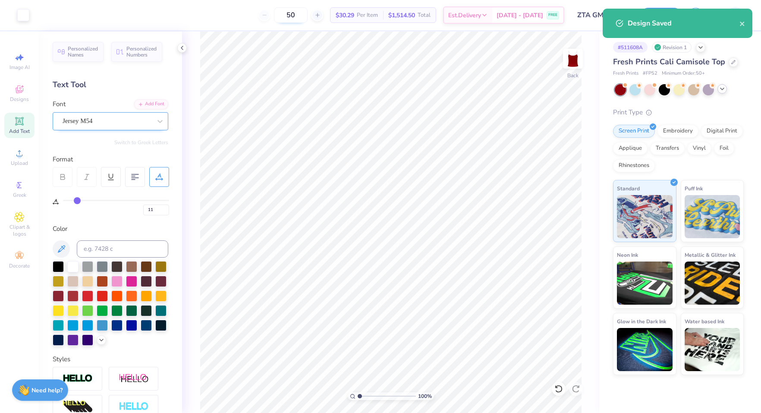
drag, startPoint x: 310, startPoint y: 12, endPoint x: 296, endPoint y: 12, distance: 13.8
click at [296, 12] on input "50" at bounding box center [291, 15] width 34 height 16
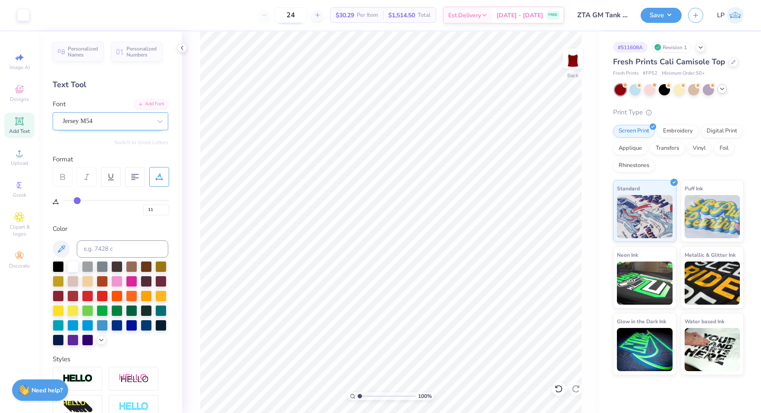
type input "50"
type input "7"
type input "4.77"
type input "1.94"
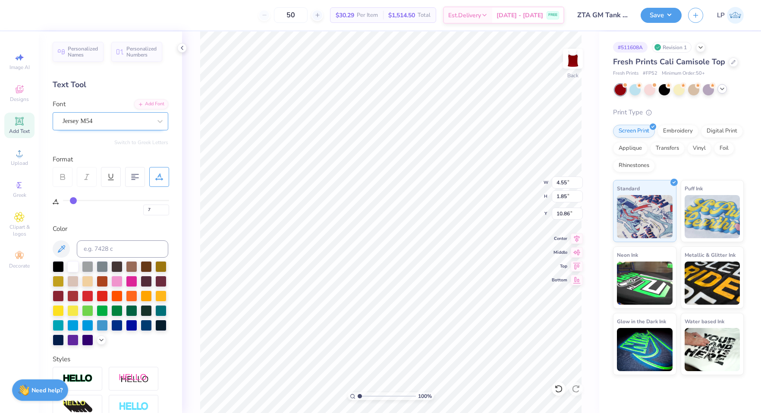
type input "10.77"
click at [663, 16] on button "Save" at bounding box center [660, 13] width 41 height 15
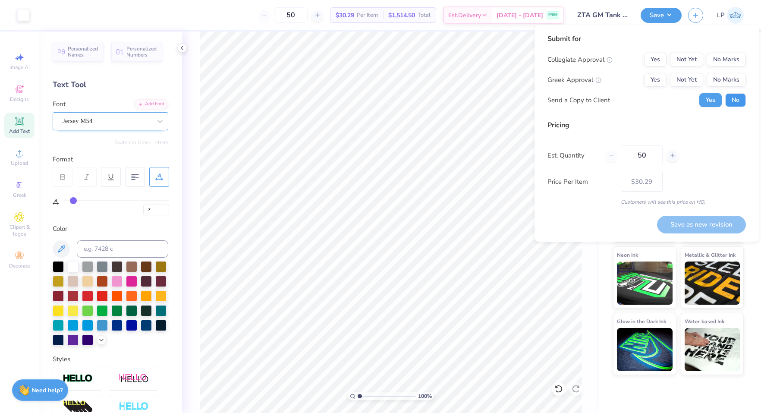
click at [737, 100] on button "No" at bounding box center [735, 100] width 21 height 14
click at [611, 13] on input "ZTA GM Tank Fall 25" at bounding box center [591, 14] width 85 height 17
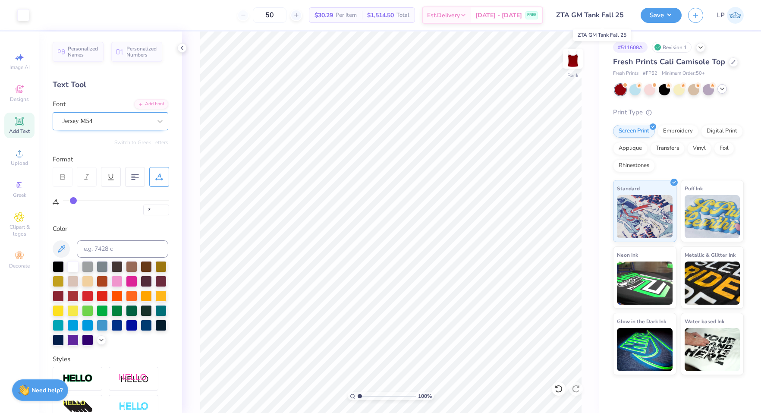
click at [617, 19] on input "ZTA GM Tank Fall 25" at bounding box center [591, 14] width 85 height 17
click at [702, 47] on icon at bounding box center [700, 46] width 7 height 7
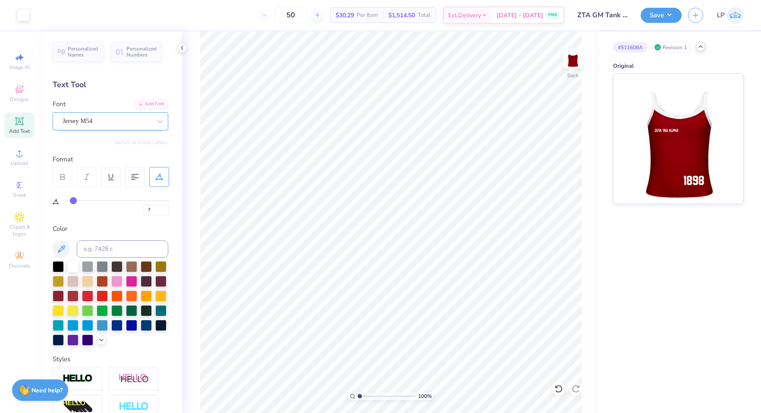
click at [702, 47] on polyline at bounding box center [700, 47] width 3 height 2
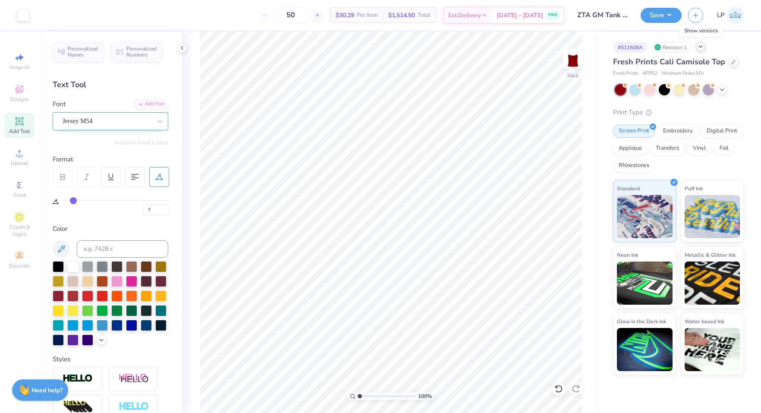
click at [702, 47] on icon at bounding box center [700, 46] width 7 height 7
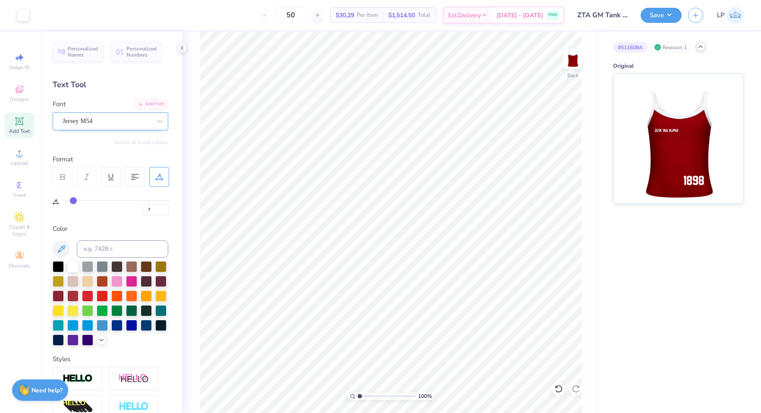
click at [680, 50] on div "Revision 1" at bounding box center [672, 47] width 40 height 11
click at [668, 19] on button "Save" at bounding box center [660, 13] width 41 height 15
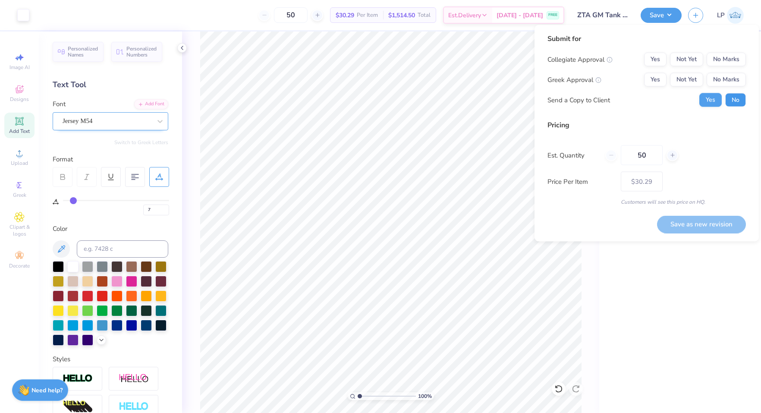
click at [737, 99] on button "No" at bounding box center [735, 100] width 21 height 14
click at [651, 53] on button "Yes" at bounding box center [655, 60] width 22 height 14
click at [716, 56] on button "No Marks" at bounding box center [725, 60] width 39 height 14
click at [654, 83] on button "Yes" at bounding box center [655, 80] width 22 height 14
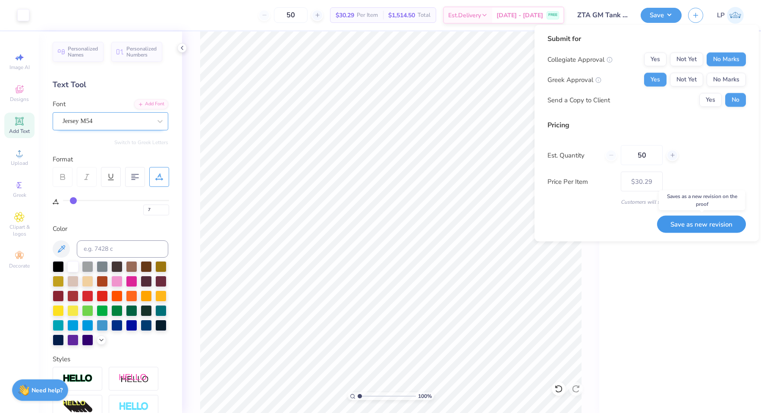
click at [692, 225] on button "Save as new revision" at bounding box center [701, 224] width 89 height 18
type input "$30.29"
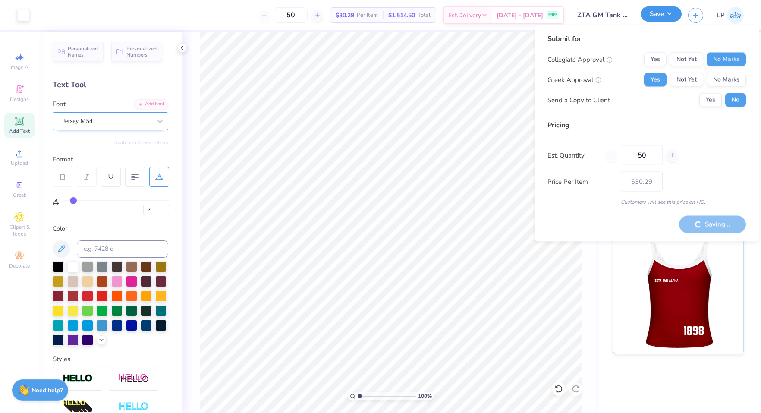
click at [673, 16] on button "Save" at bounding box center [660, 13] width 41 height 15
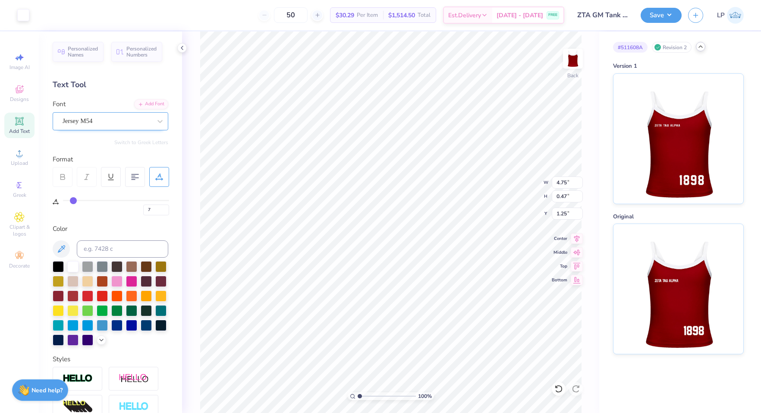
type input "11"
type input "1.36"
click at [666, 19] on button "Save" at bounding box center [660, 13] width 41 height 15
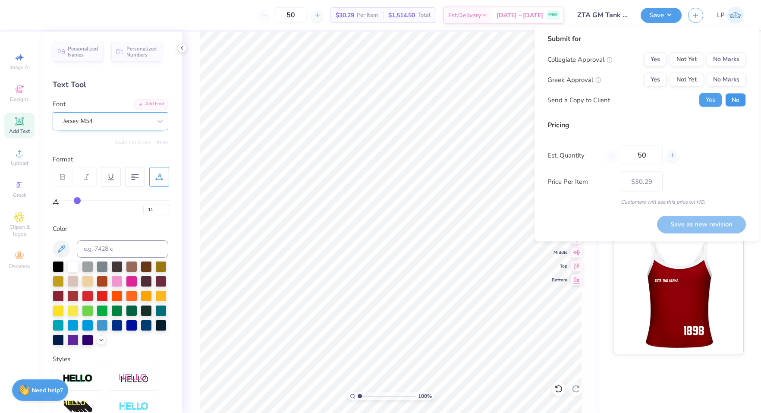
click at [732, 102] on button "No" at bounding box center [735, 100] width 21 height 14
click at [651, 78] on button "Yes" at bounding box center [655, 80] width 22 height 14
click at [732, 62] on button "No Marks" at bounding box center [725, 60] width 39 height 14
click at [704, 214] on div "Save as new revision" at bounding box center [701, 219] width 89 height 27
click at [704, 225] on button "Save as new revision" at bounding box center [701, 224] width 89 height 18
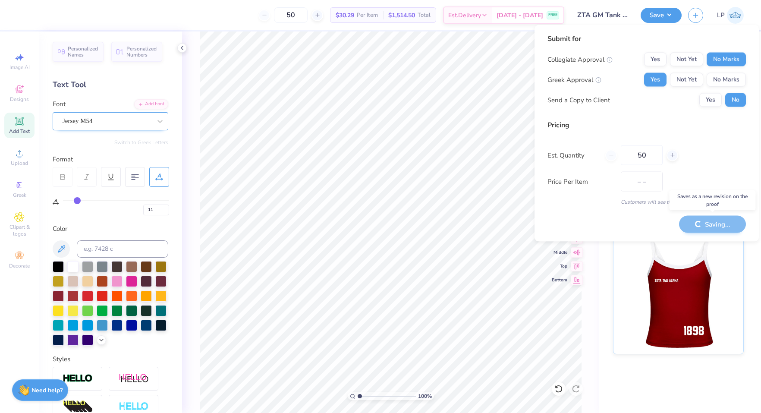
type input "$30.29"
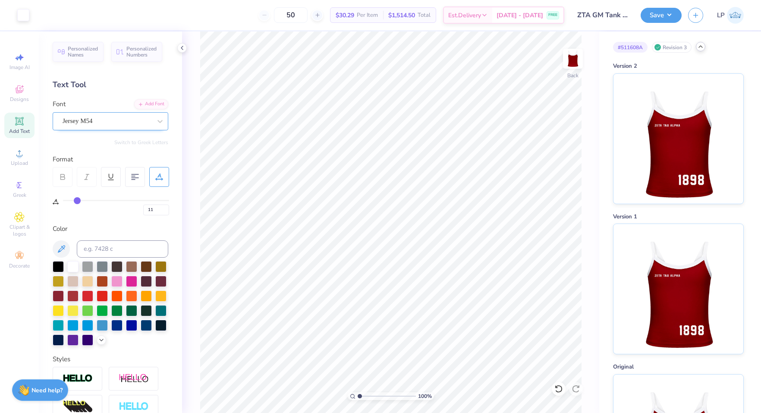
click at [626, 49] on div "# 511608A" at bounding box center [630, 47] width 35 height 11
copy div "511608A"
type input "1.47"
click at [663, 12] on button "Save" at bounding box center [660, 13] width 41 height 15
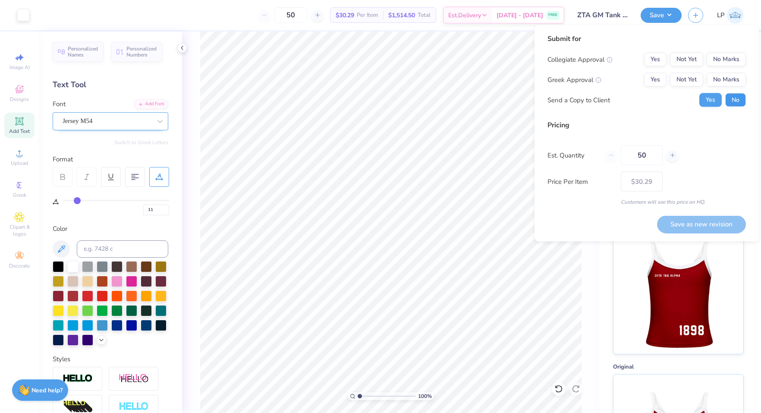
click at [733, 99] on button "No" at bounding box center [735, 100] width 21 height 14
click at [656, 58] on button "Yes" at bounding box center [655, 60] width 22 height 14
click at [714, 63] on button "No Marks" at bounding box center [725, 60] width 39 height 14
click at [656, 84] on button "Yes" at bounding box center [655, 80] width 22 height 14
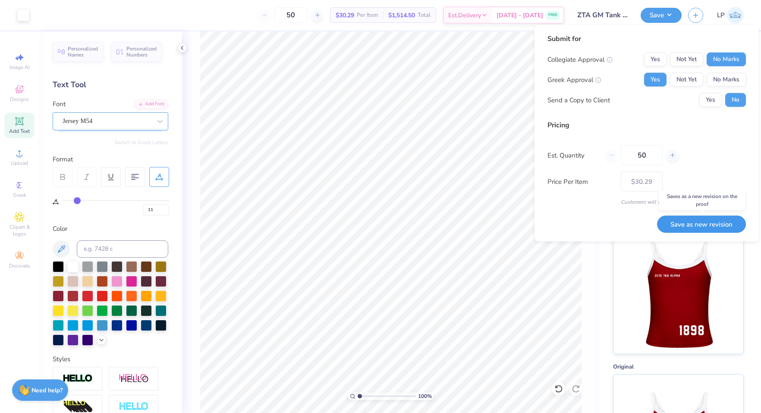
click at [719, 223] on button "Save as new revision" at bounding box center [701, 224] width 89 height 18
type input "$30.29"
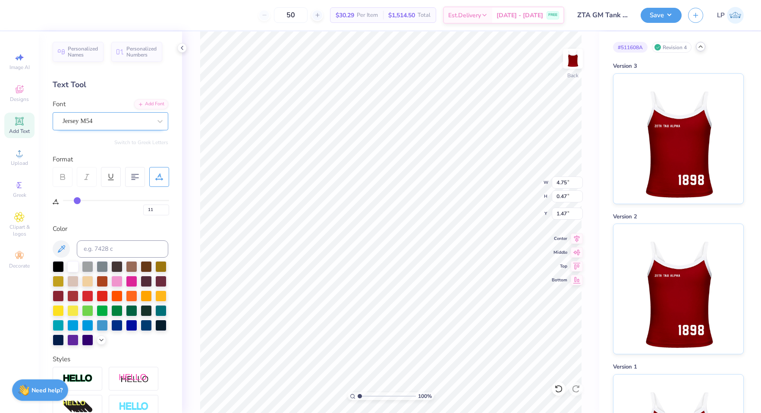
scroll to position [0, 2]
click at [165, 207] on input "12" at bounding box center [156, 209] width 26 height 11
click at [165, 207] on input "13" at bounding box center [156, 209] width 26 height 11
type input "14"
click at [165, 207] on input "14" at bounding box center [156, 209] width 26 height 11
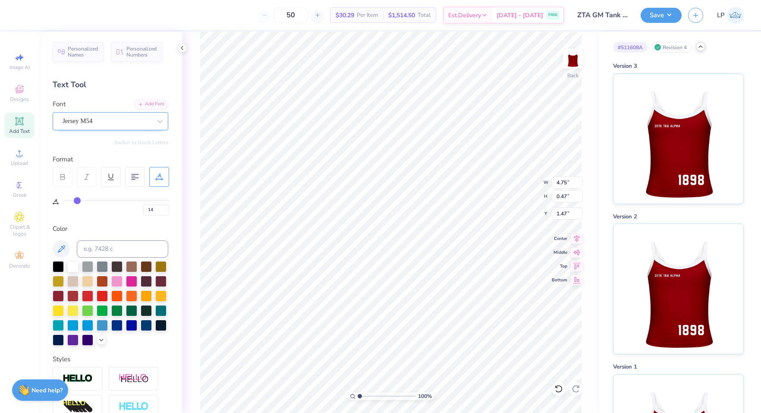
type input "14"
type input "4.55"
type input "0.43"
click at [65, 174] on icon at bounding box center [63, 177] width 8 height 8
click at [166, 209] on input "15" at bounding box center [156, 209] width 26 height 11
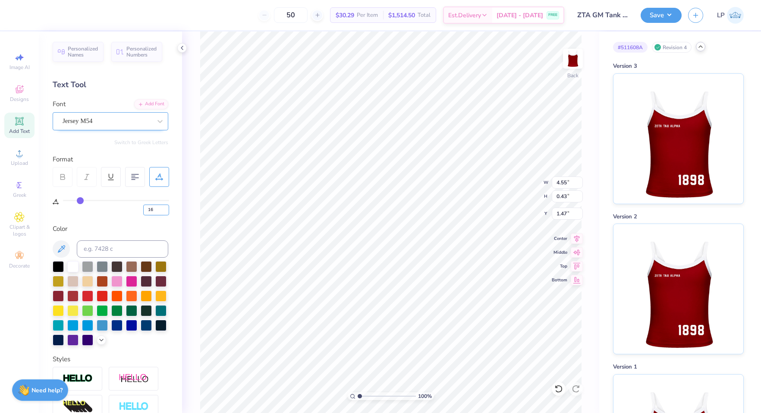
click at [166, 209] on input "16" at bounding box center [156, 209] width 26 height 11
type input "17"
click at [166, 209] on input "17" at bounding box center [156, 209] width 26 height 11
click at [165, 209] on input "8" at bounding box center [156, 209] width 26 height 11
click at [165, 209] on input "9" at bounding box center [156, 209] width 26 height 11
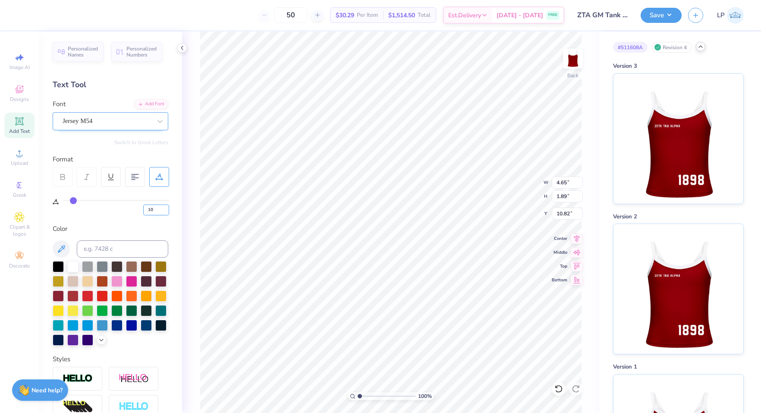
click at [165, 209] on input "10" at bounding box center [156, 209] width 26 height 11
click at [165, 209] on input "11" at bounding box center [156, 209] width 26 height 11
click at [658, 16] on button "Save" at bounding box center [660, 13] width 41 height 15
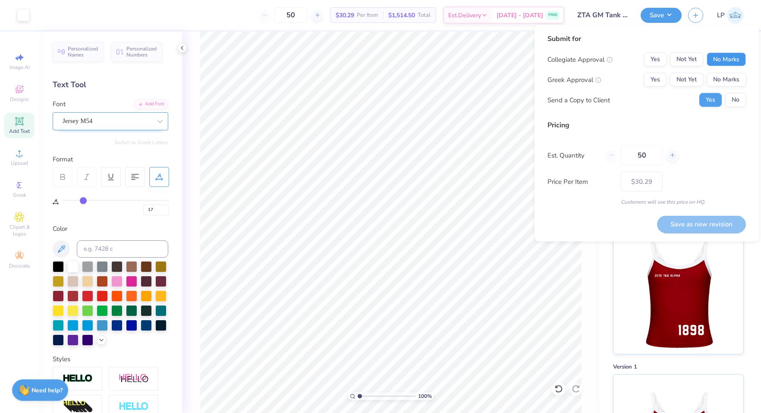
click at [723, 57] on button "No Marks" at bounding box center [725, 60] width 39 height 14
click at [650, 81] on button "Yes" at bounding box center [655, 80] width 22 height 14
click at [741, 107] on button "No" at bounding box center [735, 100] width 21 height 14
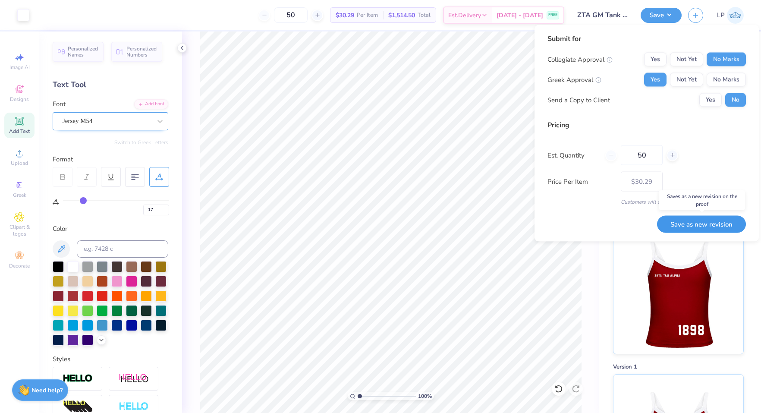
click at [703, 224] on button "Save as new revision" at bounding box center [701, 224] width 89 height 18
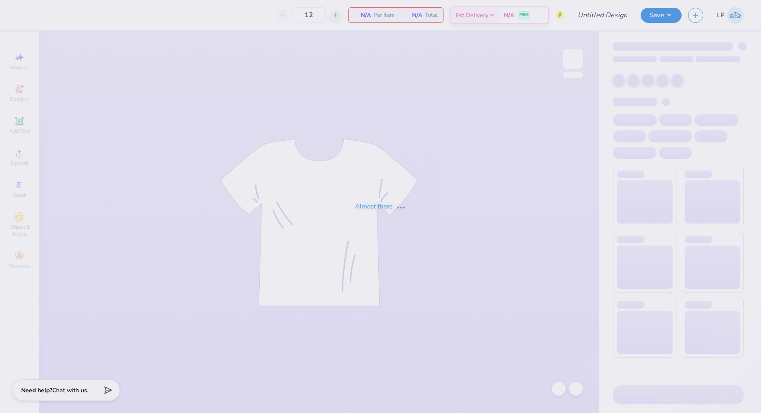
type input "ZTA GM Tshirt"
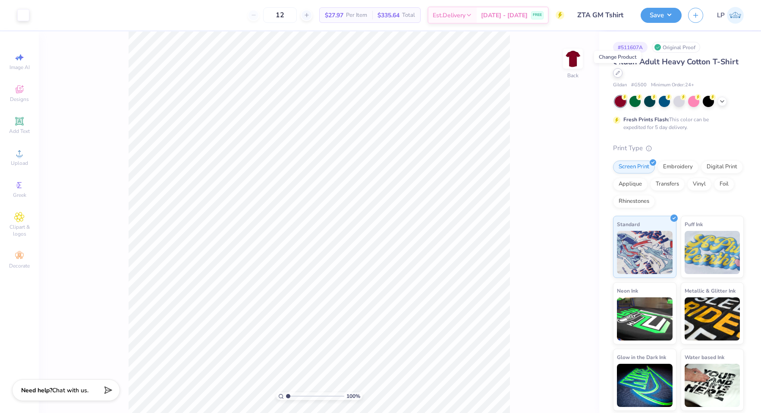
click at [618, 77] on div at bounding box center [617, 72] width 9 height 9
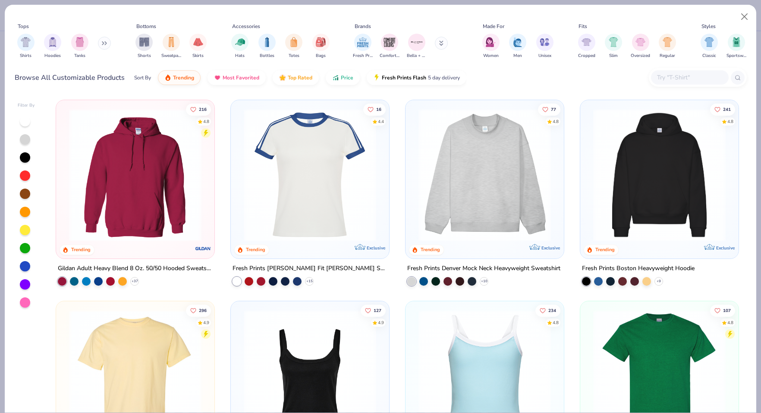
click at [670, 74] on input "text" at bounding box center [689, 77] width 66 height 10
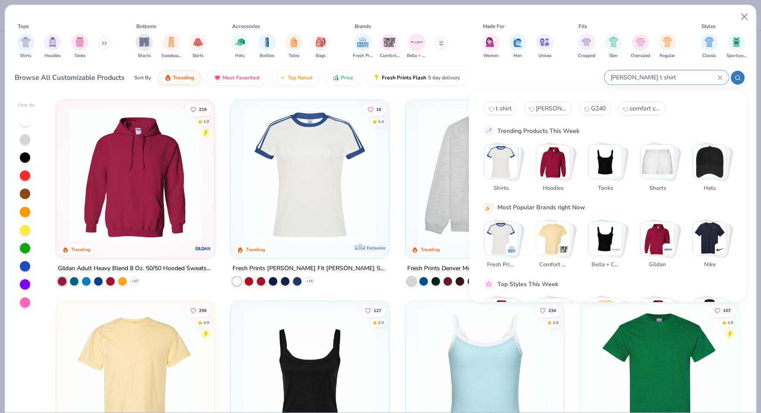
type input "[PERSON_NAME] t shirt"
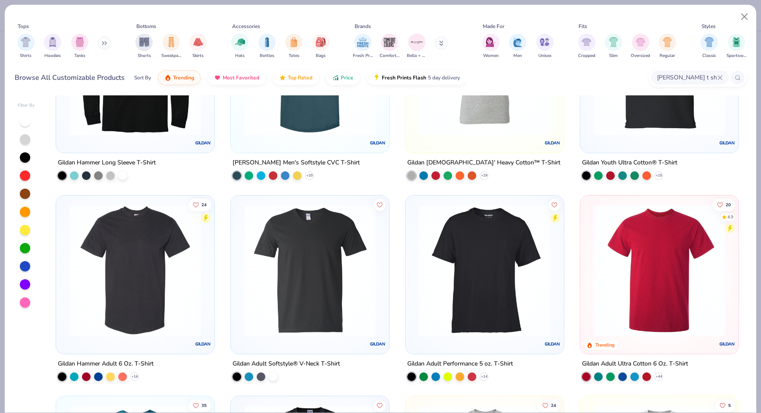
scroll to position [318, 0]
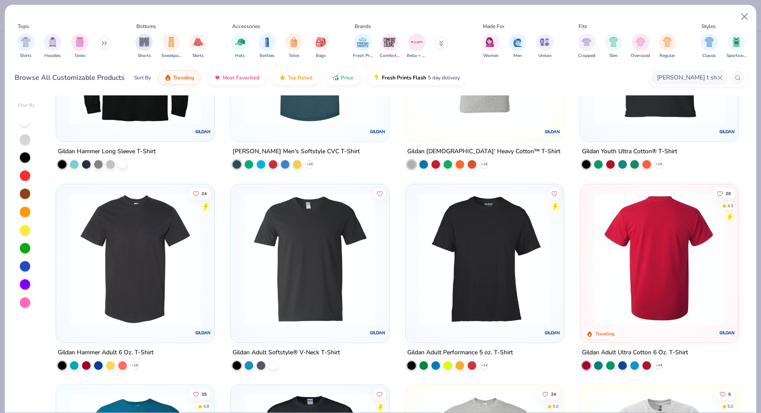
click at [669, 306] on img at bounding box center [658, 258] width 141 height 132
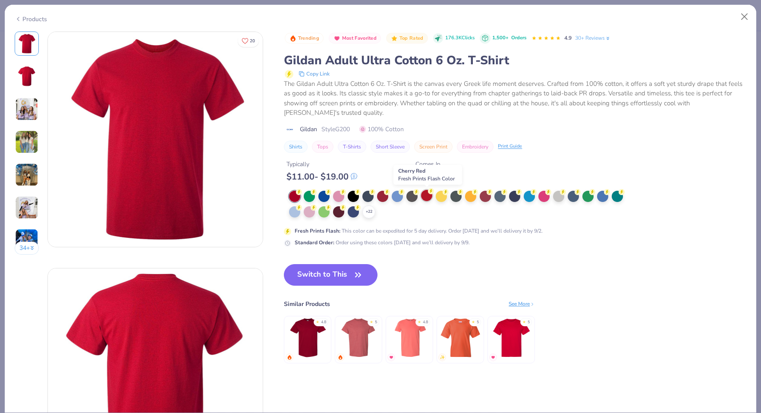
click at [425, 201] on div at bounding box center [426, 195] width 11 height 11
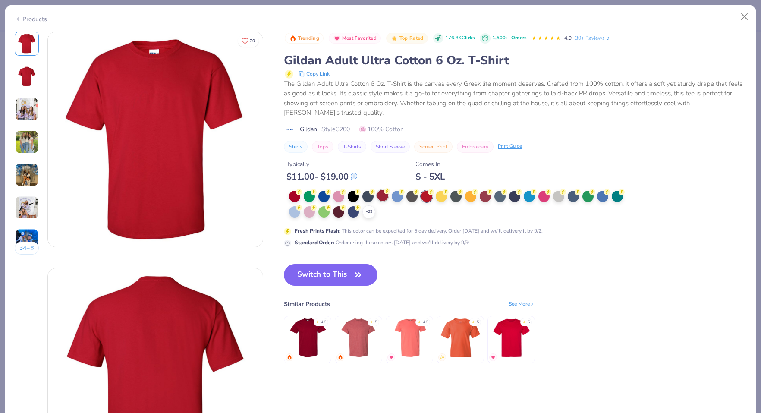
click at [383, 197] on div at bounding box center [382, 195] width 11 height 11
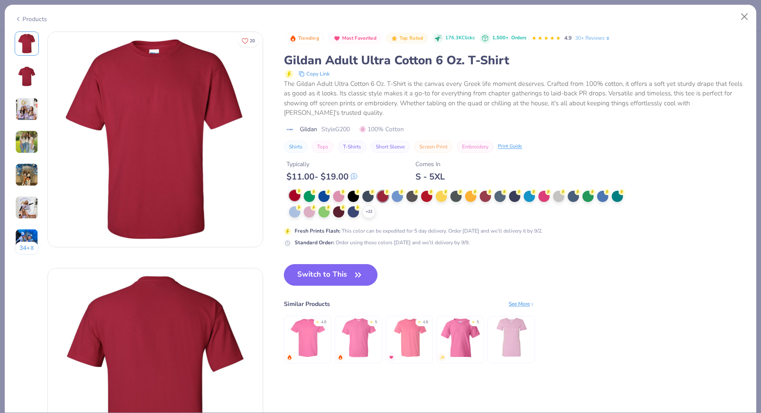
click at [296, 196] on div at bounding box center [294, 195] width 11 height 11
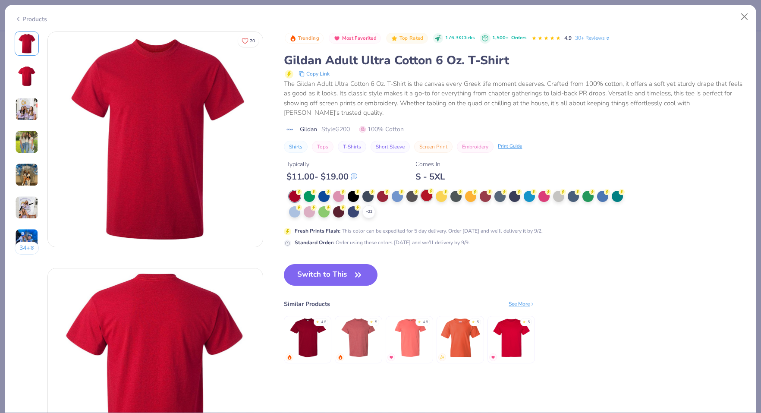
click at [429, 197] on div at bounding box center [426, 195] width 11 height 11
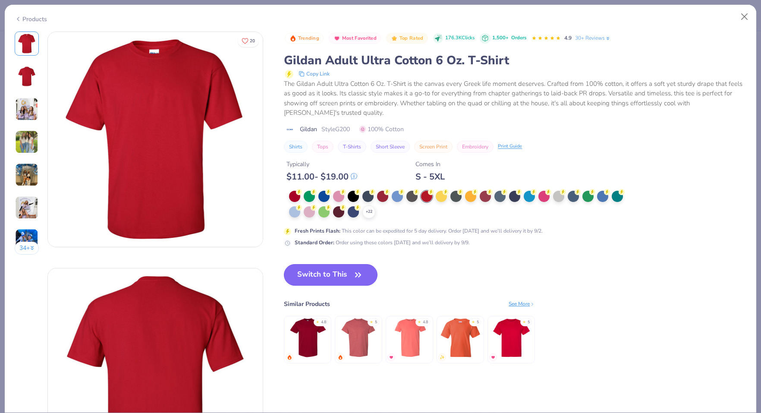
click at [360, 272] on icon "button" at bounding box center [358, 275] width 12 height 12
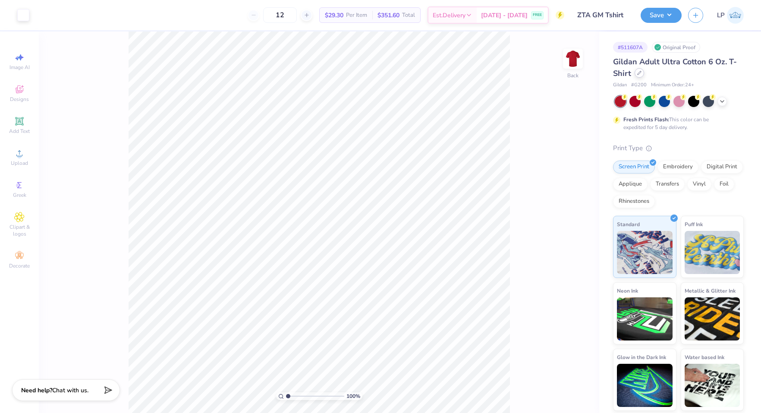
click at [637, 75] on icon at bounding box center [639, 73] width 4 height 4
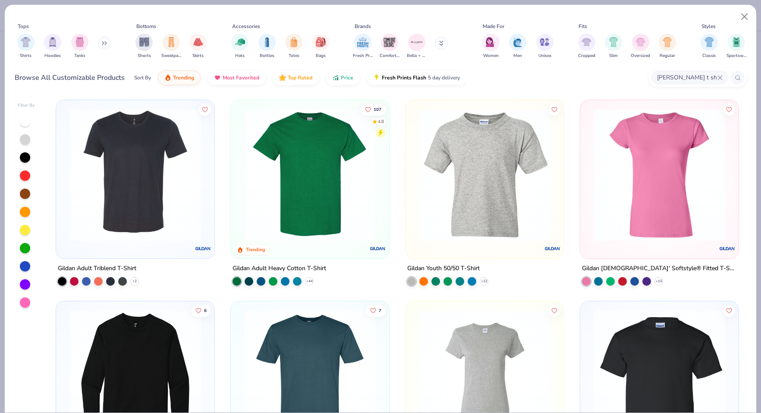
scroll to position [28, 0]
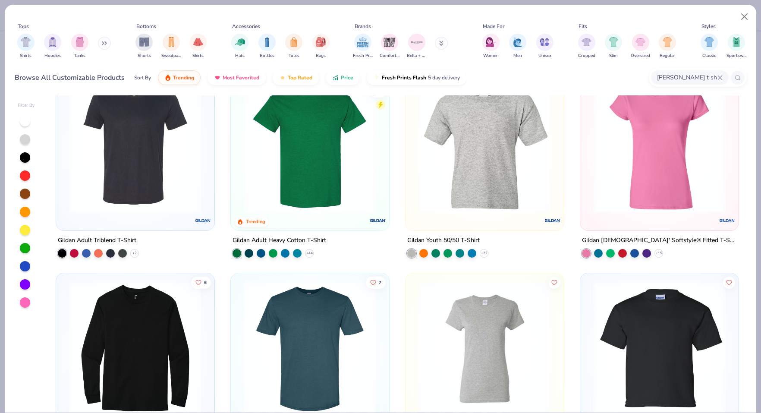
click at [320, 188] on img at bounding box center [309, 147] width 141 height 132
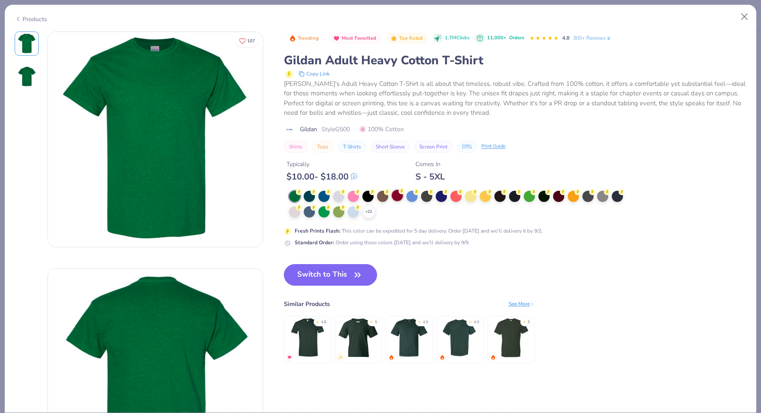
click at [396, 195] on div at bounding box center [397, 195] width 11 height 11
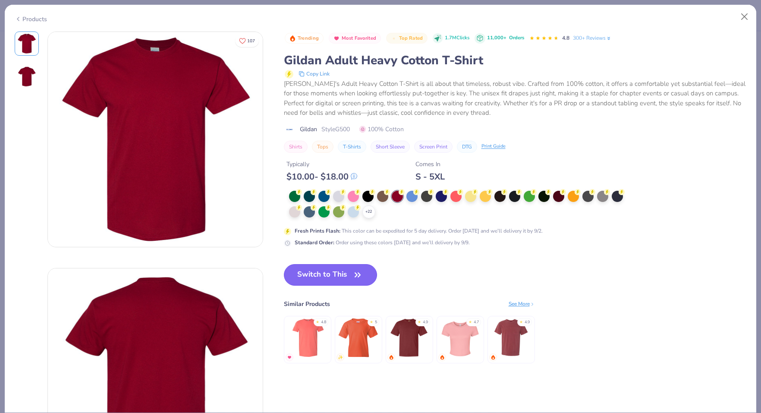
click at [347, 277] on button "Switch to This" at bounding box center [331, 275] width 94 height 22
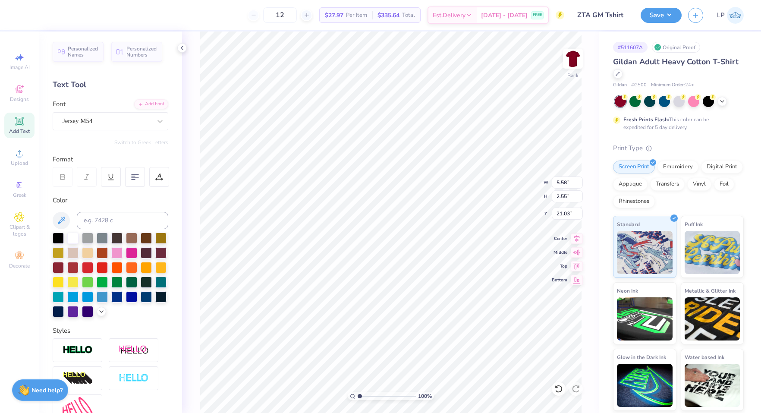
type input "21.03"
click at [162, 177] on icon at bounding box center [159, 177] width 8 height 8
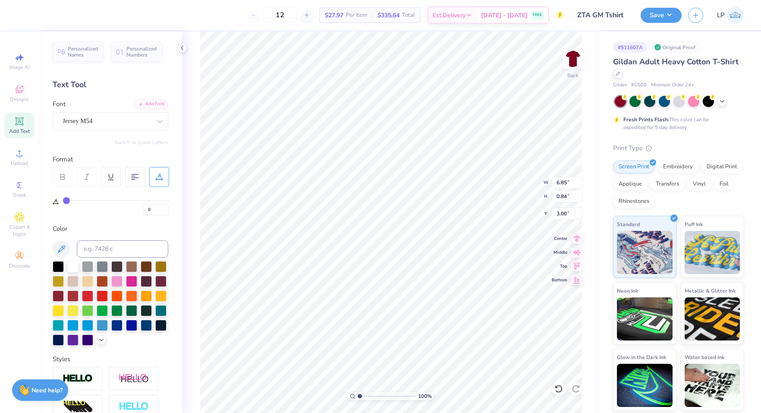
type input "1"
type input "2"
type input "3"
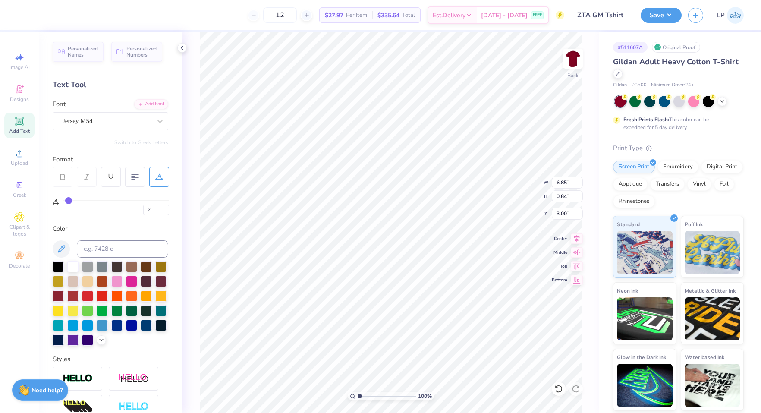
type input "3"
type input "4"
type input "5"
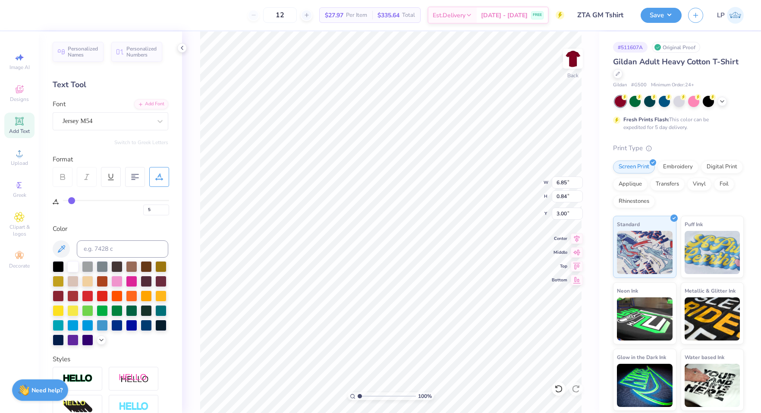
drag, startPoint x: 66, startPoint y: 201, endPoint x: 71, endPoint y: 202, distance: 5.6
click at [71, 201] on input "range" at bounding box center [116, 200] width 106 height 1
type input "0"
type input "2"
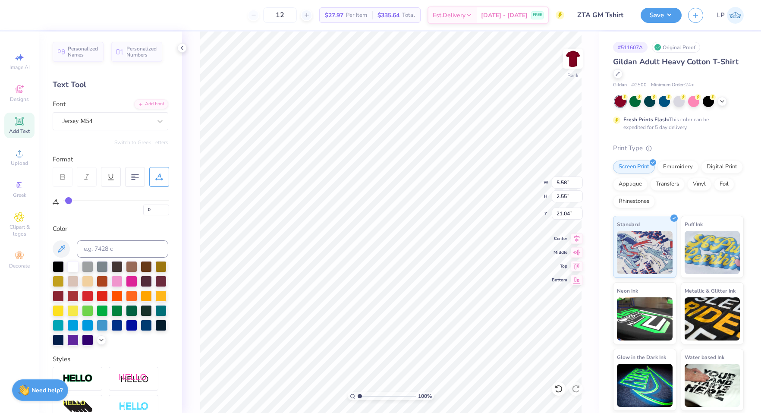
type input "2"
type input "3"
type input "4"
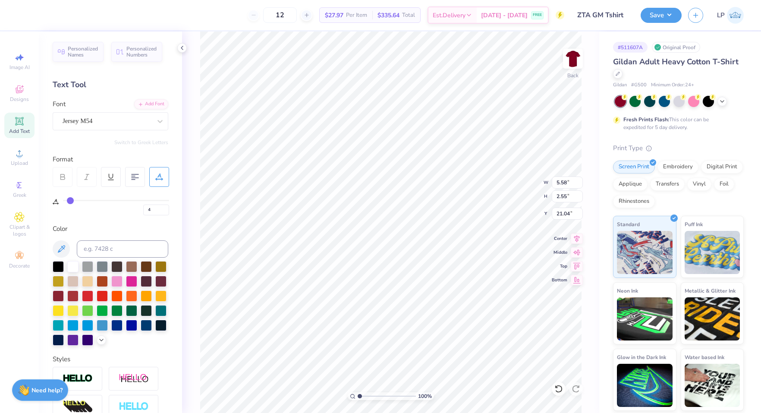
type input "5"
type input "6"
type input "9"
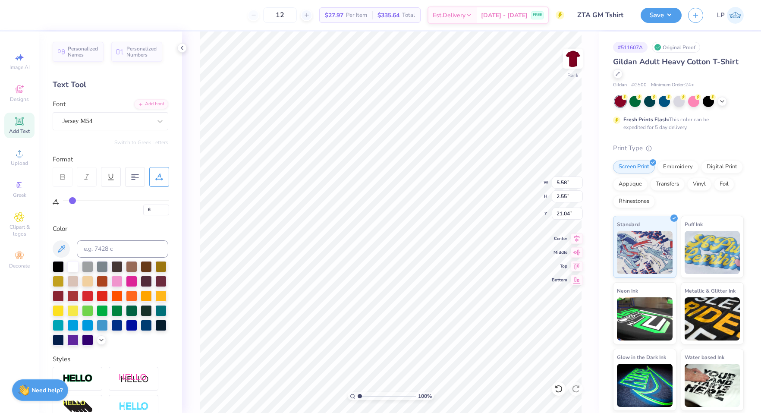
type input "9"
type input "6.18"
type input "8"
type input "7"
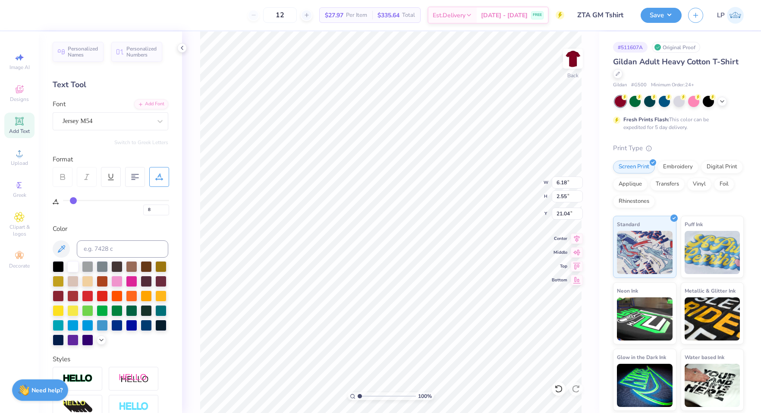
type input "7"
type input "6"
type input "5"
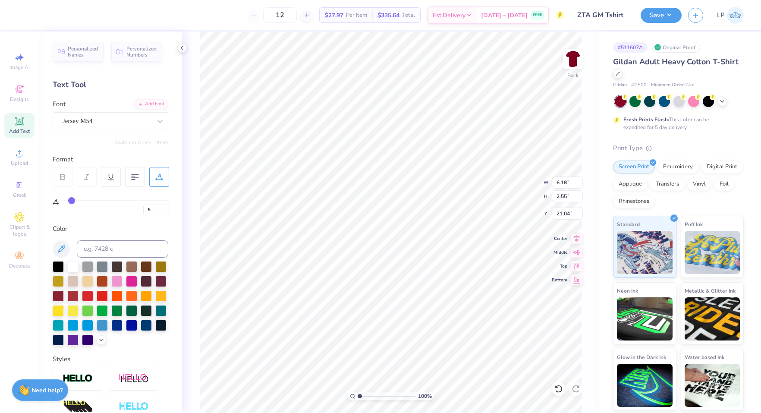
type input "4"
type input "5.98"
type input "5"
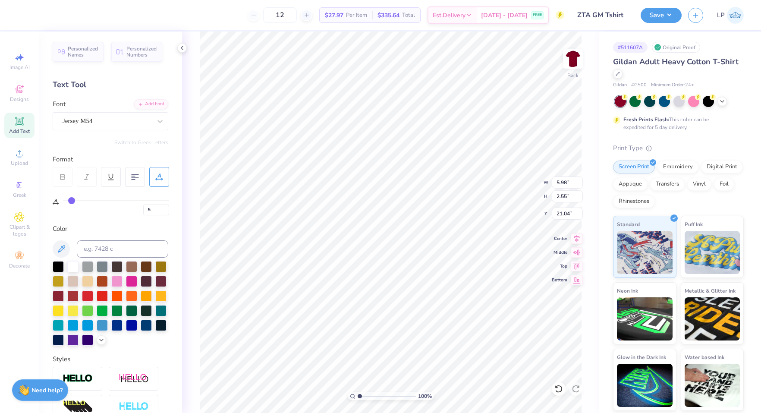
type input "5"
click at [71, 201] on input "range" at bounding box center [116, 200] width 106 height 1
type input "6.08"
type input "6.50"
type input "0.72"
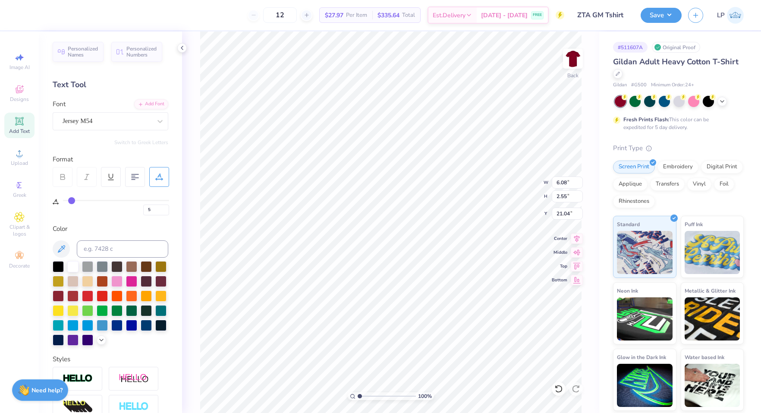
type input "6.78"
type input "2.85"
type input "20.75"
click at [723, 100] on icon at bounding box center [722, 100] width 7 height 7
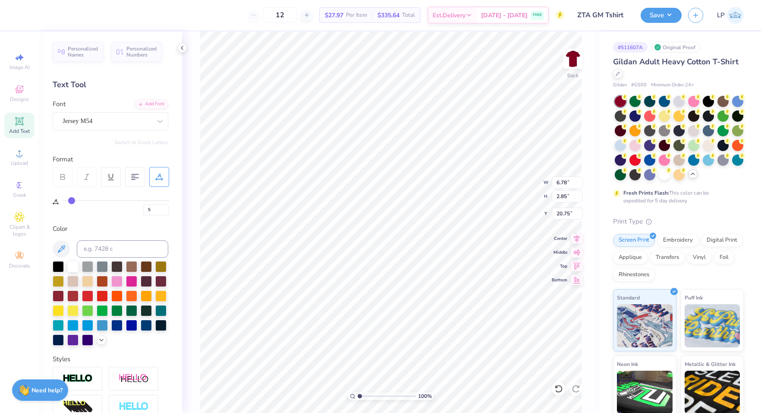
type input "6.47"
type input "2.72"
type input "20.88"
type input "5.77"
type input "2.43"
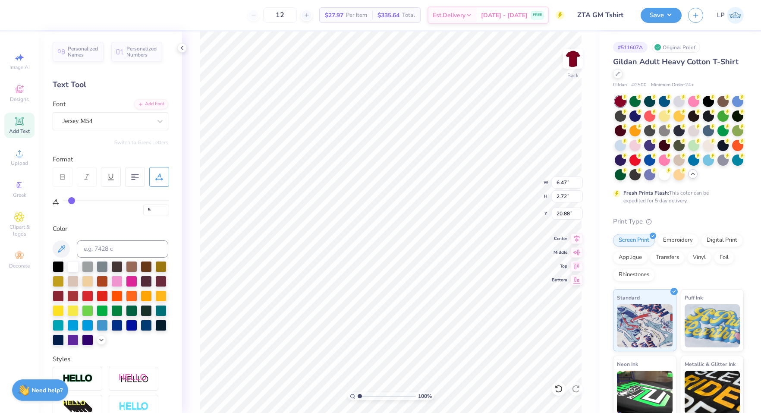
type input "21.18"
click at [166, 208] on input "6" at bounding box center [156, 209] width 26 height 11
click at [166, 208] on input "7" at bounding box center [156, 209] width 26 height 11
click at [166, 208] on input "8" at bounding box center [156, 209] width 26 height 11
click at [166, 208] on input "9" at bounding box center [156, 209] width 26 height 11
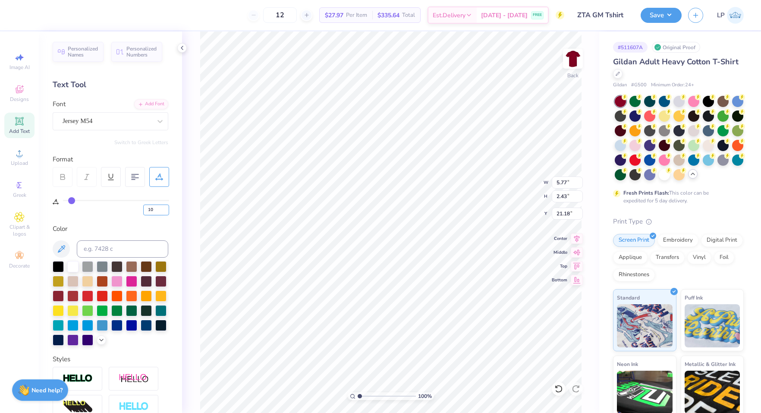
type input "10"
click at [166, 208] on input "10" at bounding box center [156, 209] width 26 height 11
type input "10"
click at [166, 212] on input "9" at bounding box center [156, 209] width 26 height 11
type input "8"
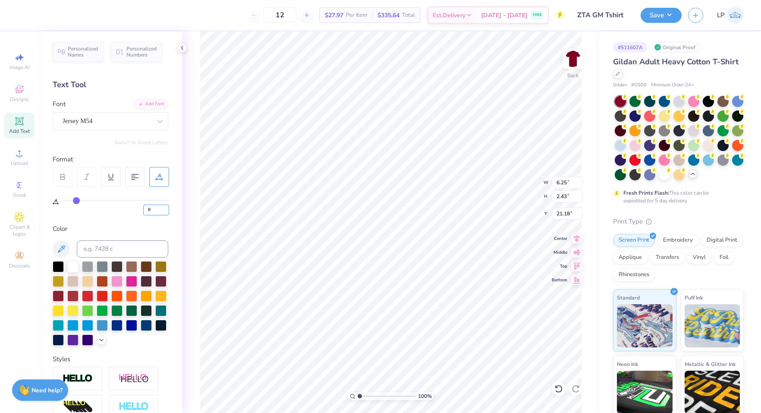
click at [166, 212] on input "8" at bounding box center [156, 209] width 26 height 11
type input "8"
type input "21.19"
type input "5"
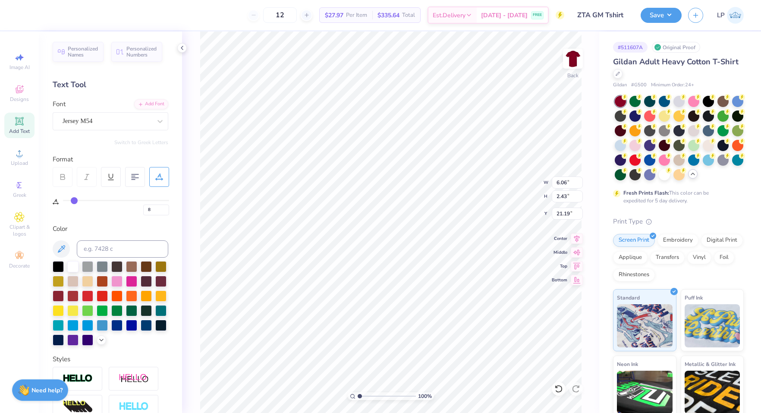
type input "6.50"
type input "0.72"
type input "3.48"
type input "8"
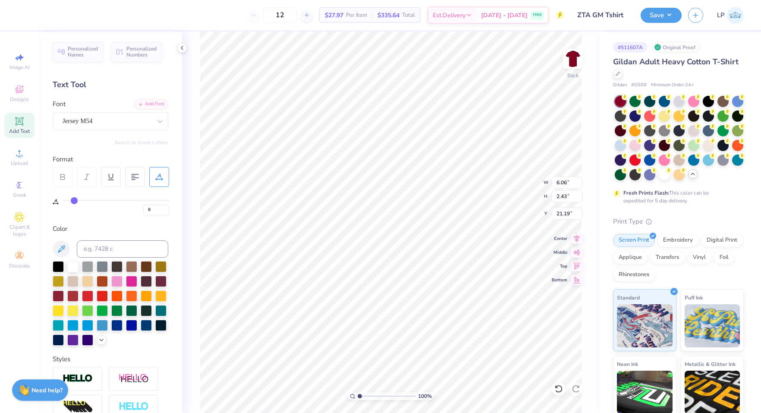
type input "5"
type input "6.50"
type input "0.72"
type input "3.48"
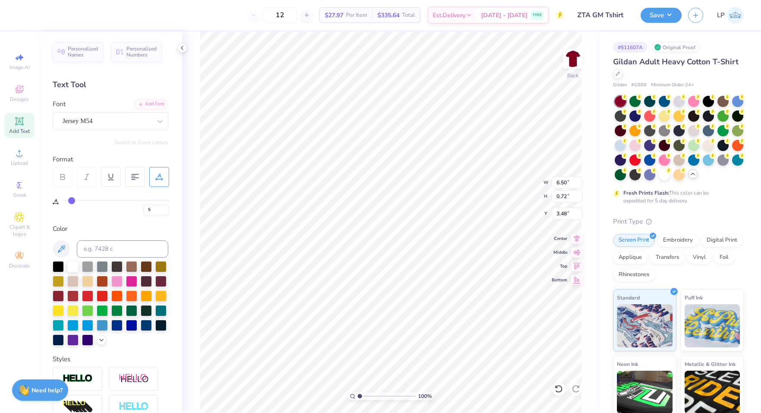
scroll to position [0, 2]
click at [163, 207] on input "6" at bounding box center [156, 209] width 26 height 11
click at [163, 207] on input "7" at bounding box center [156, 209] width 26 height 11
click at [163, 207] on input "8" at bounding box center [156, 209] width 26 height 11
type input "9"
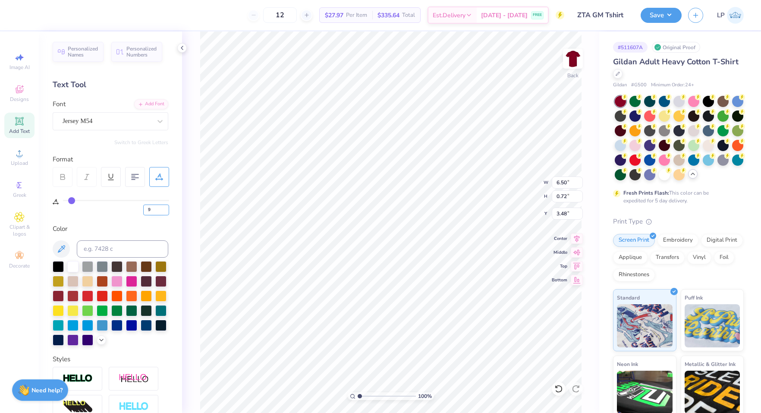
click at [163, 207] on input "9" at bounding box center [156, 209] width 26 height 11
type input "9"
click at [166, 208] on input "10" at bounding box center [156, 209] width 26 height 11
type input "11"
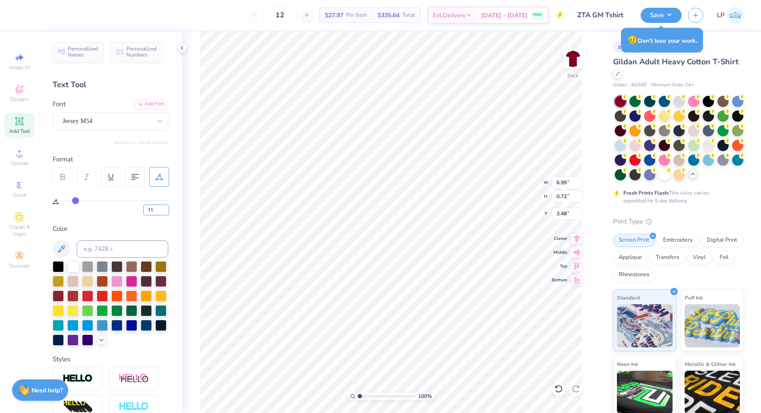
click at [166, 208] on input "11" at bounding box center [156, 209] width 26 height 11
type input "11"
type input "6.85"
type input "0.68"
type input "6.24"
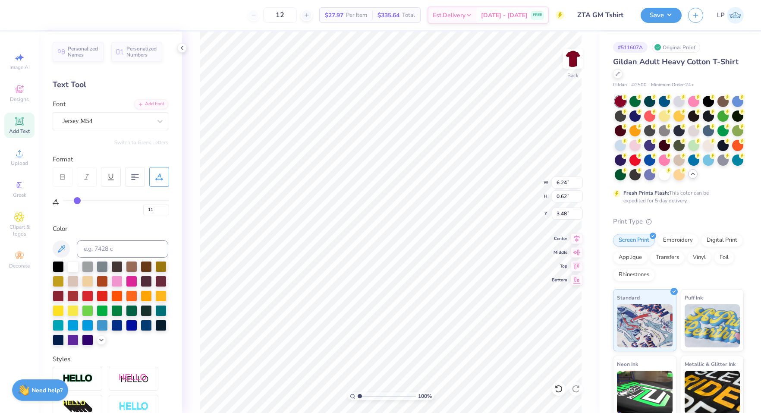
type input "0.62"
click at [666, 16] on button "Save" at bounding box center [660, 13] width 41 height 15
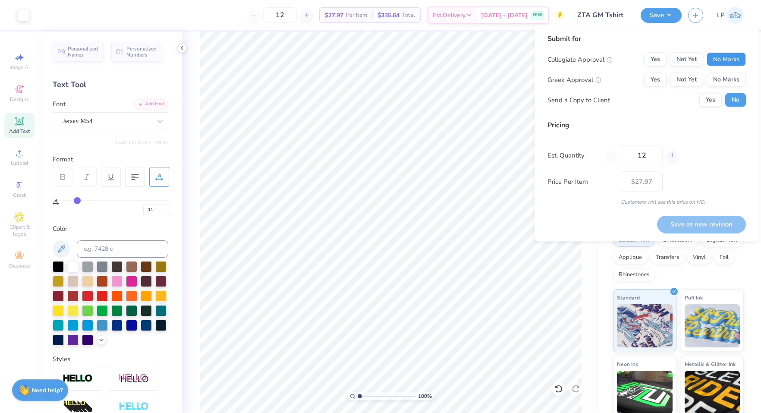
click at [734, 57] on button "No Marks" at bounding box center [725, 60] width 39 height 14
click at [650, 79] on button "Yes" at bounding box center [655, 80] width 22 height 14
click at [696, 224] on button "Save as new revision" at bounding box center [701, 224] width 89 height 18
type input "$27.97"
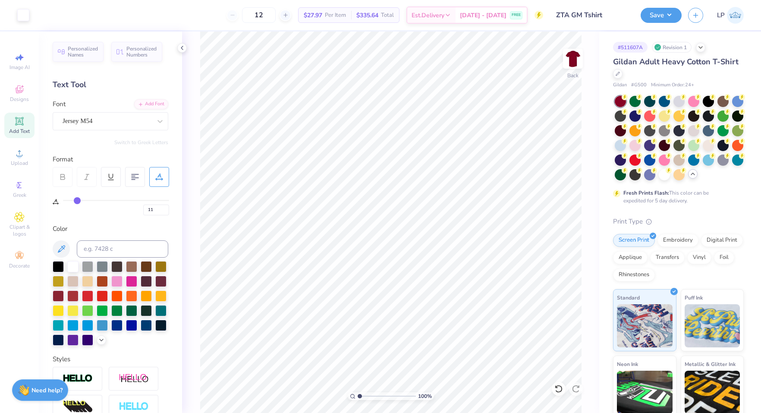
click at [626, 17] on input "ZTA GM Tshirt" at bounding box center [591, 14] width 85 height 17
click at [595, 17] on input "ZTA GM Tshirt" at bounding box center [591, 14] width 85 height 17
click at [582, 16] on input "ZTA GM Tshirt" at bounding box center [591, 14] width 85 height 17
click at [659, 14] on button "Save" at bounding box center [660, 13] width 41 height 15
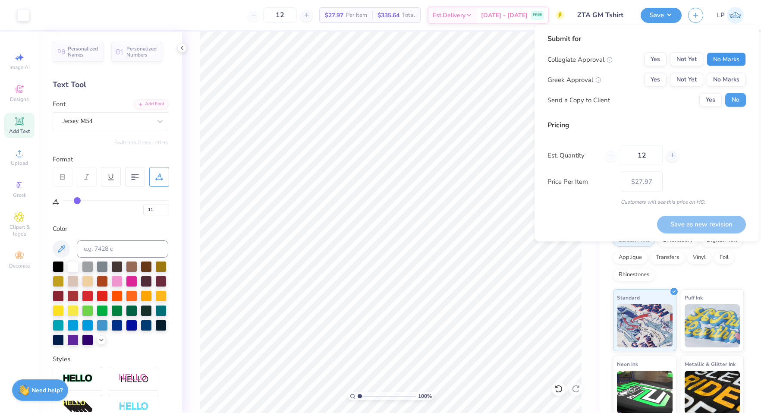
click at [730, 56] on button "No Marks" at bounding box center [725, 60] width 39 height 14
click at [658, 79] on button "Yes" at bounding box center [655, 80] width 22 height 14
click at [696, 227] on button "Save as new revision" at bounding box center [701, 224] width 89 height 18
type input "$27.97"
